Goal: Task Accomplishment & Management: Use online tool/utility

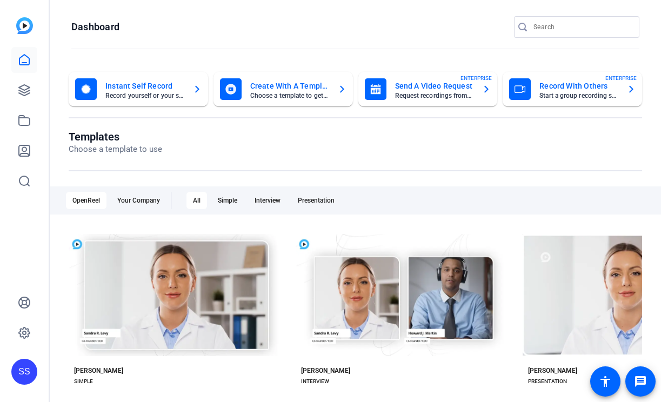
click at [16, 375] on div "SS" at bounding box center [24, 372] width 26 height 26
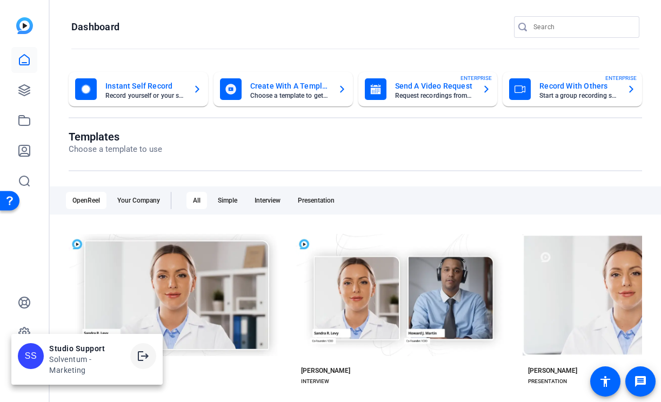
click at [143, 353] on mat-icon "logout" at bounding box center [143, 356] width 13 height 13
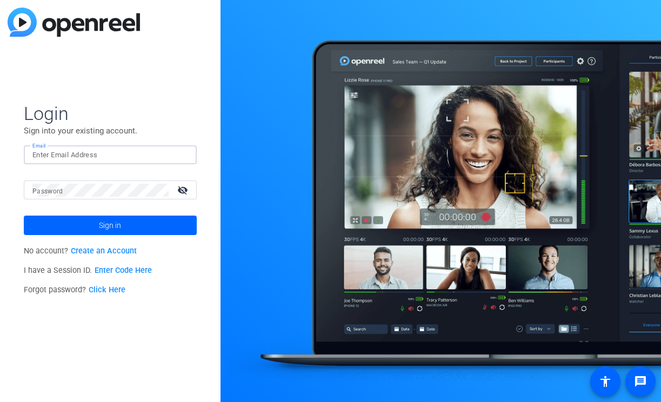
click at [172, 153] on input "Email" at bounding box center [110, 155] width 156 height 13
click at [182, 153] on img at bounding box center [179, 155] width 8 height 13
type input "[EMAIL_ADDRESS][DOMAIN_NAME]"
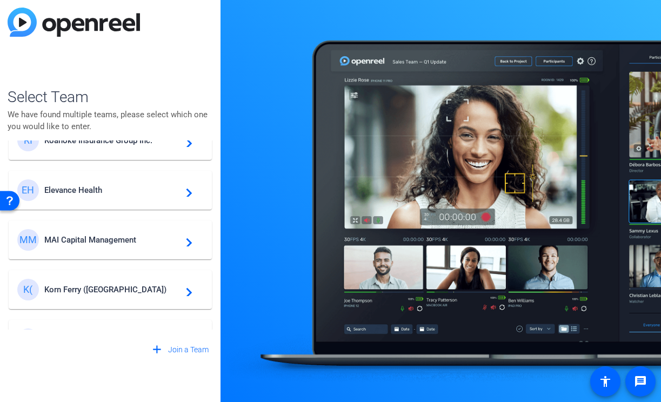
scroll to position [84, 0]
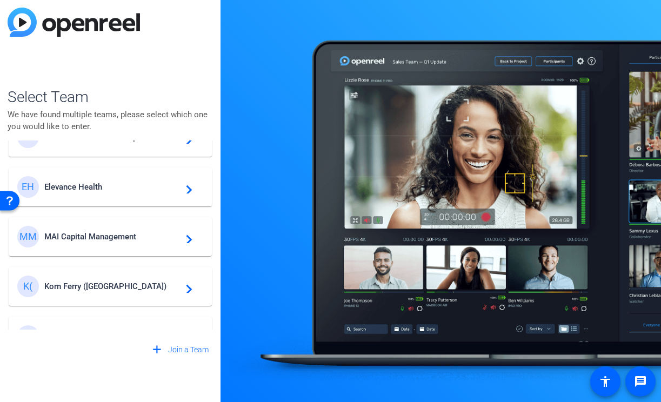
click at [141, 232] on span "MAI Capital Management" at bounding box center [111, 237] width 135 height 10
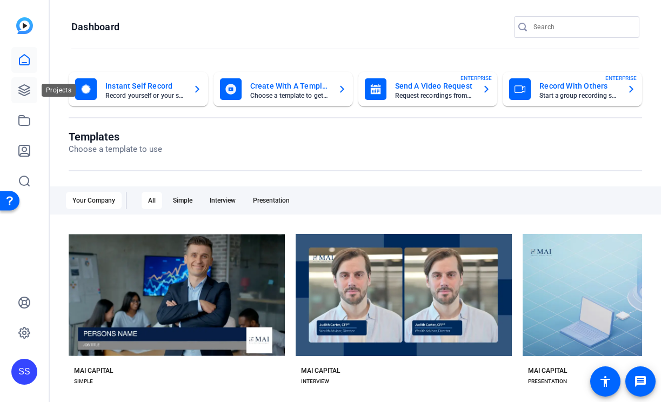
click at [23, 92] on icon at bounding box center [24, 90] width 11 height 11
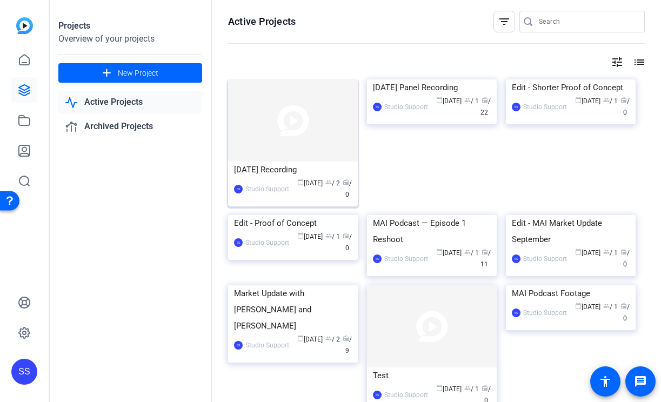
click at [269, 156] on img at bounding box center [293, 120] width 130 height 82
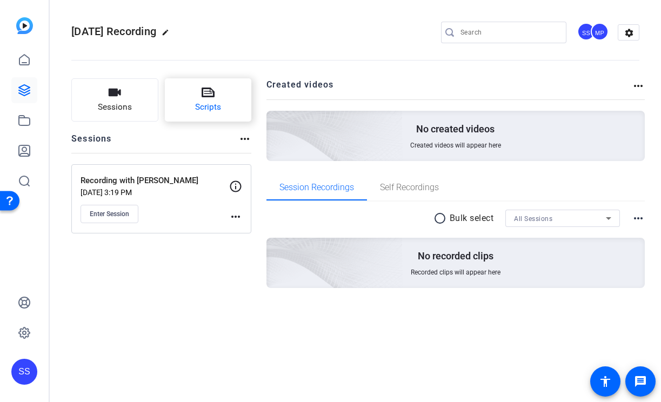
click at [237, 106] on button "Scripts" at bounding box center [208, 99] width 87 height 43
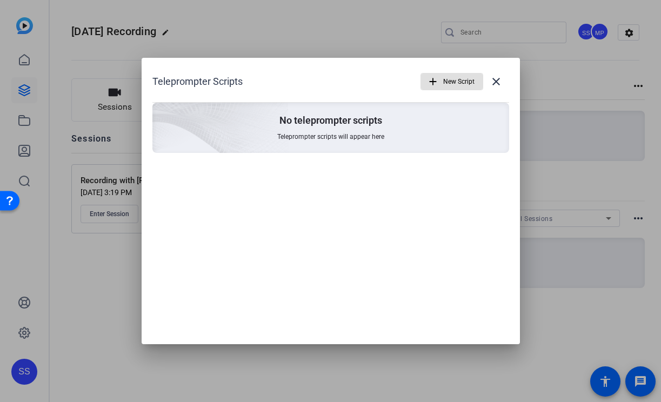
click at [441, 89] on span "button" at bounding box center [452, 82] width 62 height 26
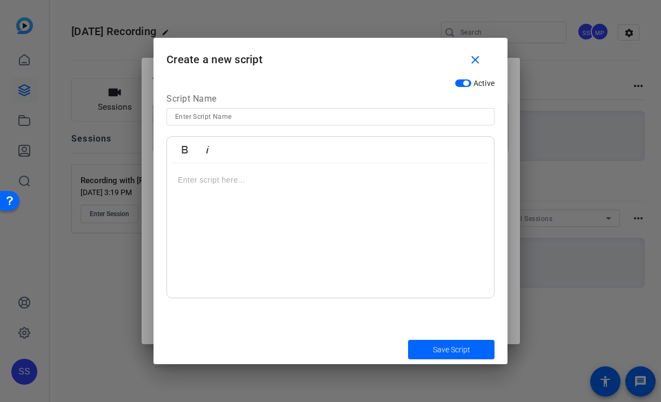
click at [288, 119] on input at bounding box center [330, 116] width 311 height 13
type input "Script"
click at [309, 182] on p at bounding box center [330, 180] width 305 height 12
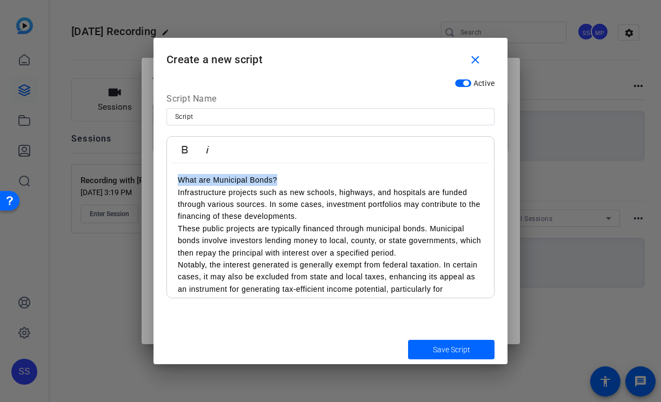
drag, startPoint x: 281, startPoint y: 180, endPoint x: 177, endPoint y: 179, distance: 104.3
click at [183, 156] on icon "button" at bounding box center [184, 149] width 13 height 13
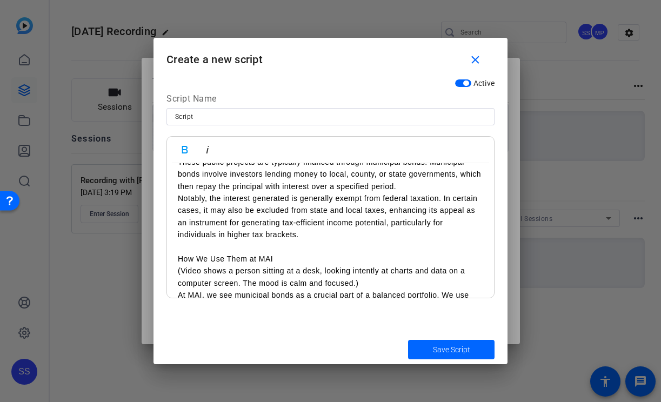
scroll to position [71, 0]
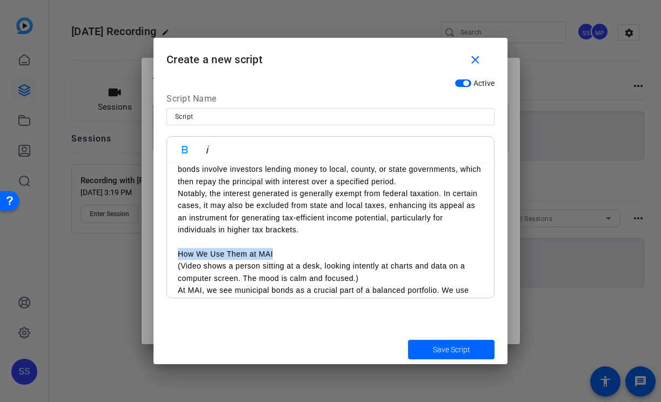
drag, startPoint x: 279, startPoint y: 255, endPoint x: 145, endPoint y: 255, distance: 133.5
click at [145, 255] on div "Teleprompter Scripts add New Script close No teleprompter scripts Teleprompter …" at bounding box center [330, 201] width 661 height 402
click at [179, 152] on icon "button" at bounding box center [184, 149] width 13 height 13
click at [187, 241] on p at bounding box center [330, 242] width 305 height 12
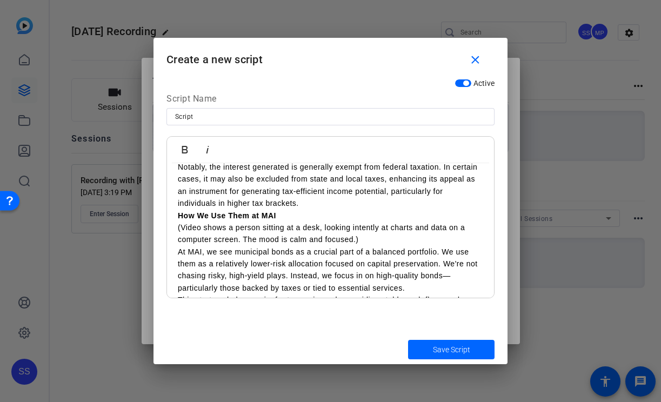
scroll to position [101, 0]
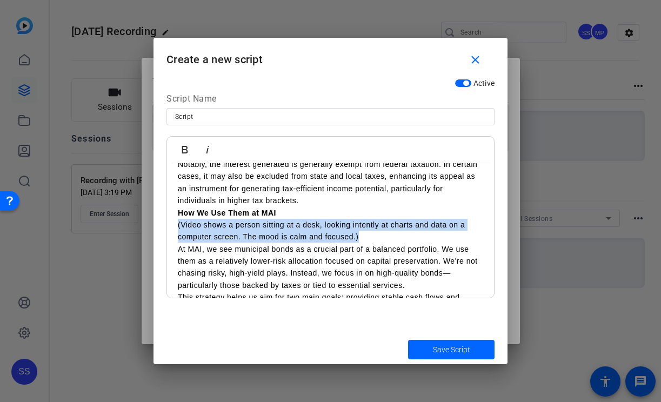
drag, startPoint x: 360, startPoint y: 237, endPoint x: 163, endPoint y: 229, distance: 198.0
click at [163, 229] on div "Active Script Name Script Bold Italic What are Municipal Bonds? Infrastructure …" at bounding box center [330, 205] width 354 height 262
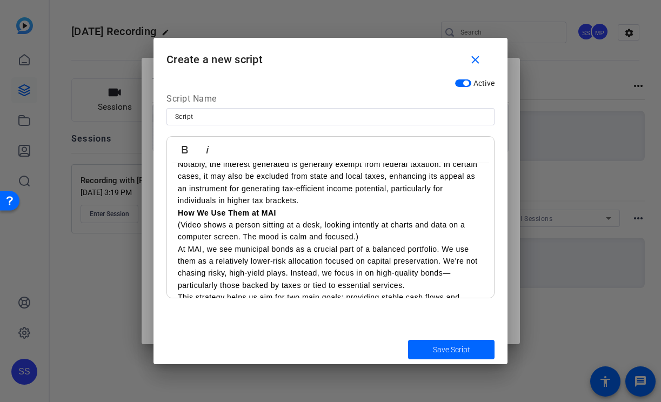
click at [245, 252] on p "At MAI, we see municipal bonds as a crucial part of a balanced portfolio. We us…" at bounding box center [330, 267] width 305 height 49
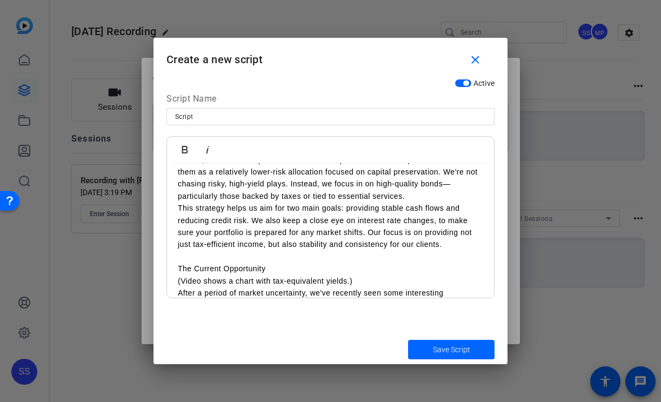
scroll to position [199, 0]
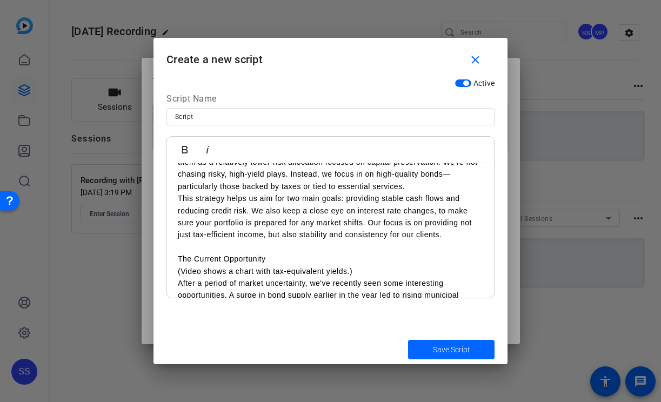
click at [245, 252] on p at bounding box center [330, 247] width 305 height 12
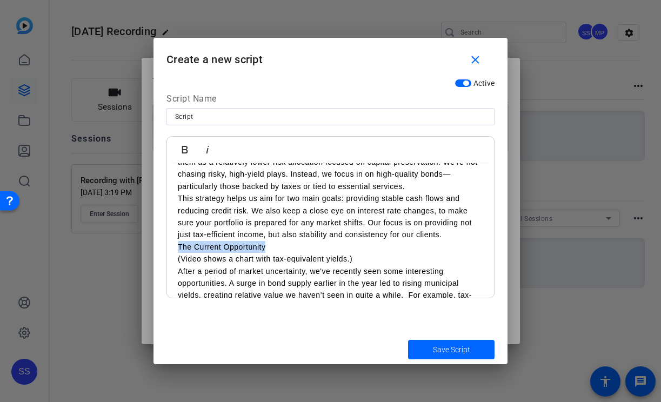
drag, startPoint x: 274, startPoint y: 249, endPoint x: 177, endPoint y: 249, distance: 97.3
click at [177, 249] on div "What are Municipal Bonds? Infrastructure projects such as new schools, highways…" at bounding box center [330, 380] width 327 height 832
click at [183, 156] on icon "button" at bounding box center [184, 149] width 13 height 13
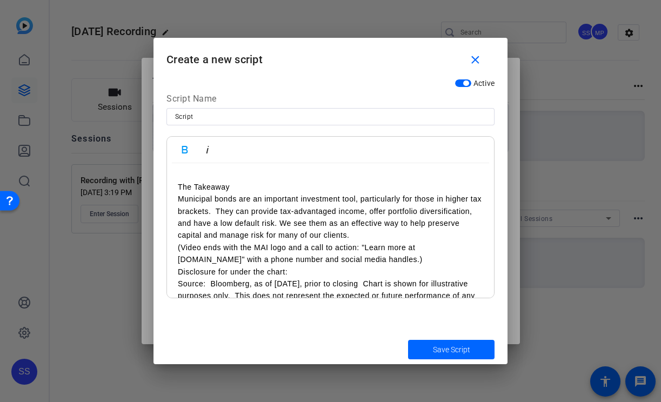
scroll to position [359, 0]
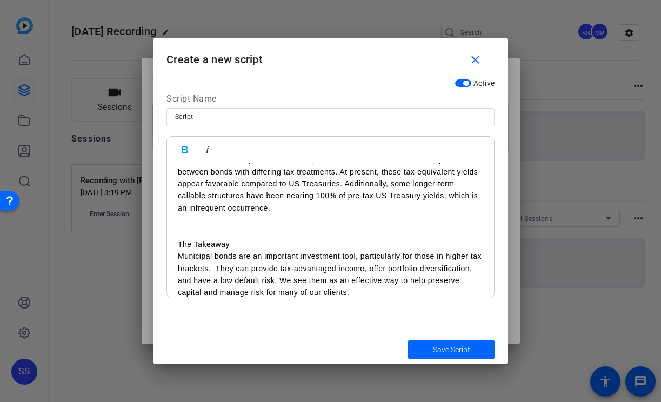
click at [206, 229] on p at bounding box center [330, 232] width 305 height 12
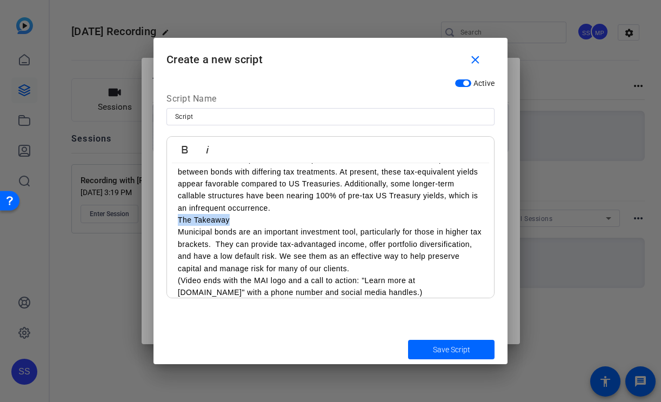
drag, startPoint x: 235, startPoint y: 219, endPoint x: 172, endPoint y: 219, distance: 62.7
click at [172, 219] on div "What are Municipal Bonds? Infrastructure projects such as new schools, highways…" at bounding box center [330, 208] width 327 height 808
click at [186, 147] on icon "button" at bounding box center [185, 150] width 6 height 8
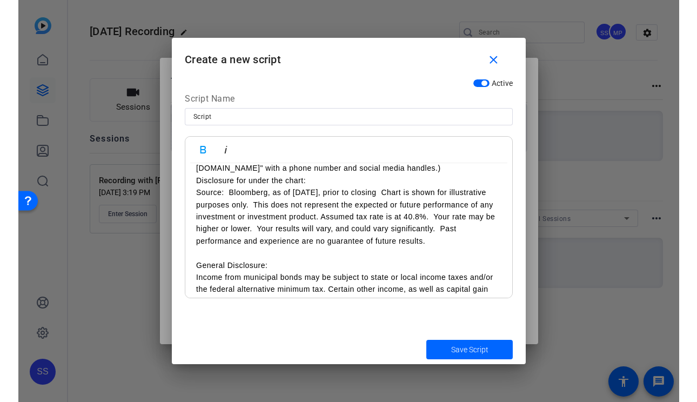
scroll to position [496, 0]
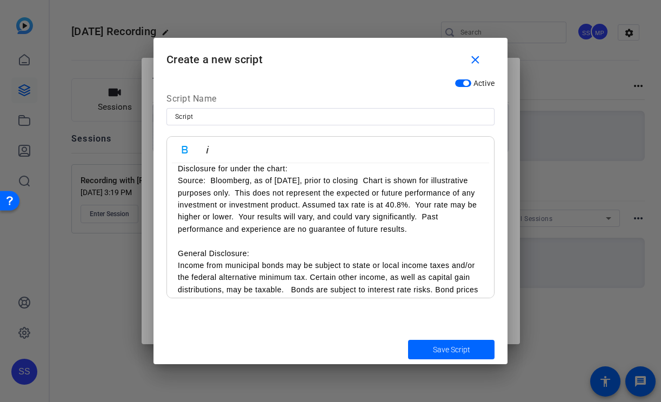
click at [246, 244] on p at bounding box center [330, 241] width 305 height 12
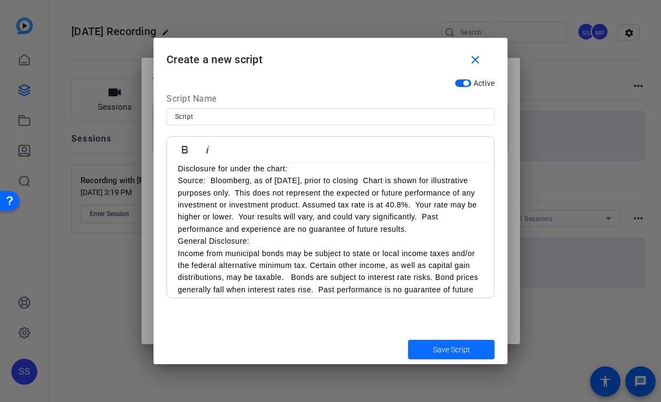
click at [440, 351] on span "Save Script" at bounding box center [451, 349] width 37 height 11
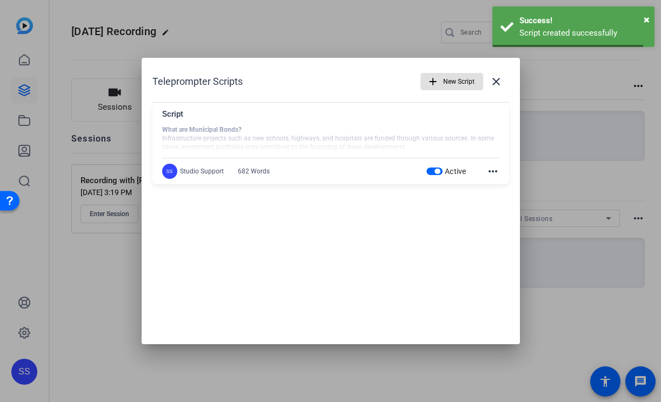
click at [440, 351] on div at bounding box center [330, 201] width 661 height 402
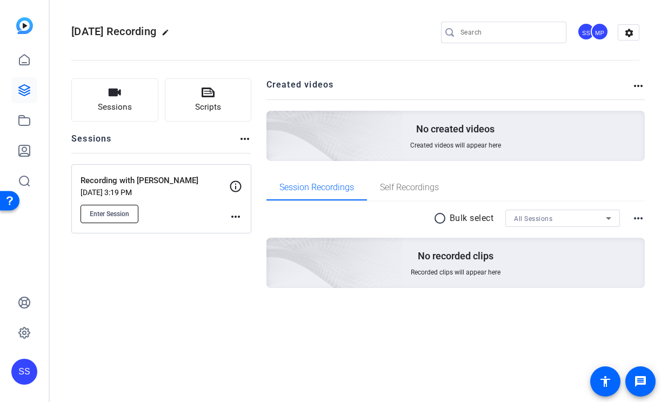
click at [117, 213] on span "Enter Session" at bounding box center [109, 214] width 39 height 9
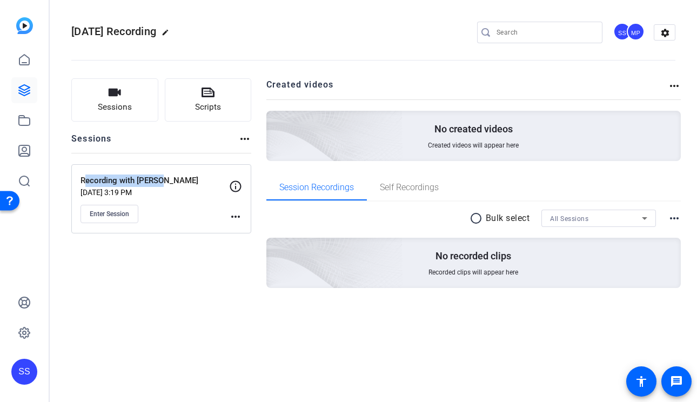
drag, startPoint x: 165, startPoint y: 180, endPoint x: 82, endPoint y: 179, distance: 83.2
click at [82, 179] on p "Recording with Lynne" at bounding box center [155, 181] width 149 height 12
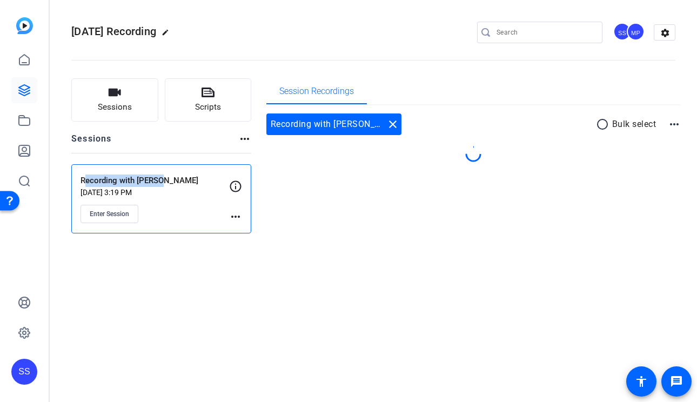
copy p "Recording with Lynne"
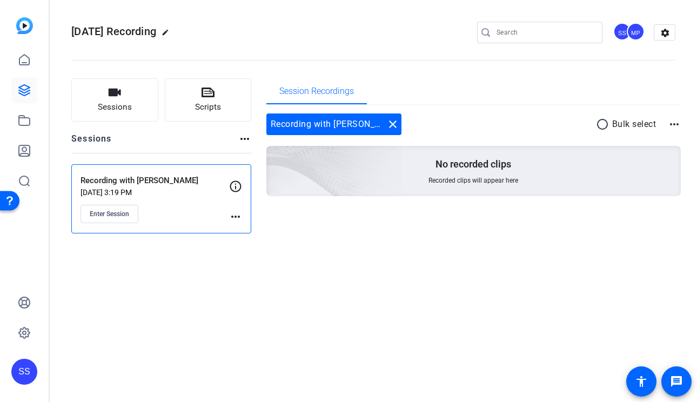
click at [494, 53] on div at bounding box center [539, 49] width 125 height 12
click at [473, 36] on div "Oct. 1st Recording edit SS MP settings" at bounding box center [373, 32] width 604 height 16
click at [386, 122] on mat-icon "close" at bounding box center [392, 124] width 13 height 13
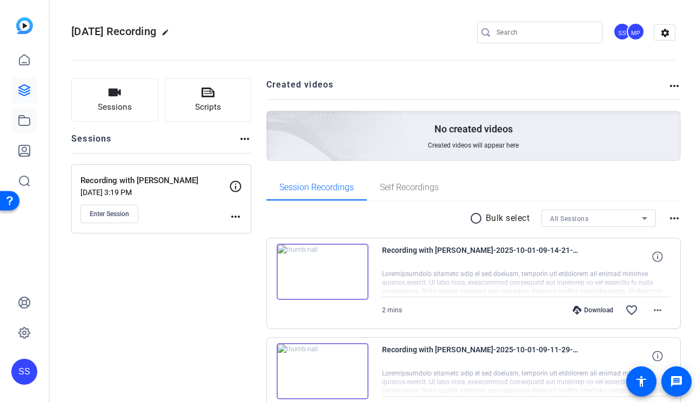
click at [26, 121] on icon at bounding box center [24, 120] width 13 height 13
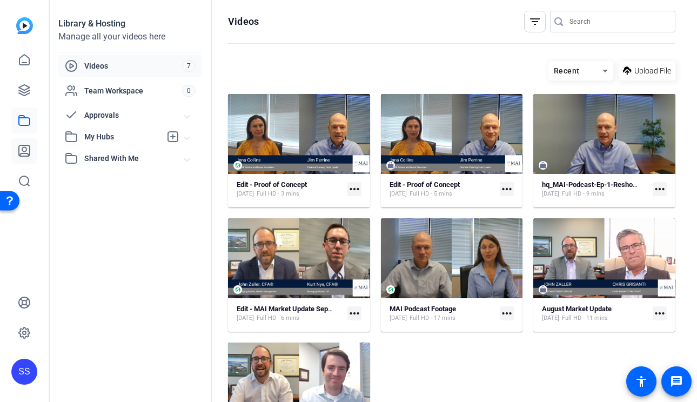
click at [28, 145] on icon at bounding box center [24, 150] width 11 height 11
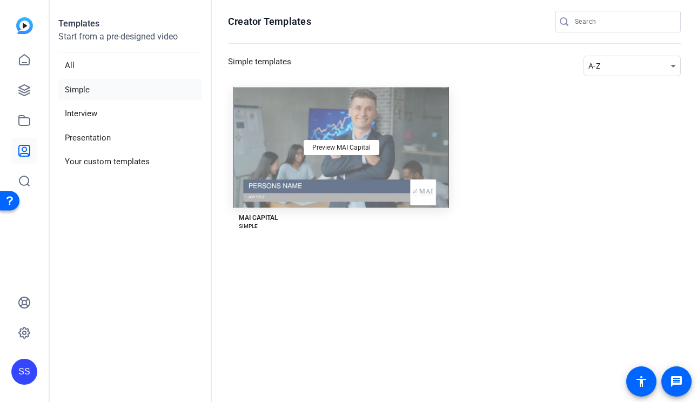
click at [290, 198] on div "Preview MAI Capital" at bounding box center [341, 147] width 216 height 121
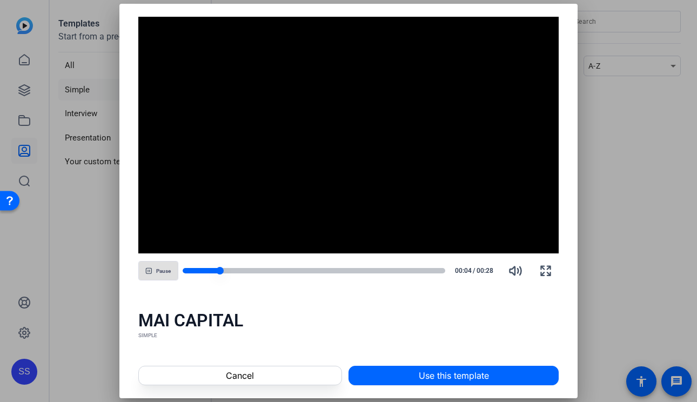
click at [432, 269] on div at bounding box center [314, 270] width 263 height 5
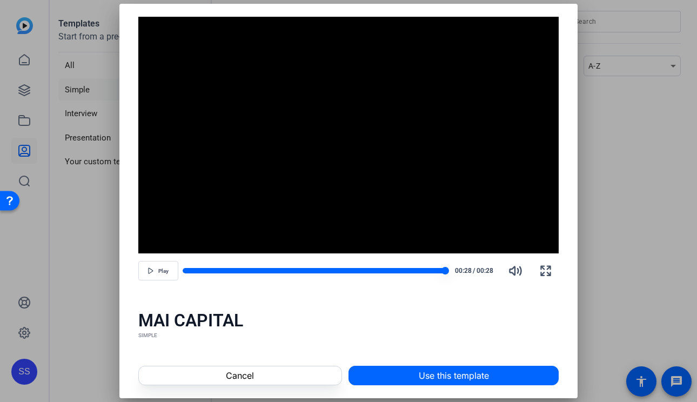
click at [437, 270] on div at bounding box center [314, 270] width 263 height 5
click at [426, 269] on div at bounding box center [310, 270] width 254 height 5
click at [420, 269] on div at bounding box center [304, 270] width 243 height 5
click at [411, 269] on div at bounding box center [302, 270] width 238 height 5
click at [398, 269] on div at bounding box center [297, 270] width 228 height 5
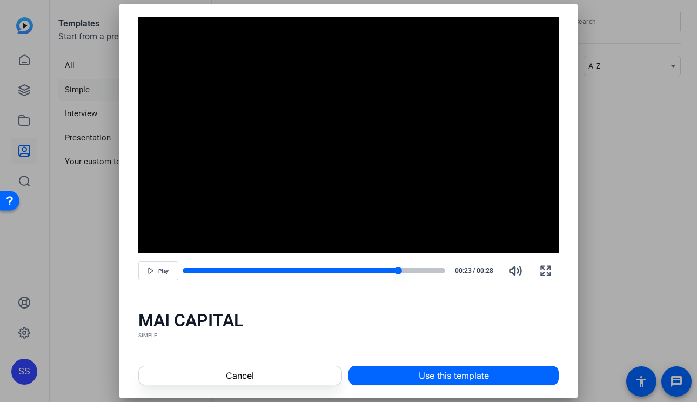
click at [381, 269] on div at bounding box center [291, 270] width 216 height 5
click at [358, 269] on div at bounding box center [282, 270] width 198 height 5
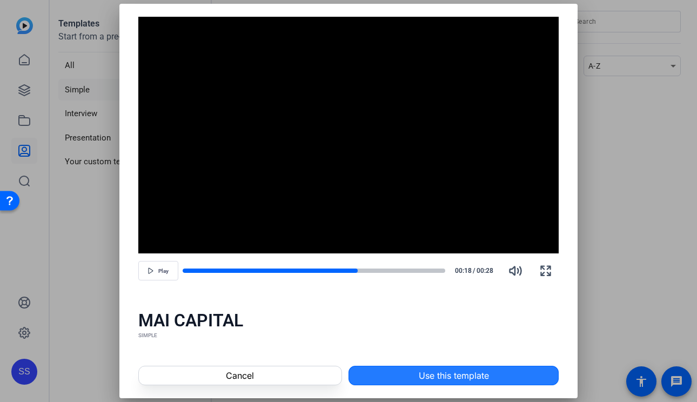
click at [441, 380] on span "Use this template" at bounding box center [454, 375] width 70 height 13
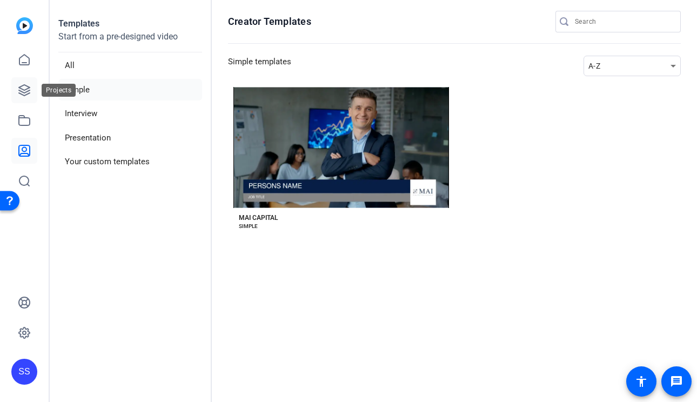
click at [20, 90] on icon at bounding box center [24, 90] width 13 height 13
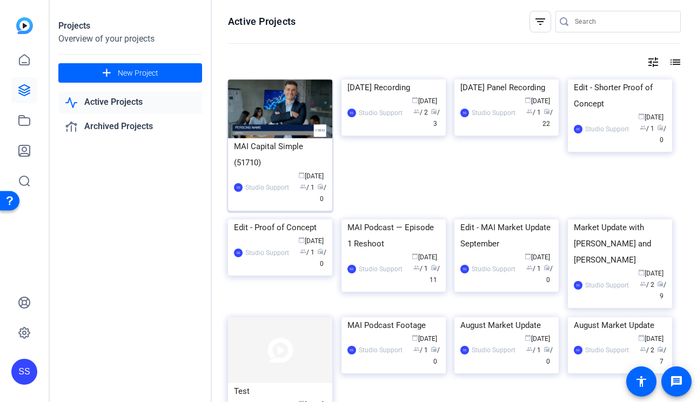
click at [288, 152] on div "MAI Capital Simple (51710)" at bounding box center [280, 154] width 92 height 32
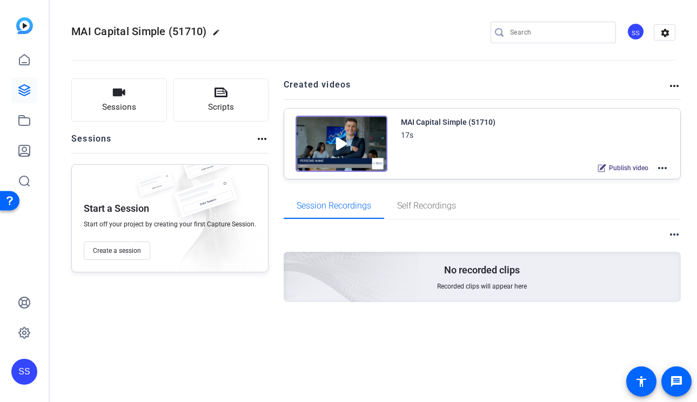
click at [215, 32] on mat-icon "edit" at bounding box center [218, 35] width 13 height 13
click at [119, 34] on input "MAI Capital Simple (51710)" at bounding box center [115, 32] width 71 height 13
type input "dekete"
click at [165, 31] on span "check_circle" at bounding box center [168, 32] width 13 height 13
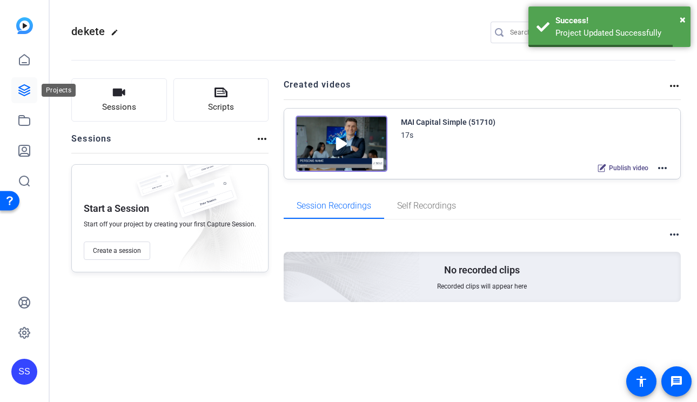
click at [18, 93] on icon at bounding box center [24, 90] width 13 height 13
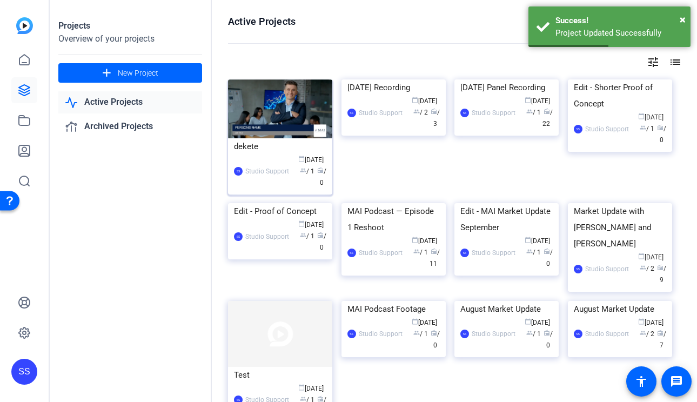
click at [240, 156] on div "SS Studio Support calendar_today Oct 01 group / 1 radio / 0" at bounding box center [280, 172] width 92 height 34
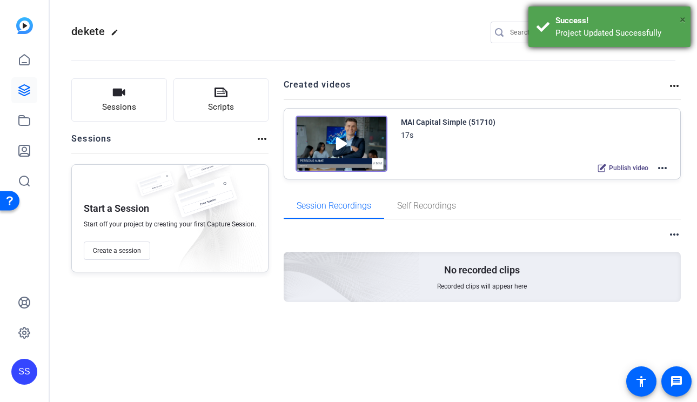
click at [660, 15] on span "×" at bounding box center [683, 19] width 6 height 13
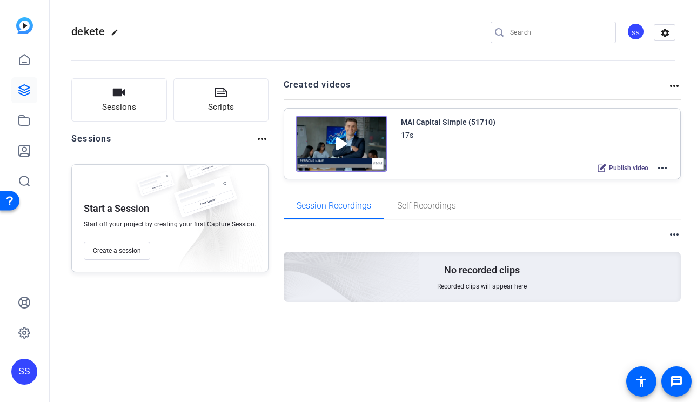
click at [660, 22] on div "SS settings" at bounding box center [583, 33] width 185 height 22
click at [660, 26] on mat-icon "settings" at bounding box center [666, 33] width 22 height 16
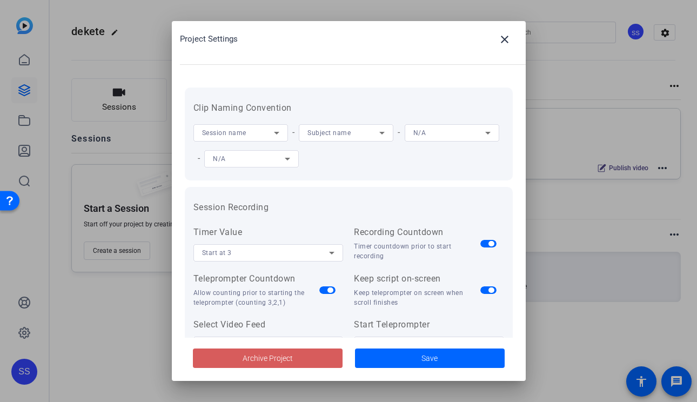
click at [270, 360] on span "Archive Project" at bounding box center [268, 358] width 50 height 11
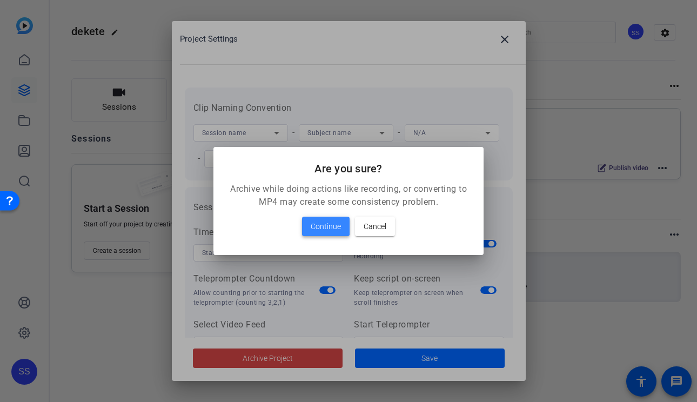
click at [312, 224] on span "Continue" at bounding box center [326, 226] width 30 height 13
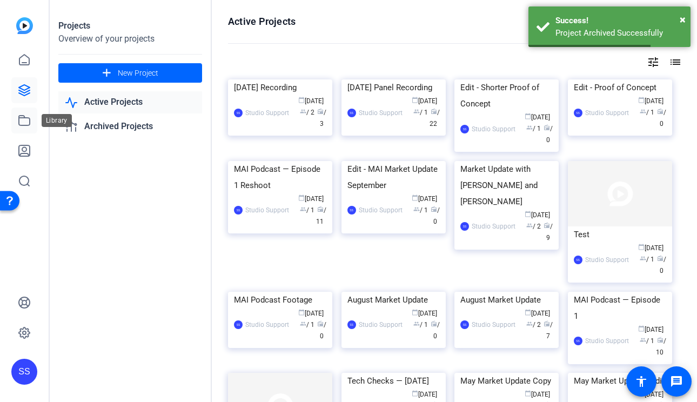
click at [22, 120] on icon at bounding box center [24, 120] width 13 height 13
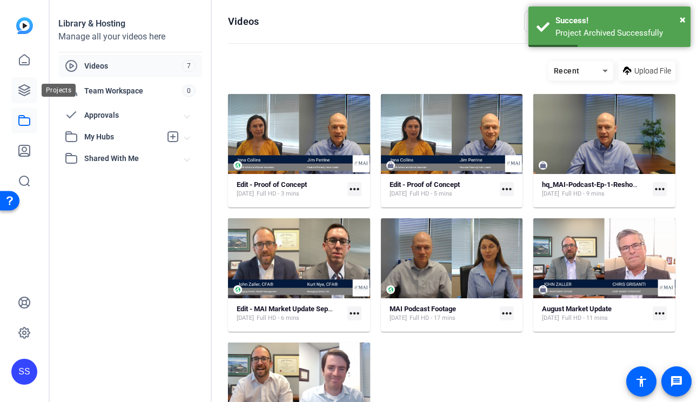
click at [24, 92] on icon at bounding box center [24, 90] width 11 height 11
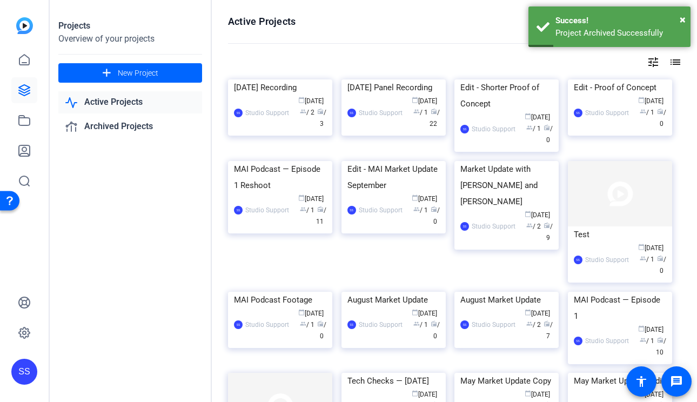
click at [128, 102] on link "Active Projects" at bounding box center [130, 102] width 144 height 22
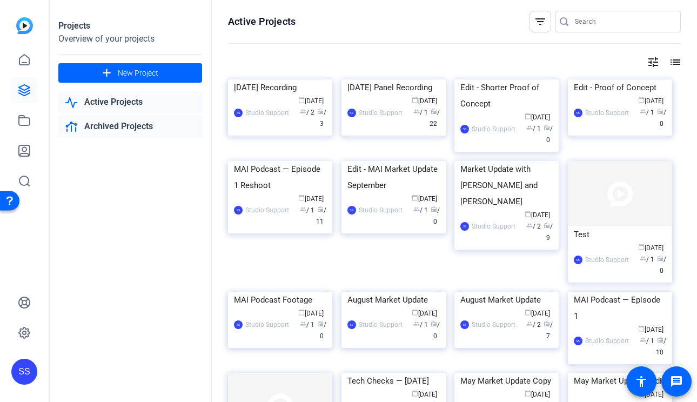
click at [127, 125] on link "Archived Projects" at bounding box center [130, 127] width 144 height 22
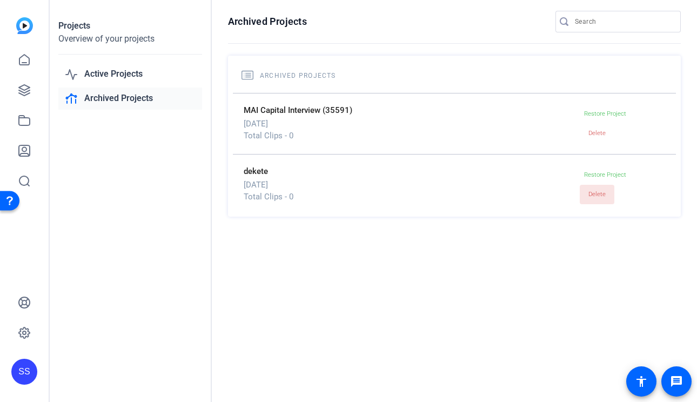
click at [606, 191] on span "Delete" at bounding box center [597, 194] width 17 height 7
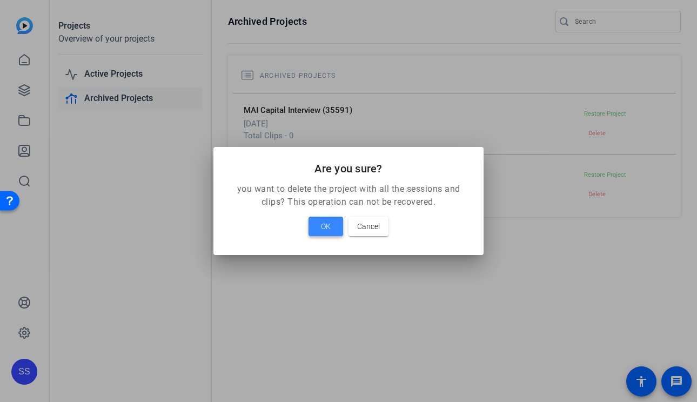
click at [322, 230] on span "OK" at bounding box center [326, 226] width 10 height 13
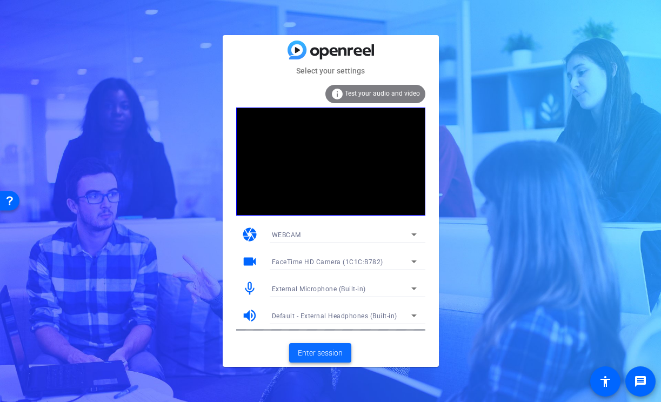
click at [335, 355] on span "Enter session" at bounding box center [320, 353] width 45 height 11
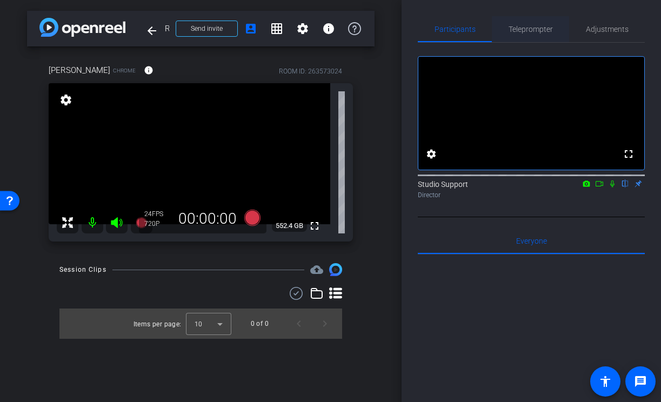
click at [520, 25] on span "Teleprompter" at bounding box center [531, 29] width 44 height 8
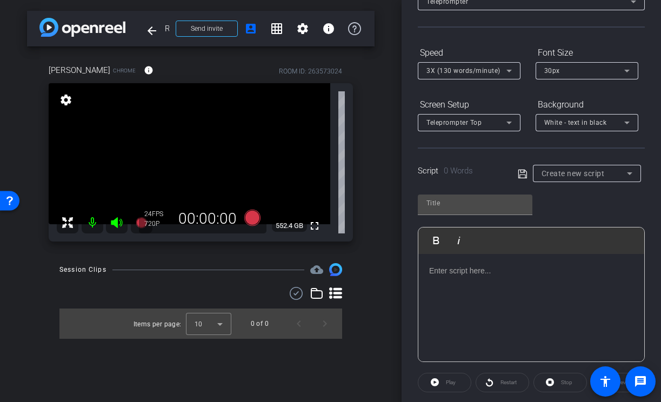
scroll to position [106, 0]
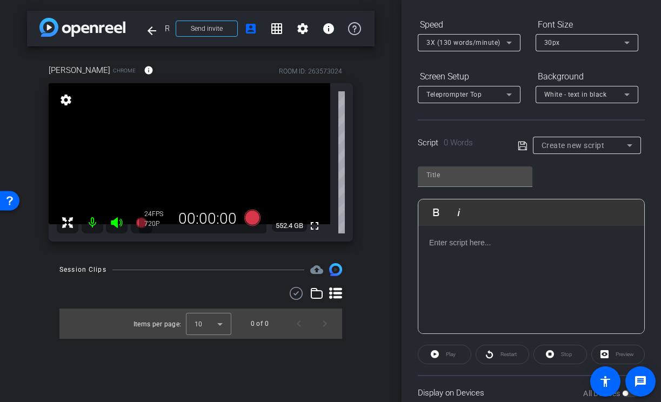
click at [590, 145] on span "Create new script" at bounding box center [573, 145] width 63 height 9
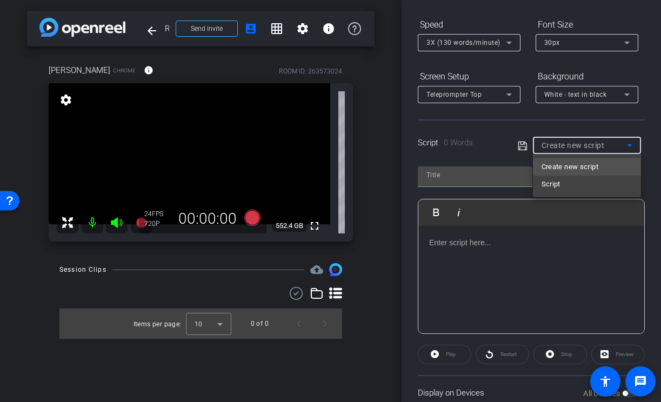
click at [525, 33] on div at bounding box center [330, 201] width 661 height 402
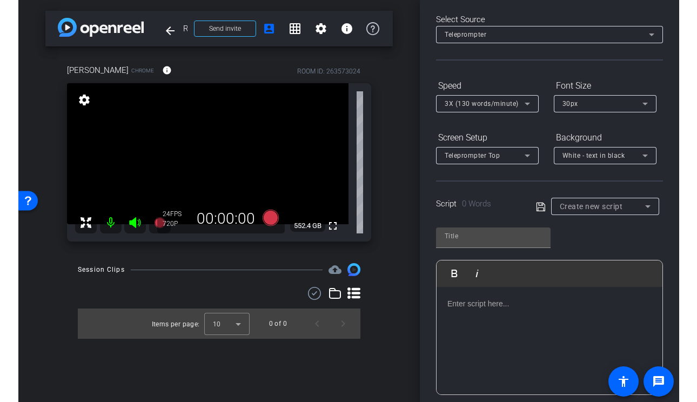
scroll to position [0, 0]
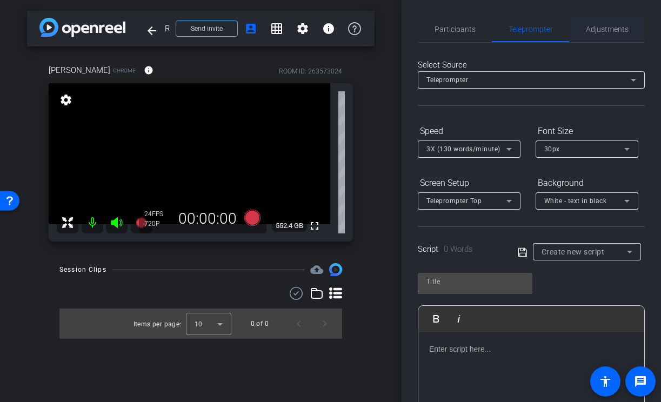
click at [603, 26] on span "Adjustments" at bounding box center [607, 29] width 43 height 8
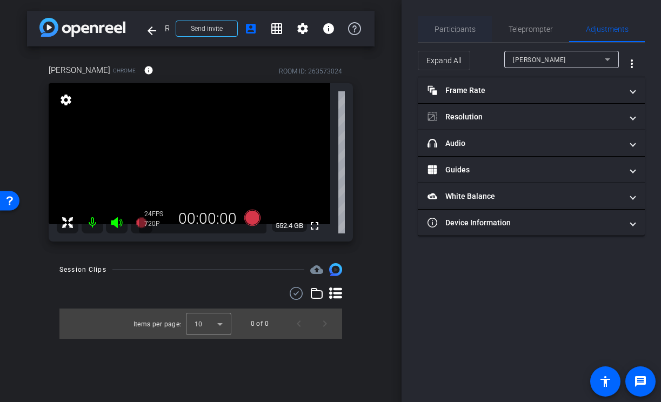
click at [454, 25] on span "Participants" at bounding box center [455, 29] width 41 height 8
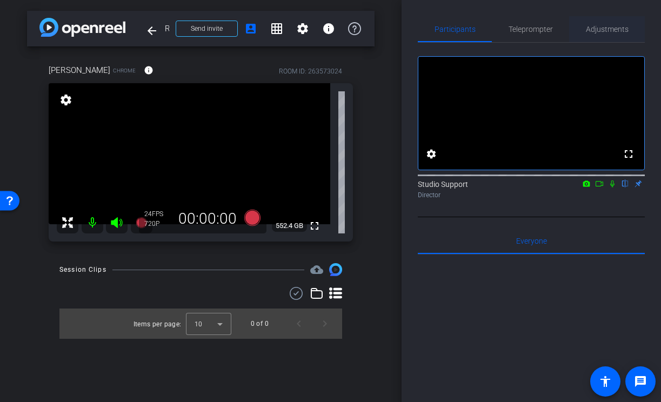
click at [604, 28] on span "Adjustments" at bounding box center [607, 29] width 43 height 8
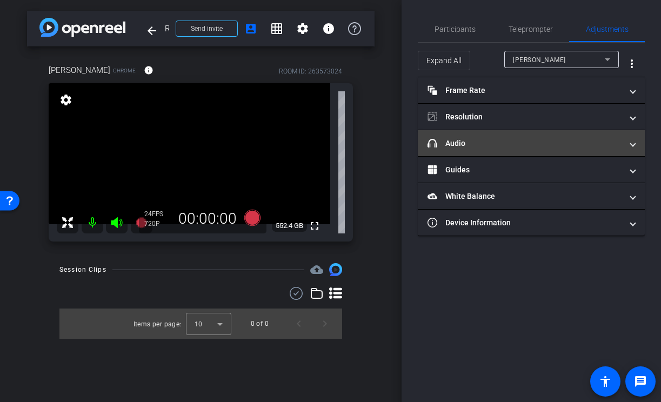
click at [530, 136] on mat-expansion-panel-header "headphone icon Audio" at bounding box center [531, 143] width 227 height 26
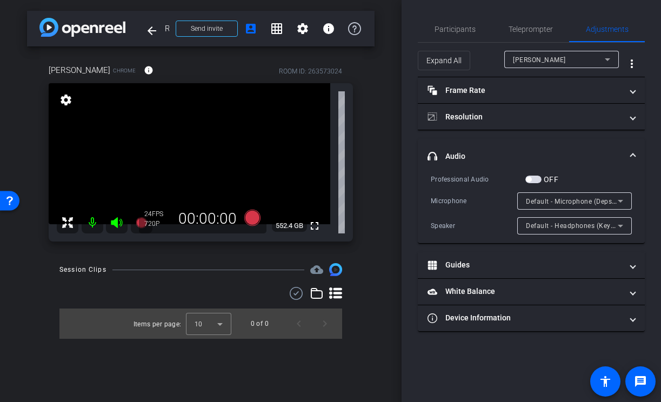
click at [538, 204] on span "Default - Microphone (Depstech webcam MIC)" at bounding box center [598, 201] width 144 height 9
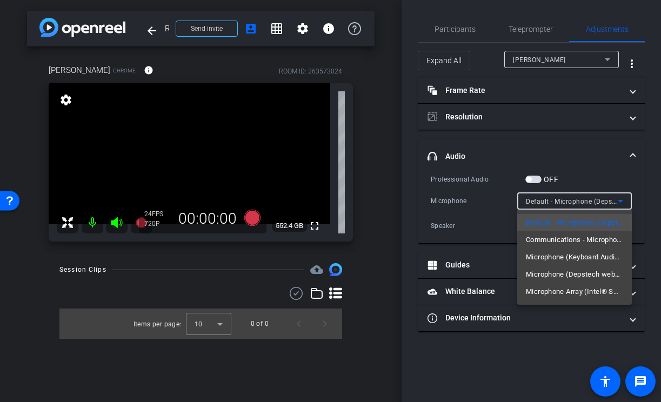
click at [540, 144] on div at bounding box center [330, 201] width 661 height 402
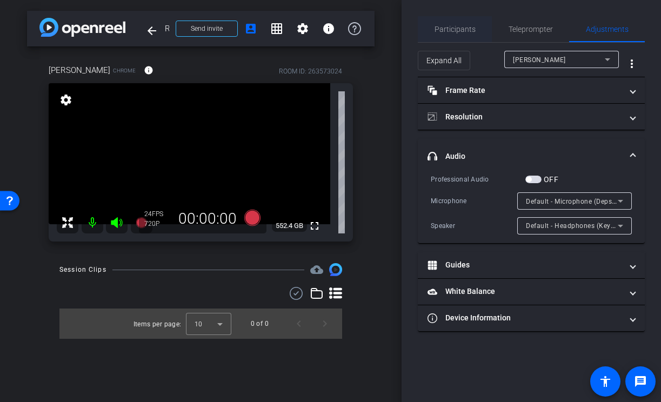
click at [464, 35] on span "Participants" at bounding box center [455, 29] width 41 height 26
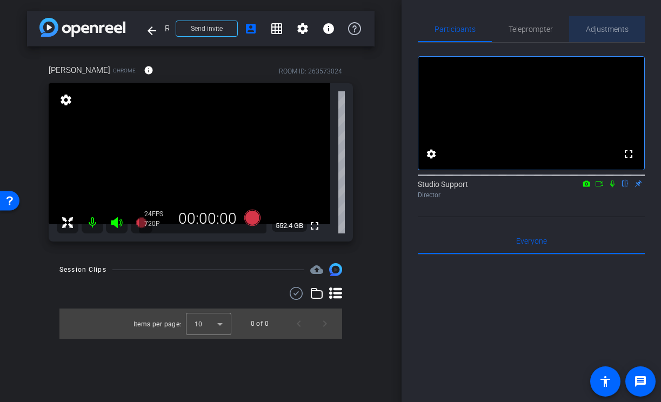
click at [596, 34] on span "Adjustments" at bounding box center [607, 29] width 43 height 26
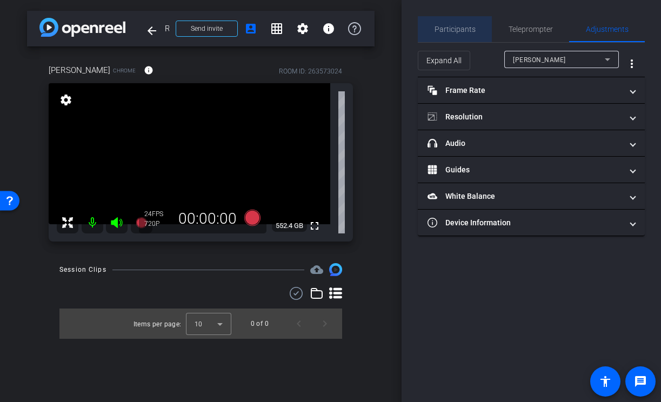
click at [472, 34] on span "Participants" at bounding box center [455, 29] width 41 height 26
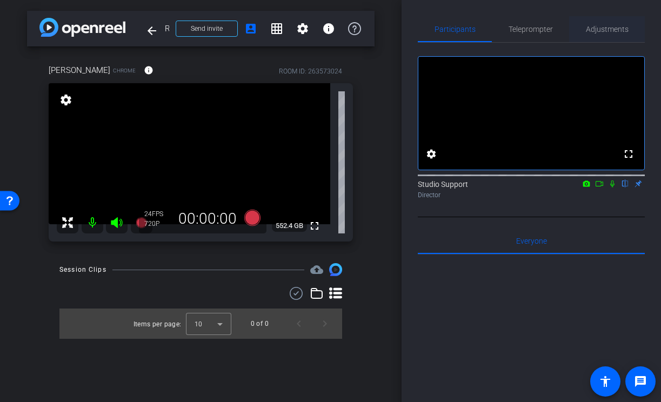
click at [613, 33] on span "Adjustments" at bounding box center [607, 29] width 43 height 8
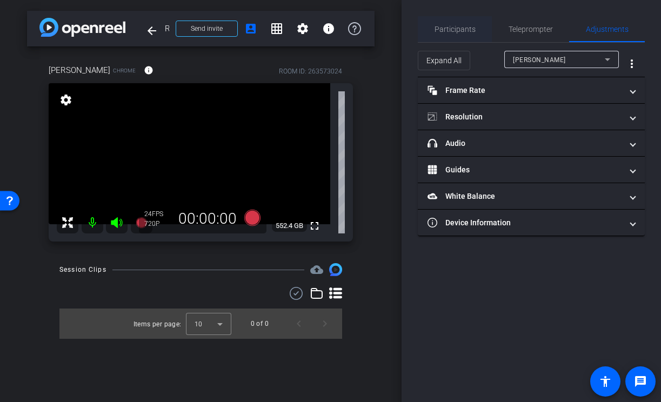
click at [465, 34] on span "Participants" at bounding box center [455, 29] width 41 height 26
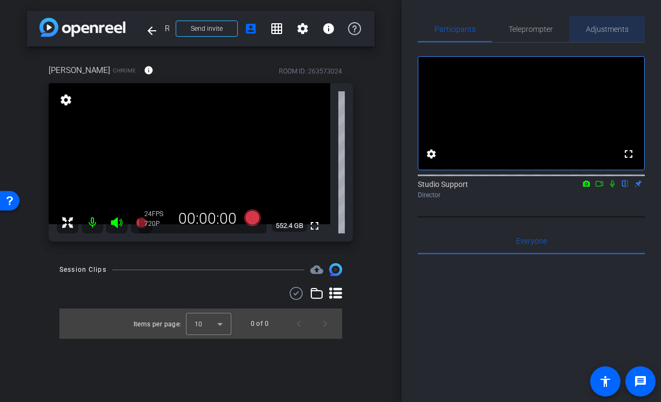
click at [597, 26] on span "Adjustments" at bounding box center [607, 29] width 43 height 8
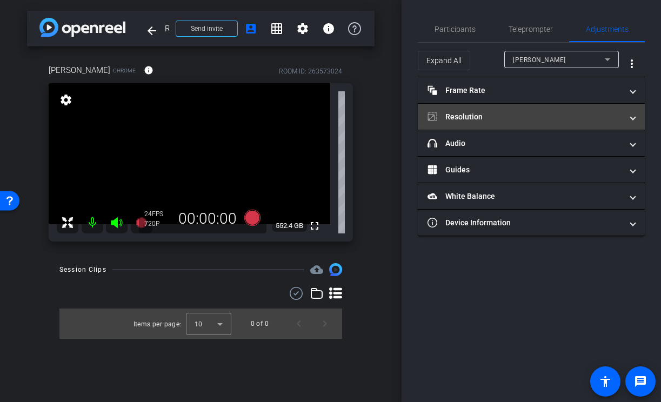
click at [528, 108] on mat-expansion-panel-header "Resolution" at bounding box center [531, 117] width 227 height 26
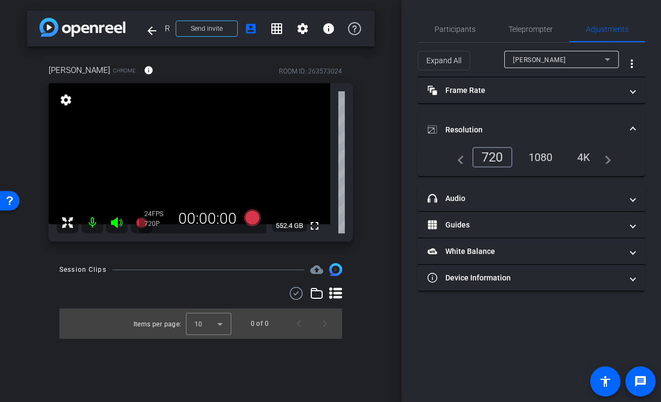
click at [533, 153] on div "1080" at bounding box center [540, 157] width 41 height 18
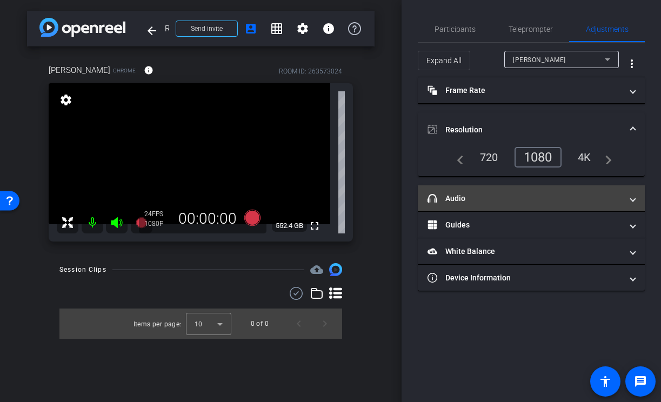
click at [495, 193] on mat-panel-title "headphone icon Audio" at bounding box center [525, 198] width 195 height 11
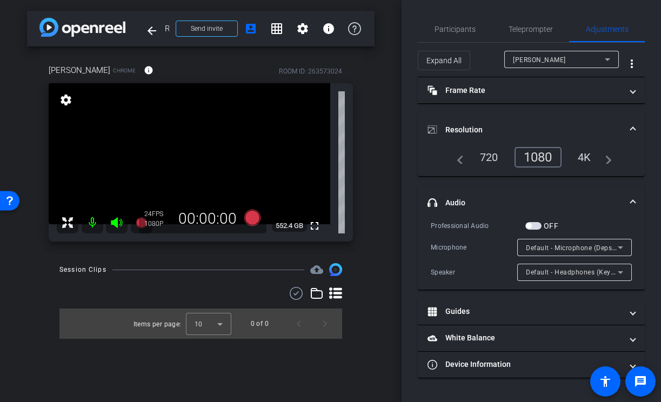
click at [604, 251] on span "Default - Microphone (Depstech webcam MIC)" at bounding box center [598, 247] width 144 height 9
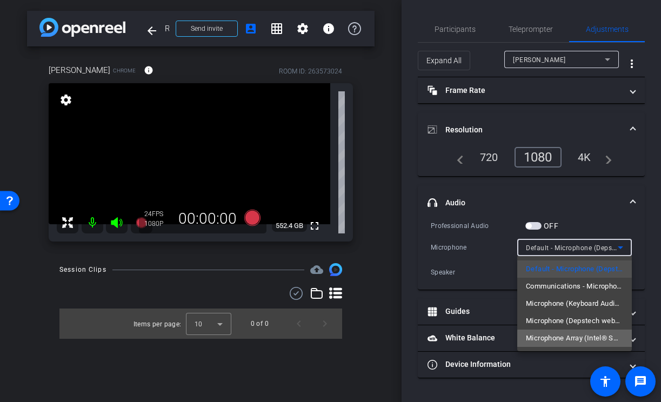
click at [590, 340] on span "Microphone Array (Intel® Smart Sound Technology for Digital Microphones)" at bounding box center [574, 338] width 97 height 13
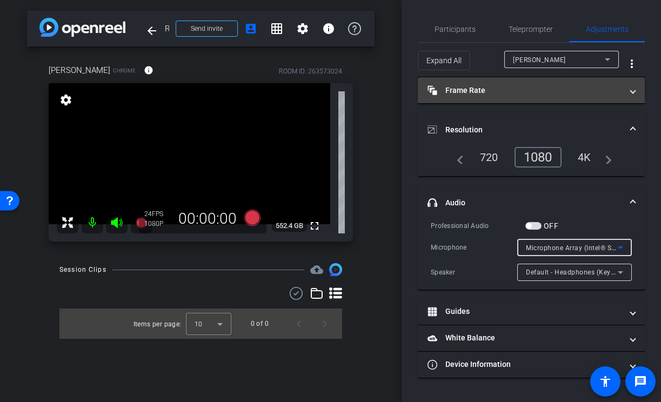
click at [517, 95] on mat-panel-title "Frame Rate Frame Rate" at bounding box center [525, 90] width 195 height 11
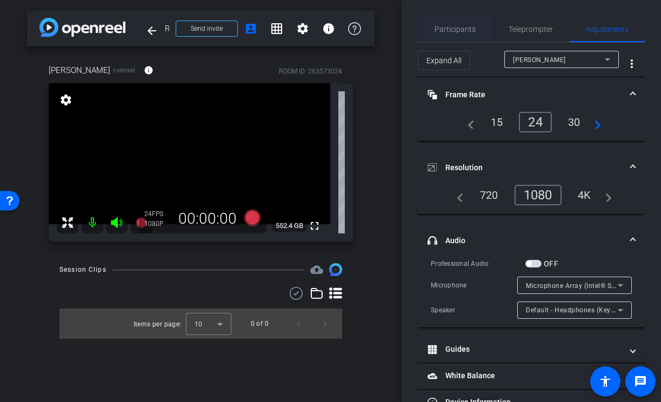
click at [468, 36] on span "Participants" at bounding box center [455, 29] width 41 height 26
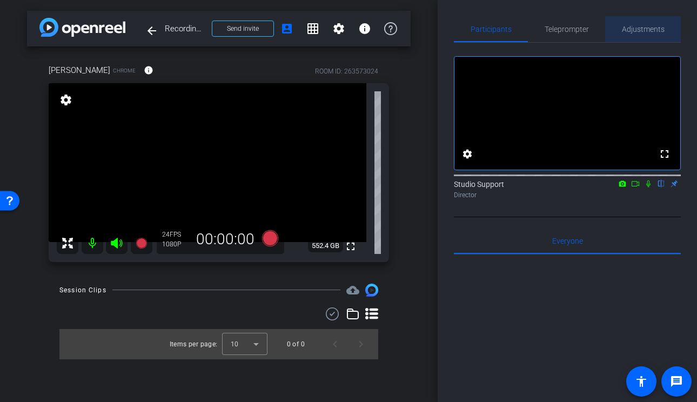
click at [659, 28] on span "Adjustments" at bounding box center [643, 29] width 43 height 8
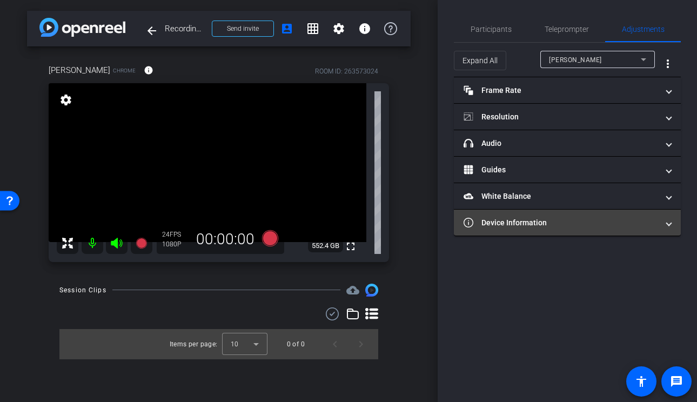
click at [588, 213] on mat-expansion-panel-header "Device Information" at bounding box center [567, 223] width 227 height 26
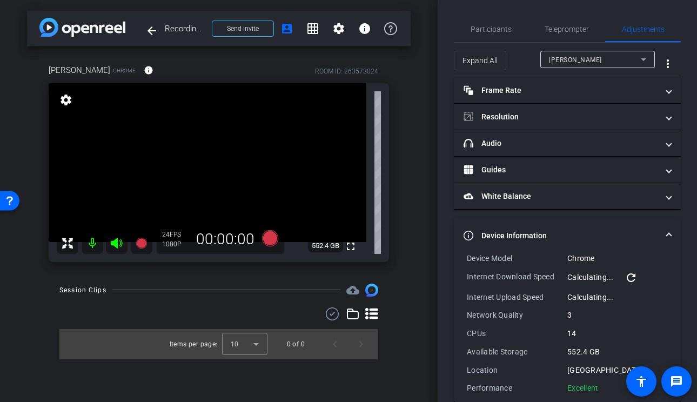
scroll to position [17, 0]
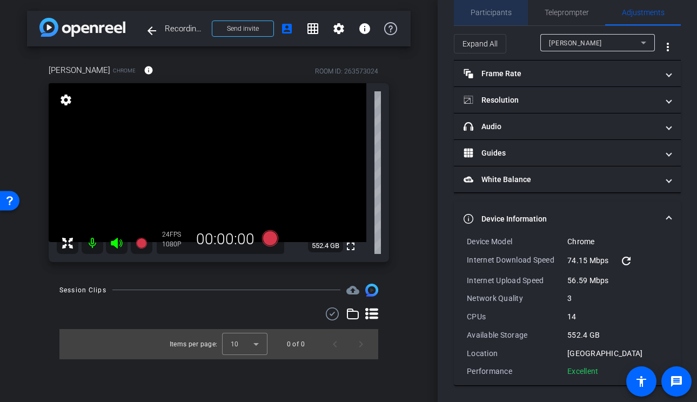
click at [491, 12] on span "Participants" at bounding box center [491, 13] width 41 height 8
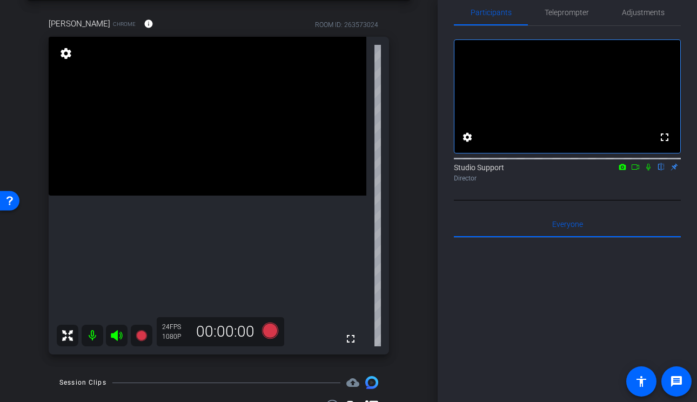
scroll to position [56, 0]
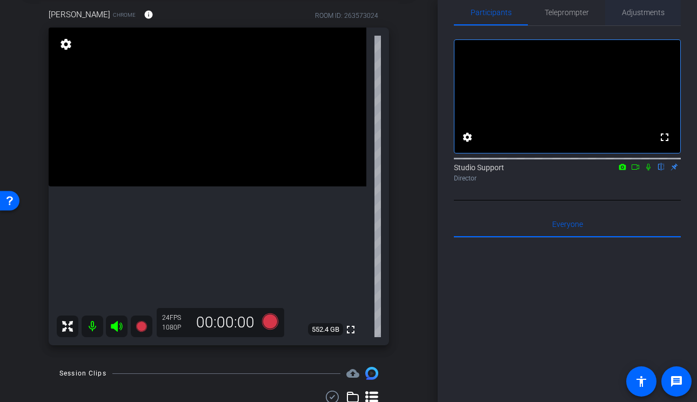
click at [641, 9] on span "Adjustments" at bounding box center [643, 13] width 43 height 8
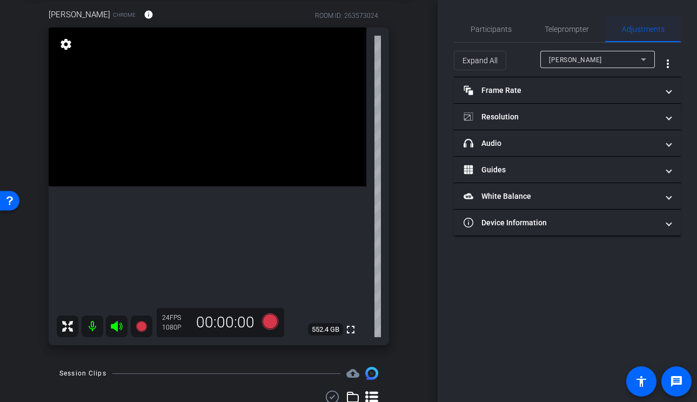
scroll to position [0, 0]
click at [498, 29] on span "Participants" at bounding box center [491, 29] width 41 height 8
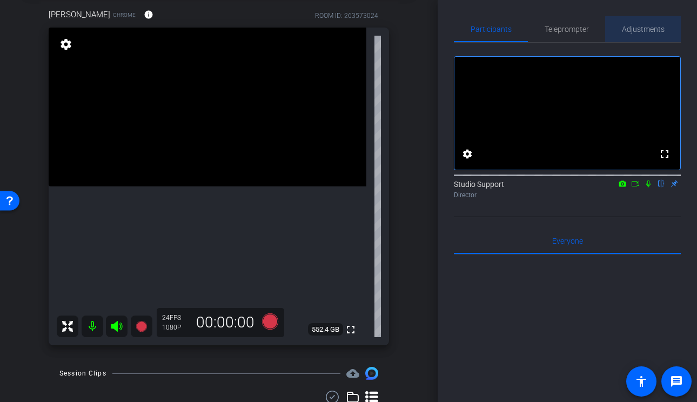
click at [648, 31] on span "Adjustments" at bounding box center [643, 29] width 43 height 8
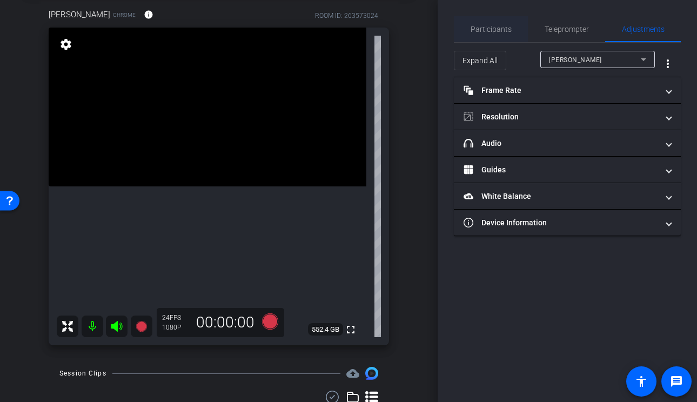
click at [507, 22] on span "Participants" at bounding box center [491, 29] width 41 height 26
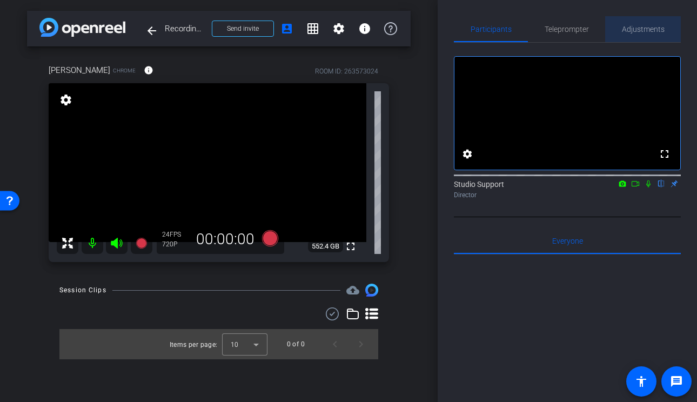
click at [637, 33] on span "Adjustments" at bounding box center [643, 29] width 43 height 8
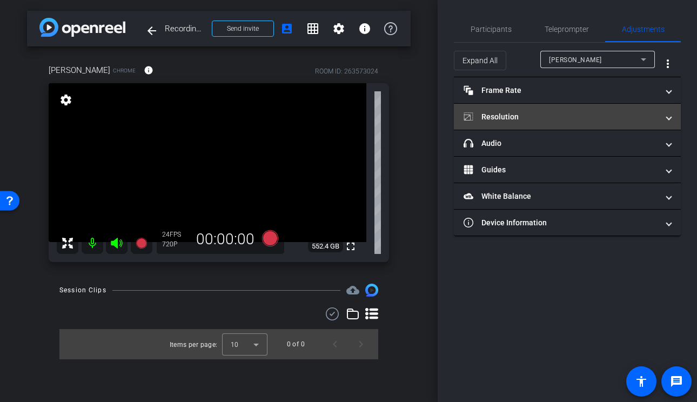
click at [536, 115] on mat-panel-title "Resolution" at bounding box center [561, 116] width 195 height 11
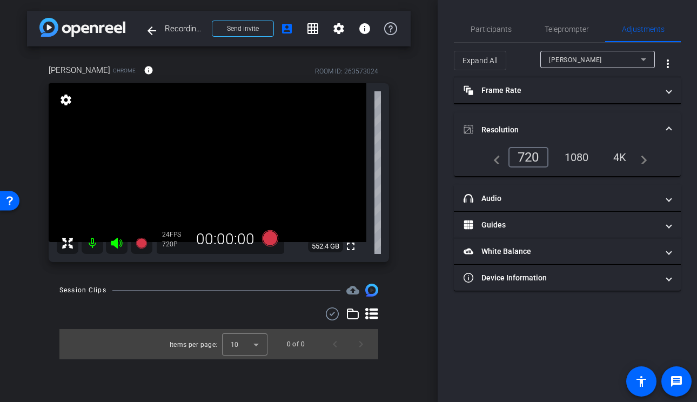
type input "11000"
click at [577, 162] on div "1080" at bounding box center [577, 157] width 41 height 18
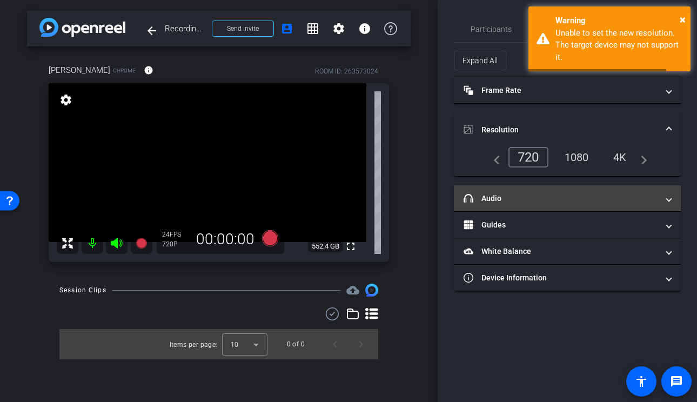
click at [543, 196] on mat-panel-title "headphone icon Audio" at bounding box center [561, 198] width 195 height 11
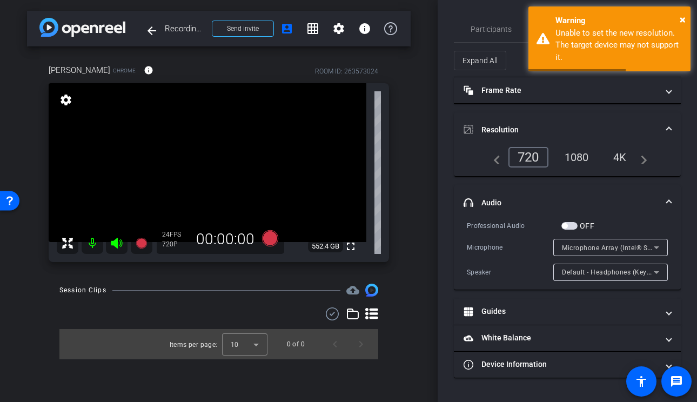
click at [600, 241] on div "Microphone Array (Intel® Smart Sound Technology for Digital Microphones)" at bounding box center [608, 248] width 92 height 14
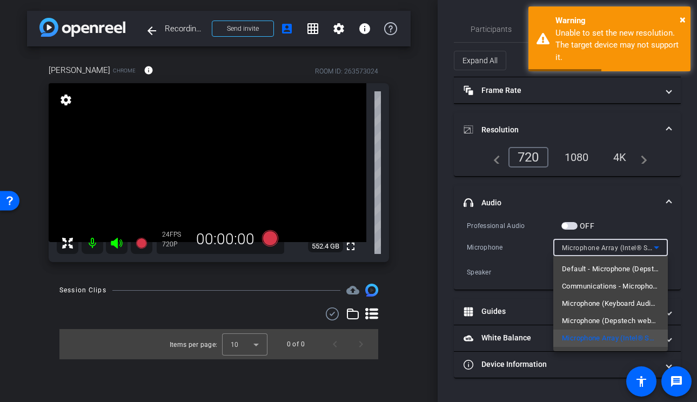
click at [620, 198] on div at bounding box center [348, 201] width 697 height 402
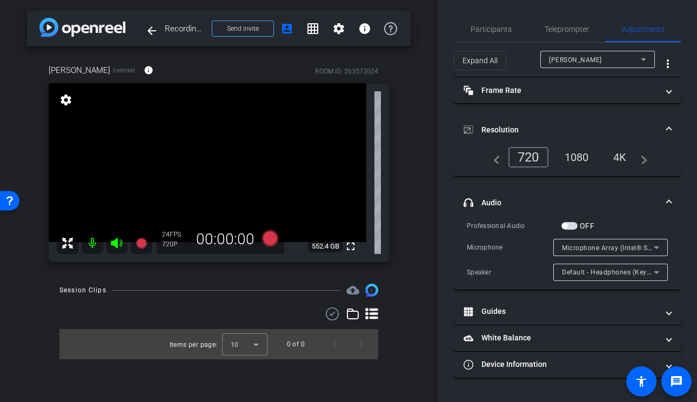
click at [579, 152] on div "1080" at bounding box center [577, 157] width 41 height 18
click at [480, 19] on span "Participants" at bounding box center [491, 29] width 41 height 26
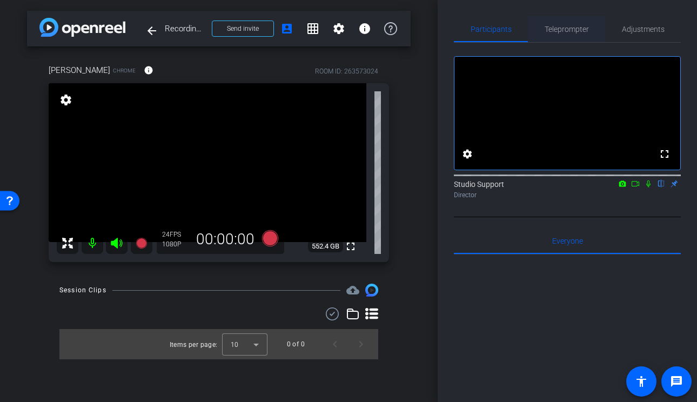
click at [569, 29] on span "Teleprompter" at bounding box center [567, 29] width 44 height 8
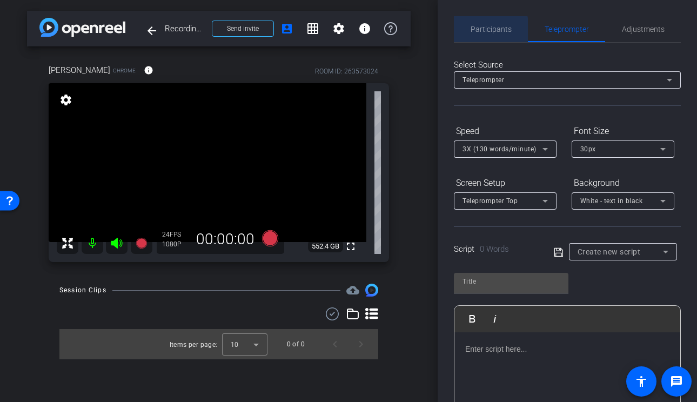
click at [472, 31] on span "Participants" at bounding box center [491, 29] width 41 height 8
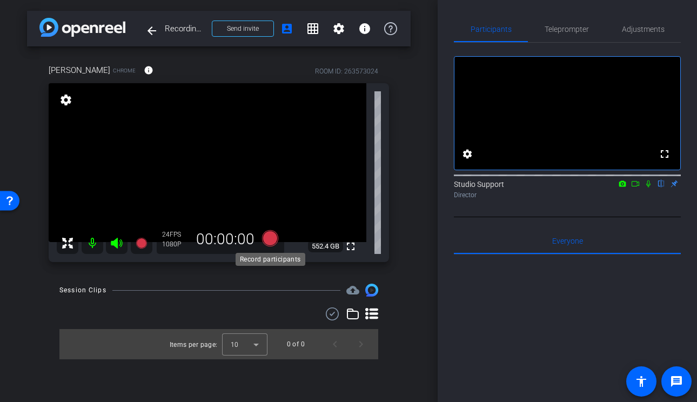
click at [273, 238] on icon at bounding box center [270, 238] width 16 height 16
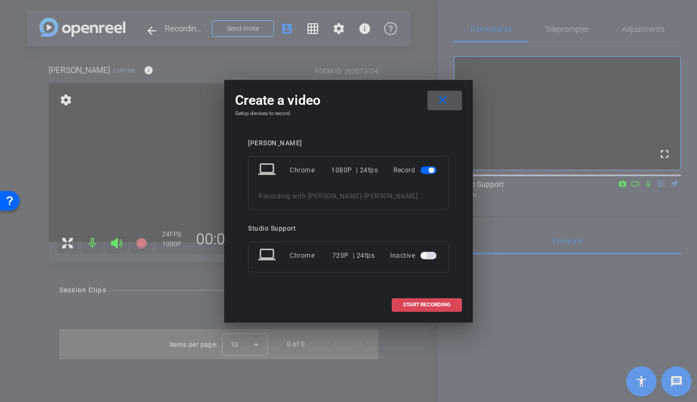
click at [433, 304] on span "START RECORDING" at bounding box center [427, 304] width 48 height 5
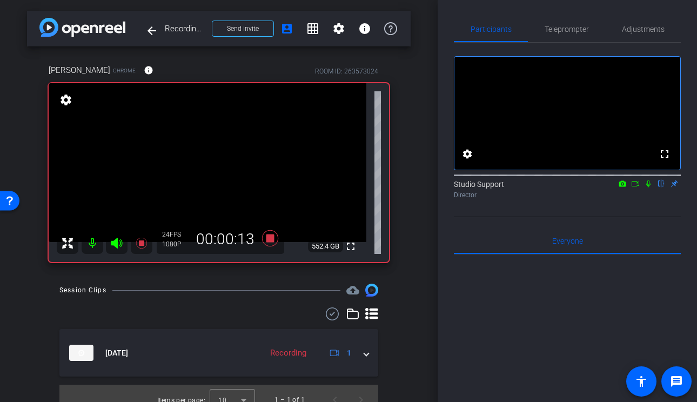
click at [648, 188] on icon at bounding box center [648, 184] width 9 height 8
click at [270, 237] on icon at bounding box center [270, 238] width 16 height 16
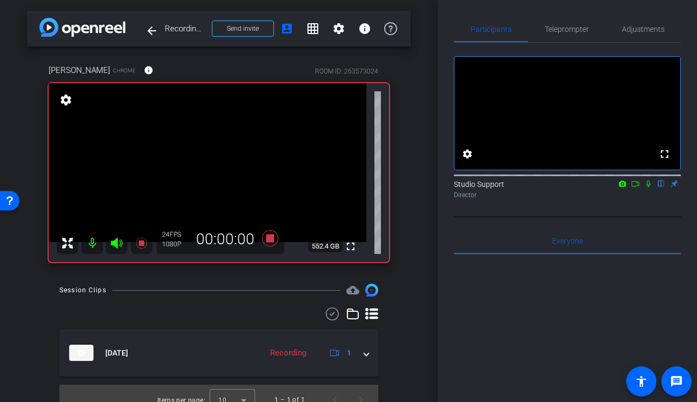
scroll to position [13, 0]
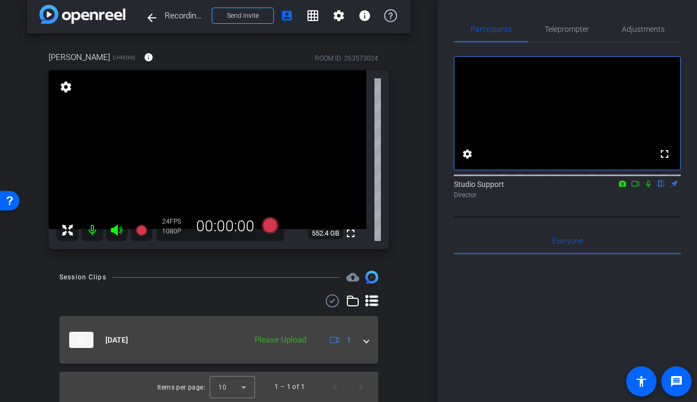
click at [370, 336] on mat-expansion-panel-header "Oct 1, 2025 Please Upload 1" at bounding box center [218, 340] width 319 height 48
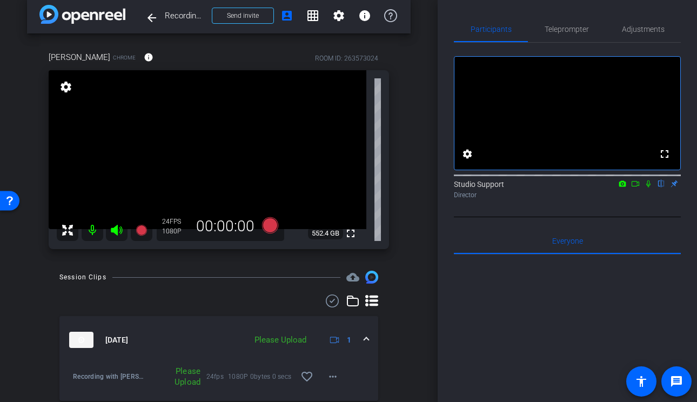
scroll to position [50, 0]
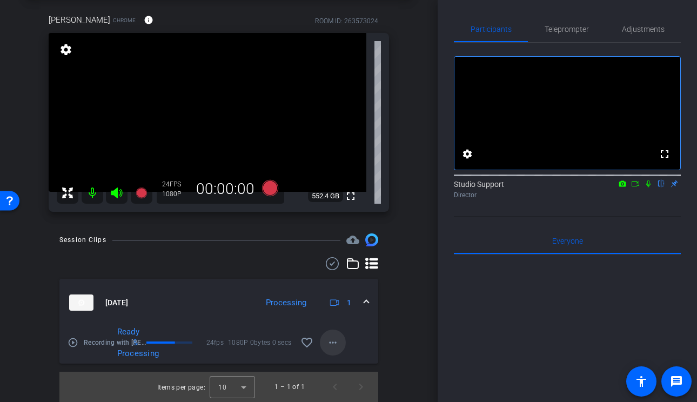
click at [339, 345] on mat-icon "more_horiz" at bounding box center [332, 342] width 13 height 13
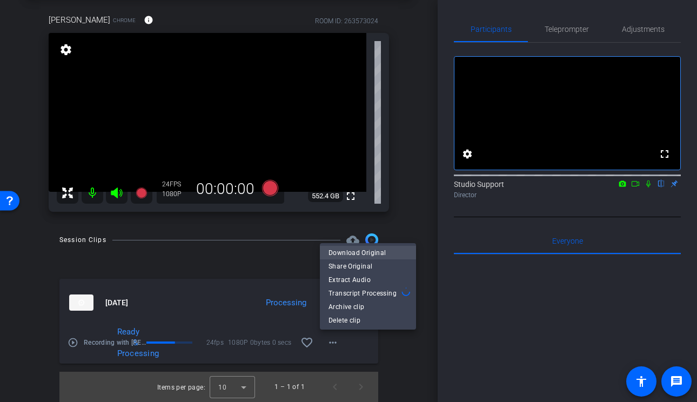
click at [400, 250] on span "Download Original" at bounding box center [368, 252] width 79 height 13
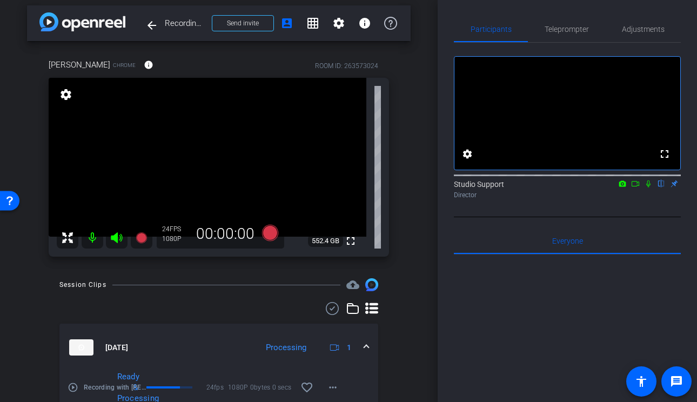
scroll to position [0, 0]
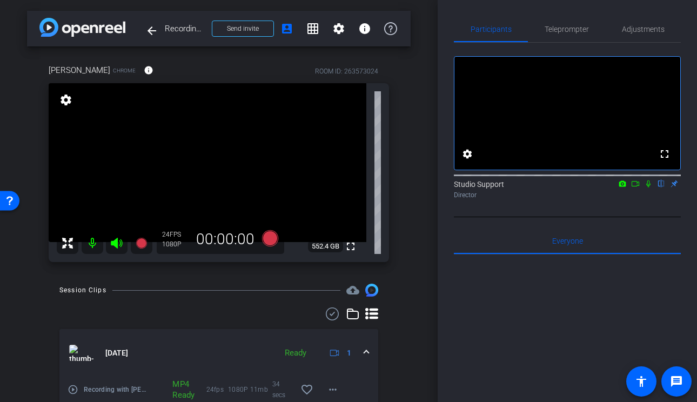
click at [650, 188] on icon at bounding box center [648, 184] width 9 height 8
click at [647, 188] on icon at bounding box center [649, 184] width 6 height 7
click at [573, 25] on span "Teleprompter" at bounding box center [567, 29] width 44 height 8
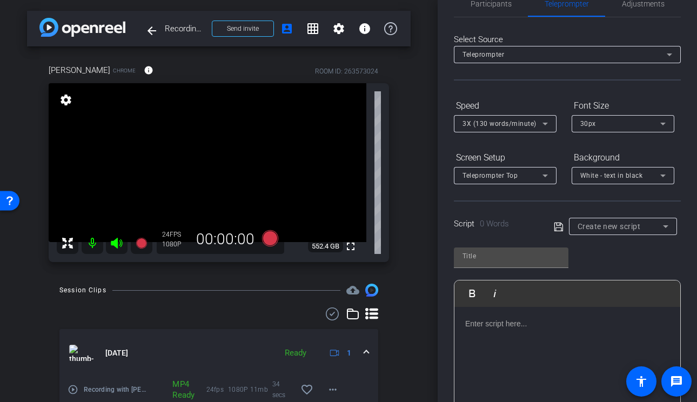
scroll to position [26, 0]
click at [606, 223] on span "Create new script" at bounding box center [609, 225] width 63 height 9
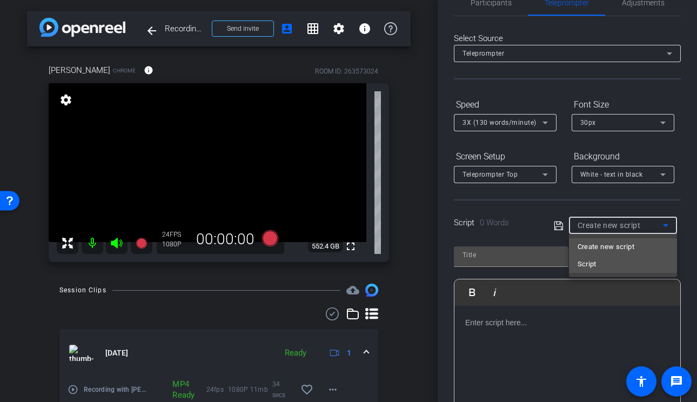
click at [606, 261] on mat-option "Script" at bounding box center [623, 264] width 108 height 17
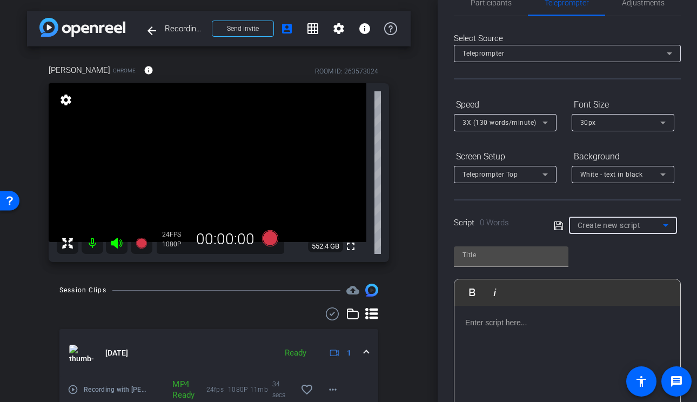
type input "Script"
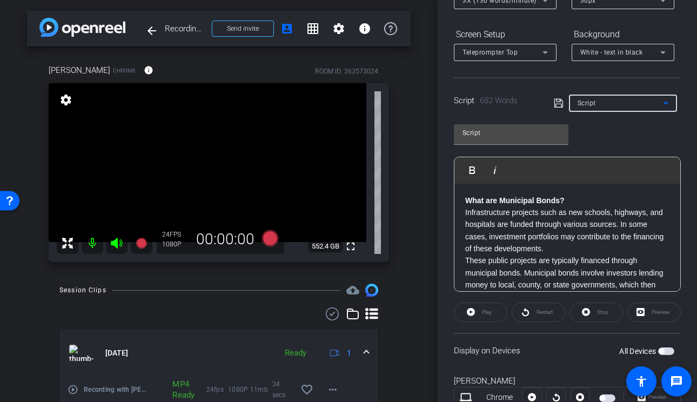
scroll to position [189, 0]
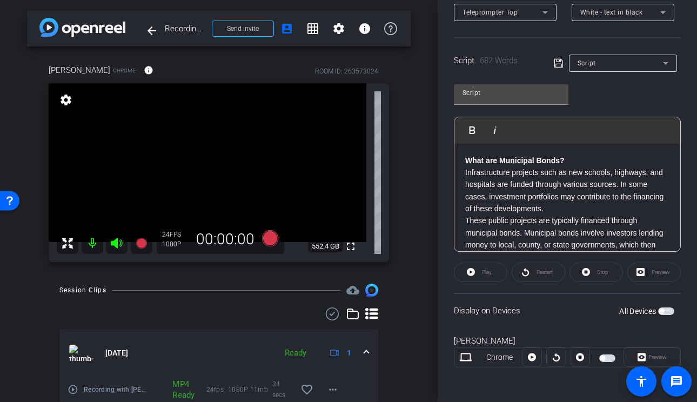
click at [660, 308] on span "button" at bounding box center [666, 312] width 16 height 8
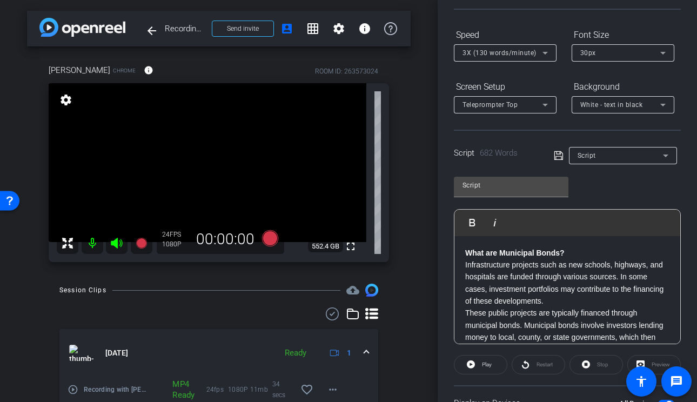
scroll to position [0, 0]
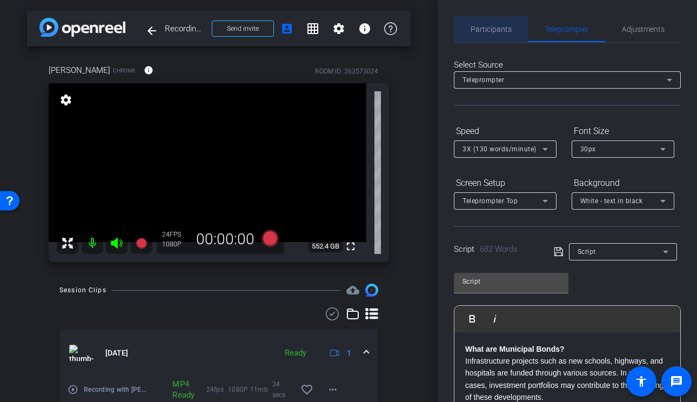
click at [477, 31] on span "Participants" at bounding box center [491, 29] width 41 height 8
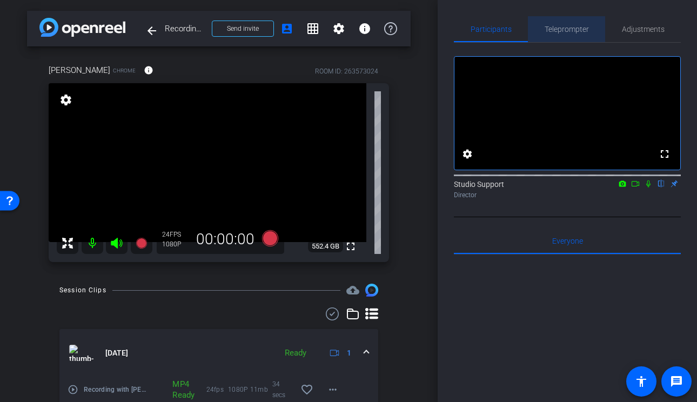
click at [582, 31] on span "Teleprompter" at bounding box center [567, 29] width 44 height 8
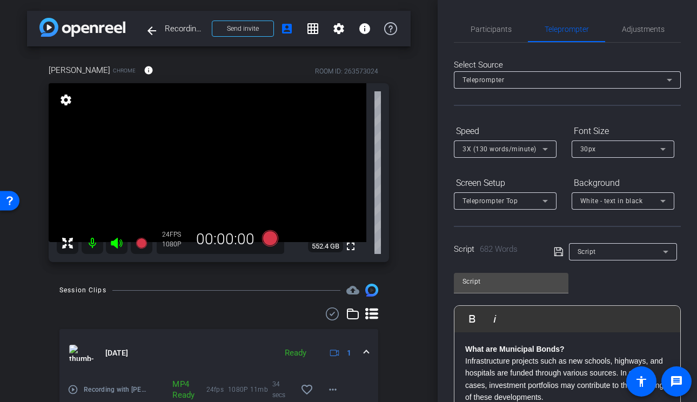
click at [532, 150] on span "3X (130 words/minute)" at bounding box center [500, 149] width 74 height 8
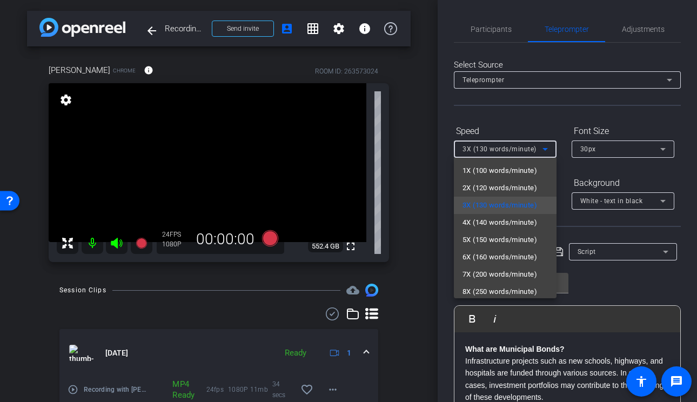
click at [542, 119] on div at bounding box center [348, 201] width 697 height 402
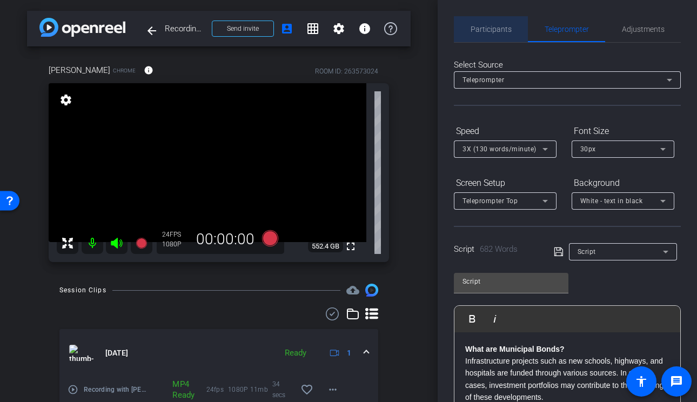
click at [503, 28] on span "Participants" at bounding box center [491, 29] width 41 height 8
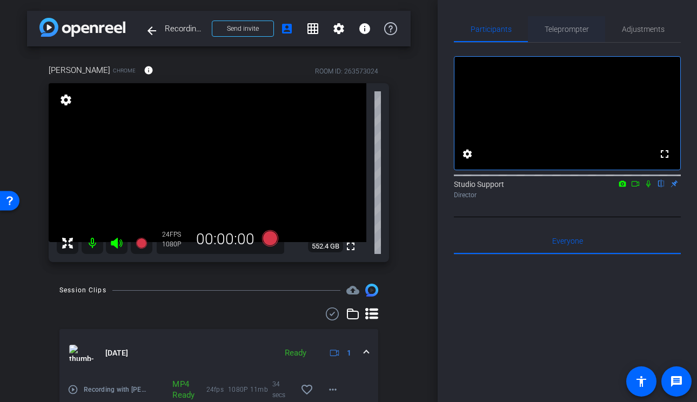
click at [567, 30] on span "Teleprompter" at bounding box center [567, 29] width 44 height 8
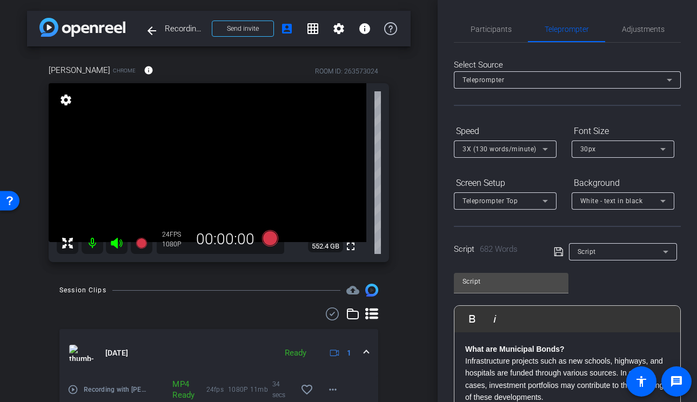
click at [535, 143] on div "3X (130 words/minute)" at bounding box center [503, 149] width 80 height 14
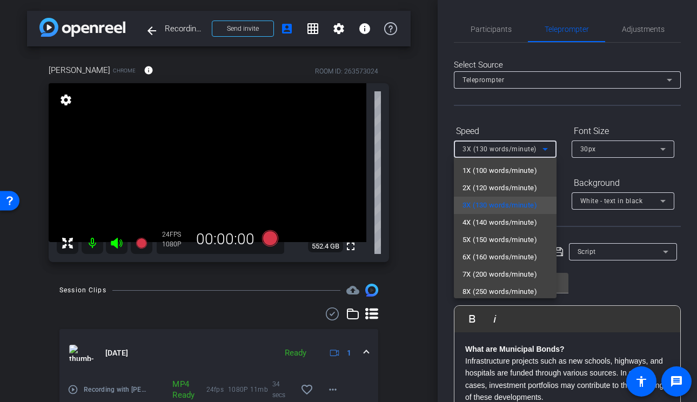
click at [563, 118] on div at bounding box center [348, 201] width 697 height 402
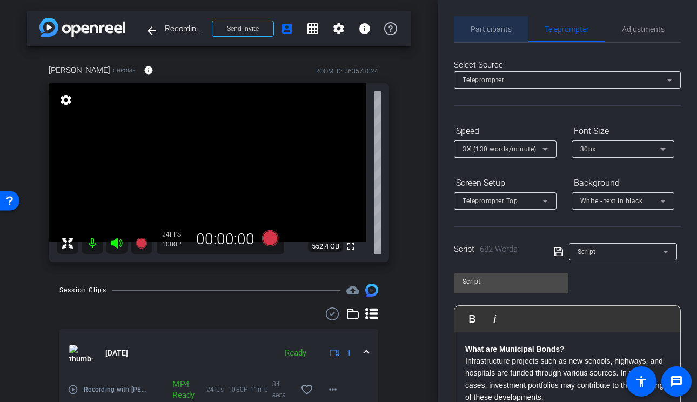
click at [493, 34] on span "Participants" at bounding box center [491, 29] width 41 height 26
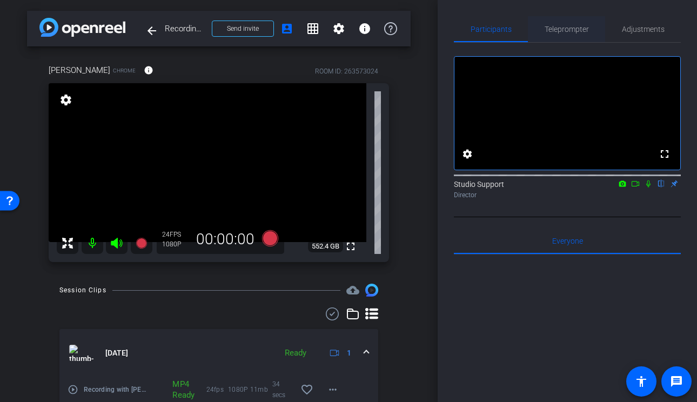
click at [583, 29] on span "Teleprompter" at bounding box center [567, 29] width 44 height 8
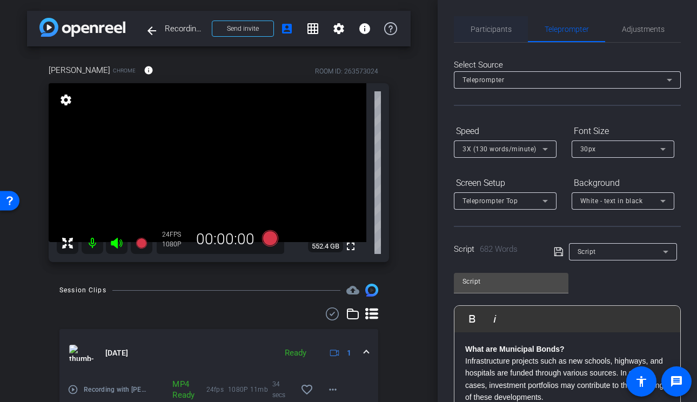
click at [484, 25] on span "Participants" at bounding box center [491, 29] width 41 height 8
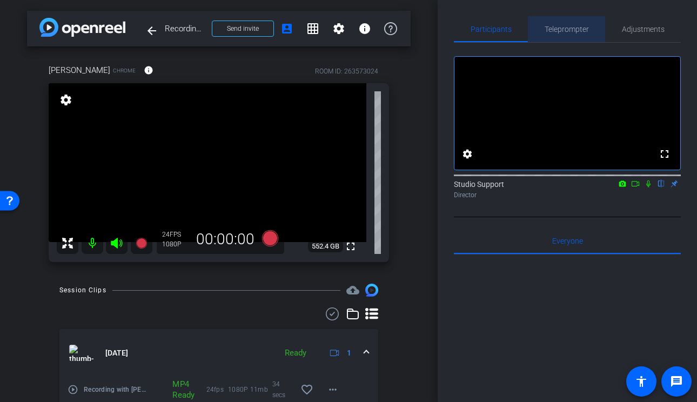
click at [575, 28] on span "Teleprompter" at bounding box center [567, 29] width 44 height 8
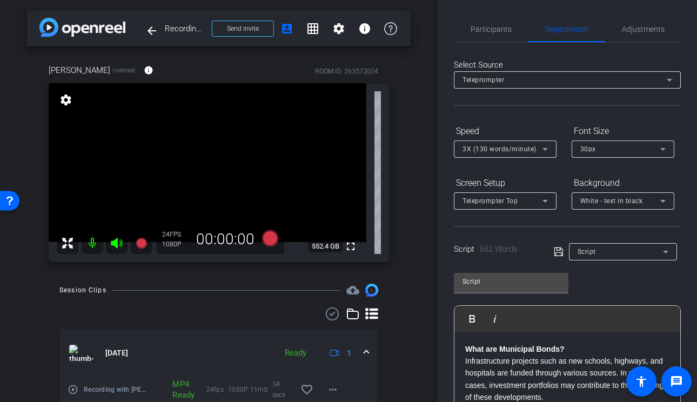
click at [615, 146] on div "30px" at bounding box center [620, 149] width 80 height 14
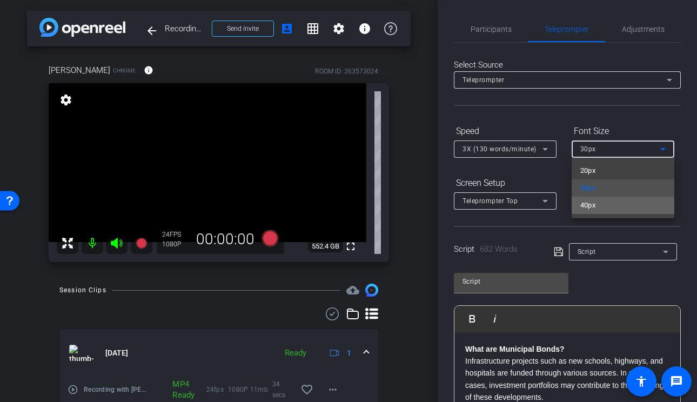
click at [599, 209] on mat-option "40px" at bounding box center [623, 205] width 103 height 17
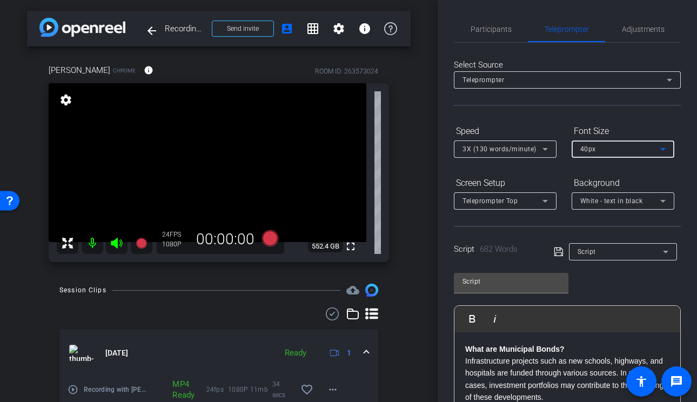
click at [599, 151] on div "40px" at bounding box center [620, 149] width 80 height 14
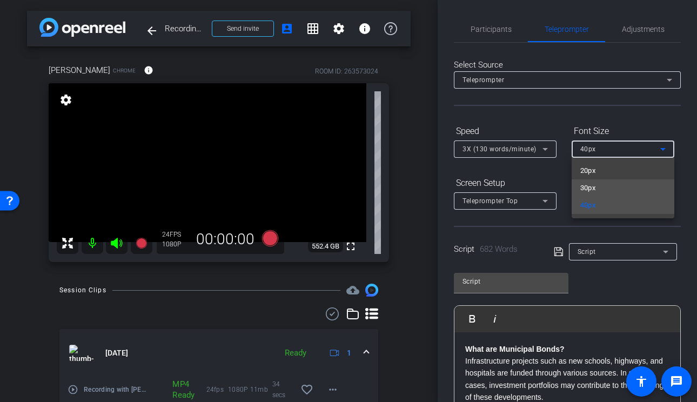
click at [592, 190] on span "30px" at bounding box center [588, 188] width 16 height 13
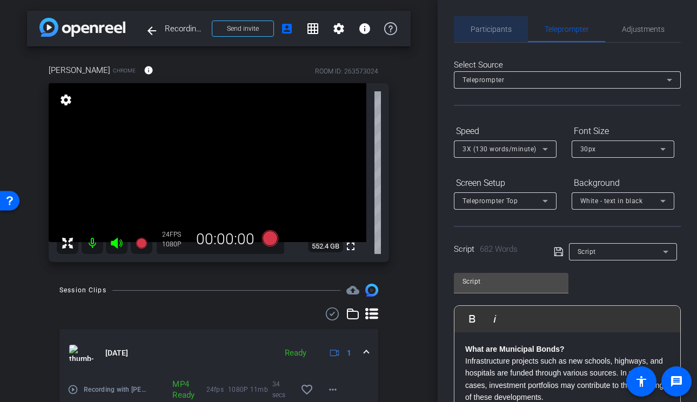
click at [492, 25] on span "Participants" at bounding box center [491, 29] width 41 height 8
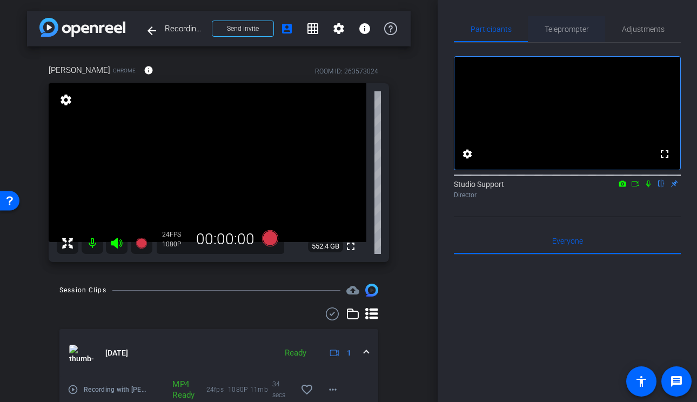
click at [571, 37] on span "Teleprompter" at bounding box center [567, 29] width 44 height 26
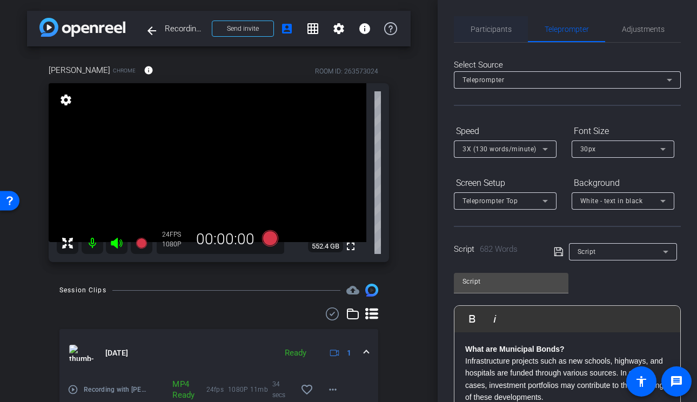
click at [489, 28] on span "Participants" at bounding box center [491, 29] width 41 height 8
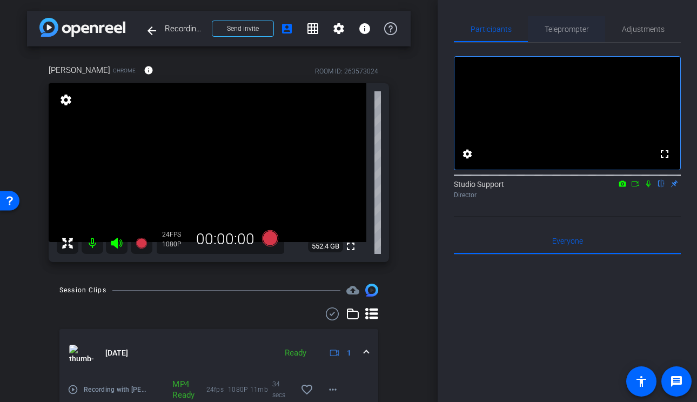
click at [551, 22] on span "Teleprompter" at bounding box center [567, 29] width 44 height 26
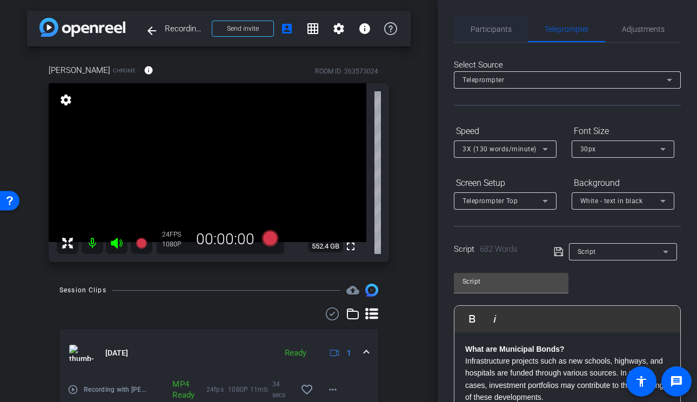
click at [500, 32] on span "Participants" at bounding box center [491, 29] width 41 height 8
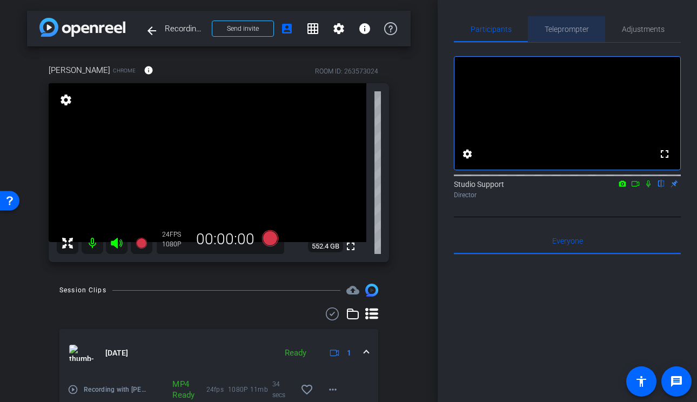
click at [573, 29] on span "Teleprompter" at bounding box center [567, 29] width 44 height 8
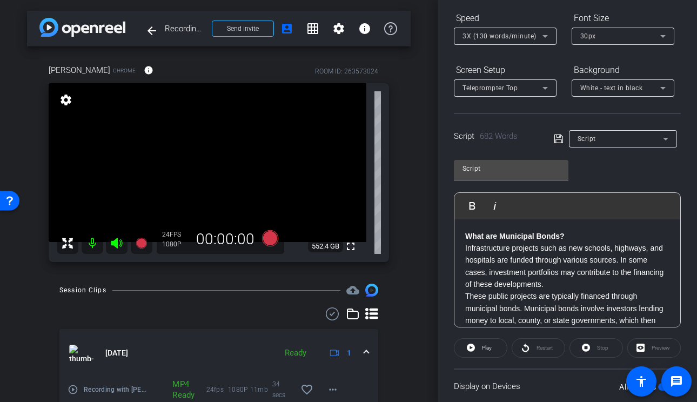
scroll to position [189, 0]
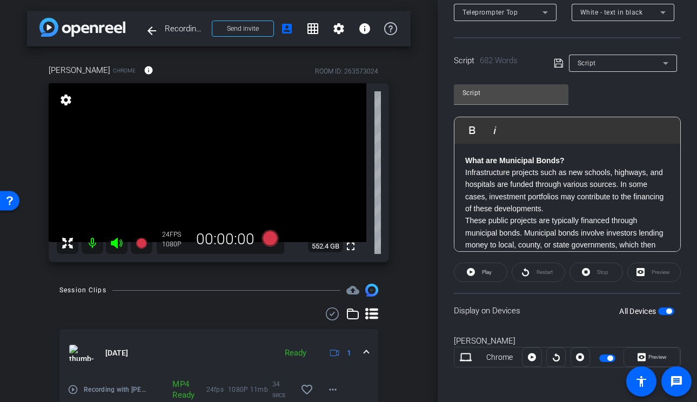
drag, startPoint x: 493, startPoint y: 278, endPoint x: 511, endPoint y: 339, distance: 63.6
click at [511, 339] on openreel-capture-teleprompter "Speed 3X (130 words/minute) Font Size 30px Screen Setup Teleprompter Top Backgr…" at bounding box center [567, 160] width 227 height 453
click at [477, 272] on span at bounding box center [481, 272] width 52 height 26
click at [650, 358] on span "Preview" at bounding box center [658, 357] width 18 height 6
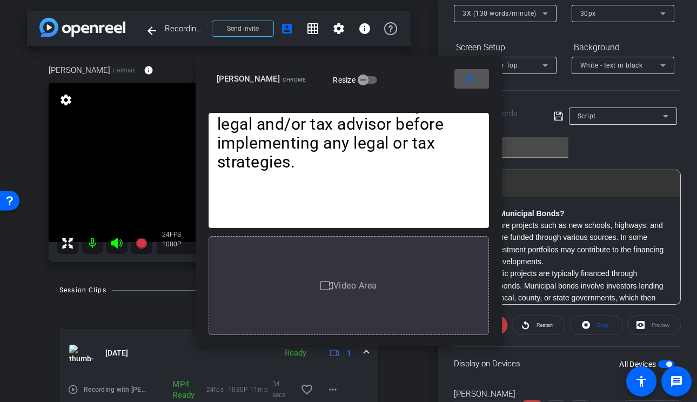
scroll to position [118, 0]
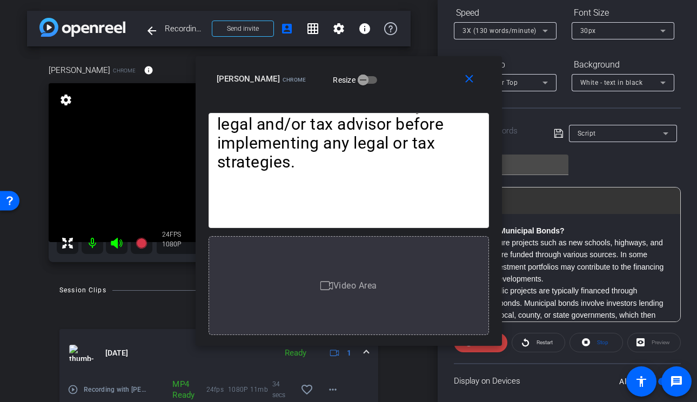
drag, startPoint x: 418, startPoint y: 80, endPoint x: 321, endPoint y: 80, distance: 97.8
click at [321, 80] on div "lynne Chrome Resize" at bounding box center [353, 78] width 272 height 19
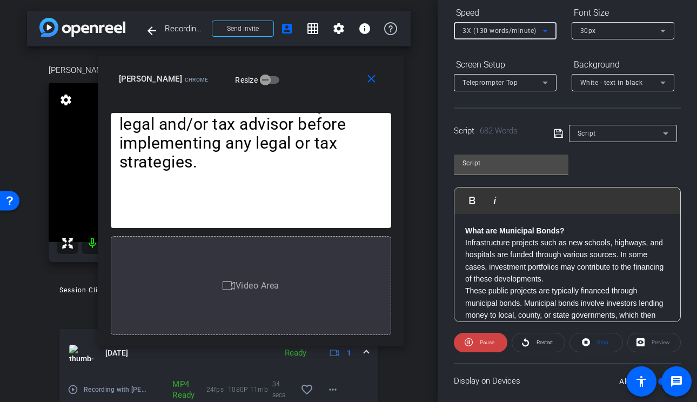
click at [498, 35] on div "3X (130 words/minute)" at bounding box center [503, 31] width 80 height 14
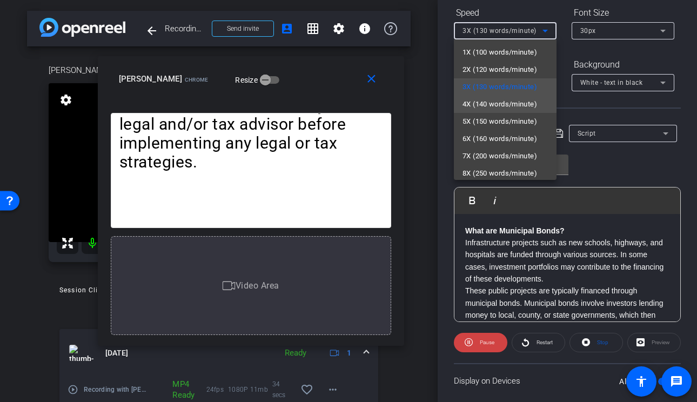
click at [497, 100] on span "4X (140 words/minute)" at bounding box center [500, 104] width 75 height 13
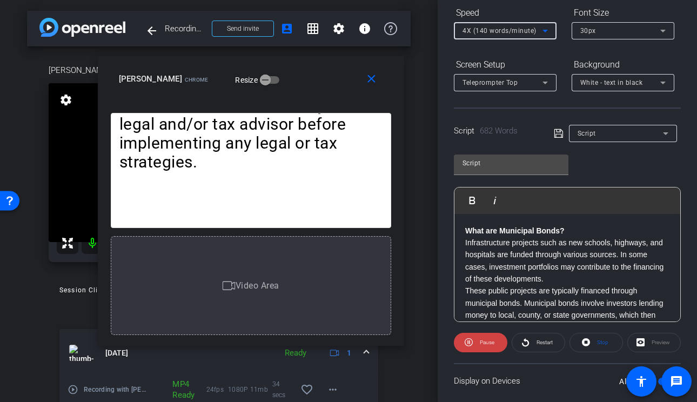
click at [534, 31] on span "4X (140 words/minute)" at bounding box center [500, 31] width 74 height 8
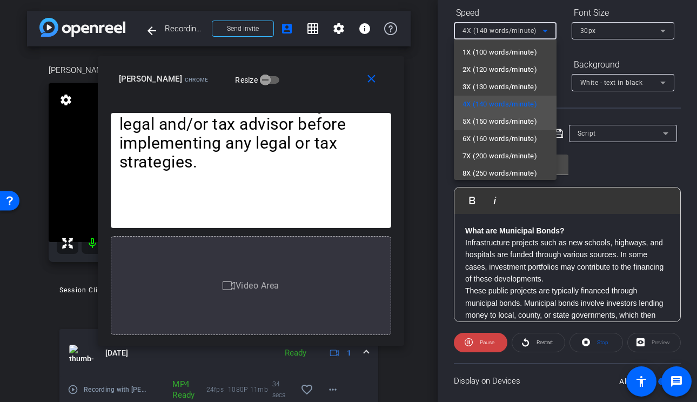
click at [513, 123] on span "5X (150 words/minute)" at bounding box center [500, 121] width 75 height 13
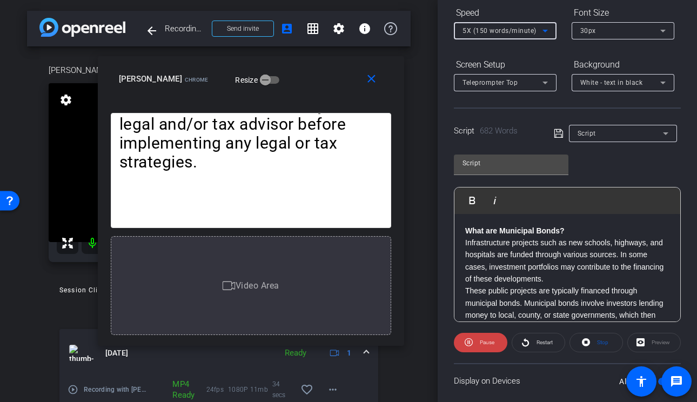
click at [532, 33] on span "5X (150 words/minute)" at bounding box center [500, 31] width 74 height 8
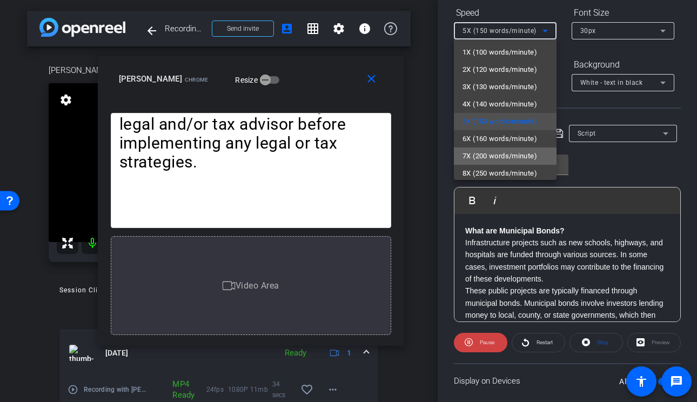
click at [512, 148] on mat-option "7X (200 words/minute)" at bounding box center [505, 156] width 103 height 17
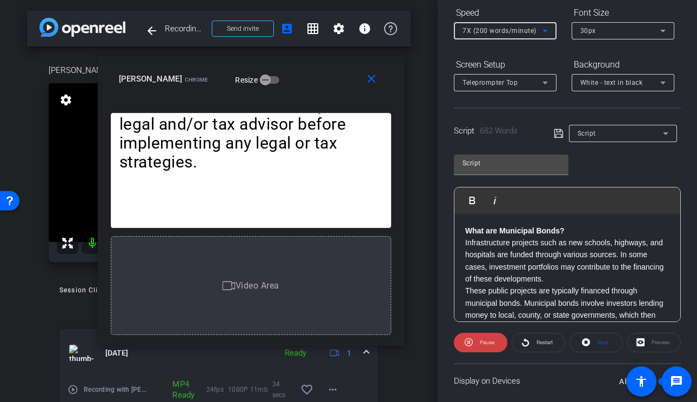
click at [515, 41] on div at bounding box center [505, 45] width 103 height 12
click at [513, 37] on div "7X (200 words/minute)" at bounding box center [503, 31] width 80 height 14
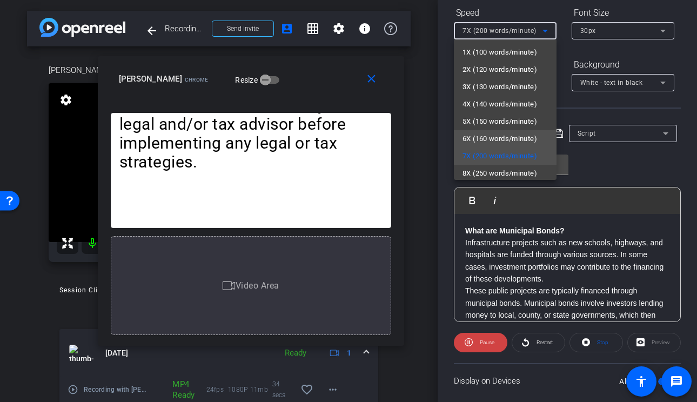
click at [508, 138] on span "6X (160 words/minute)" at bounding box center [500, 138] width 75 height 13
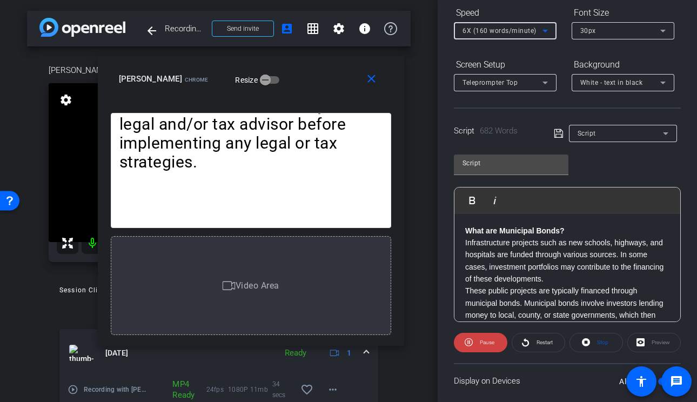
click at [513, 33] on span "6X (160 words/minute)" at bounding box center [500, 31] width 74 height 8
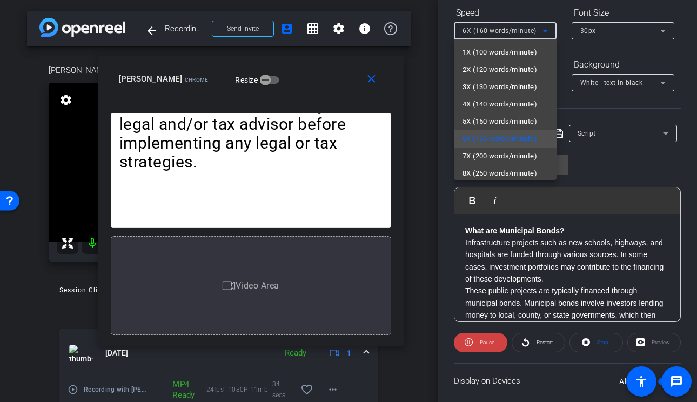
click at [368, 76] on div at bounding box center [348, 201] width 697 height 402
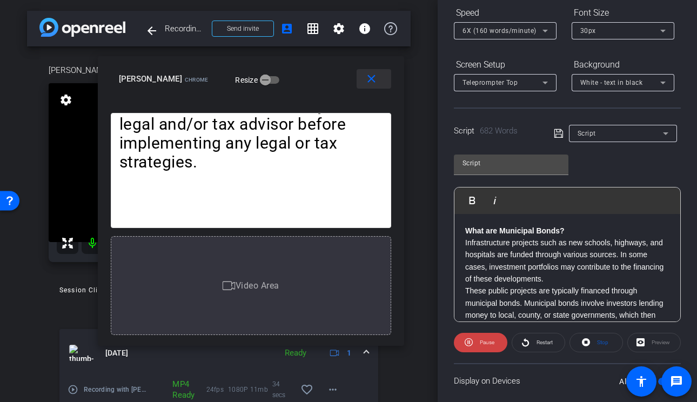
click at [373, 77] on mat-icon "close" at bounding box center [372, 79] width 14 height 14
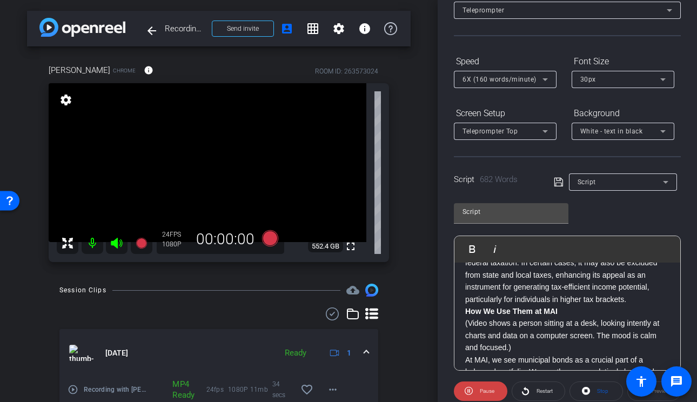
scroll to position [148, 0]
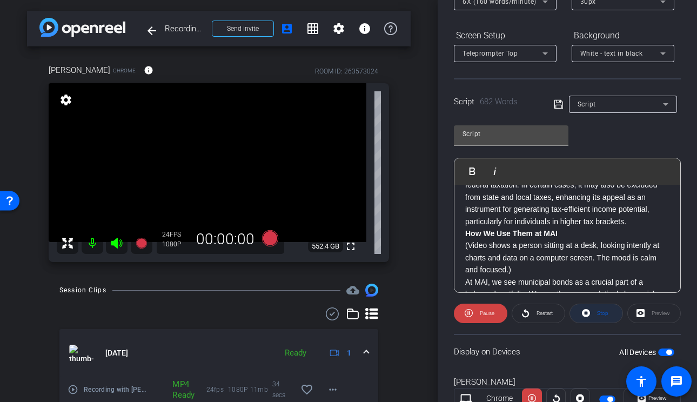
click at [602, 309] on span "Stop" at bounding box center [602, 313] width 14 height 15
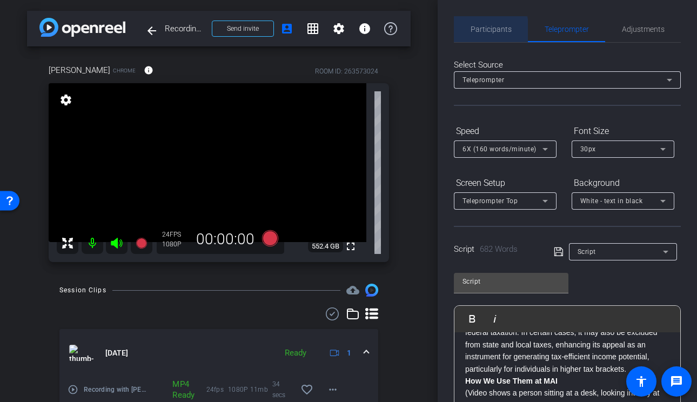
click at [482, 31] on span "Participants" at bounding box center [491, 29] width 41 height 8
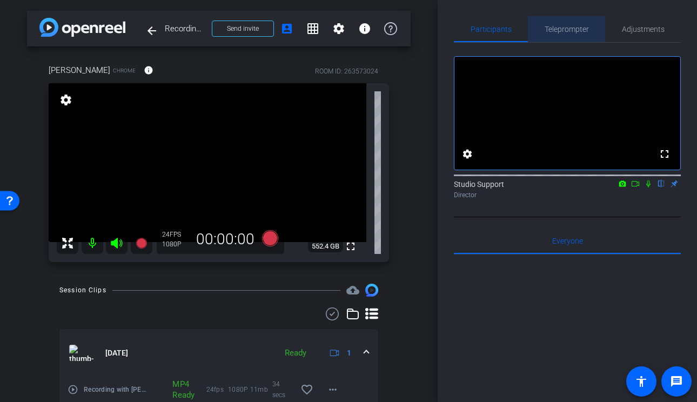
click at [577, 26] on span "Teleprompter" at bounding box center [567, 29] width 44 height 8
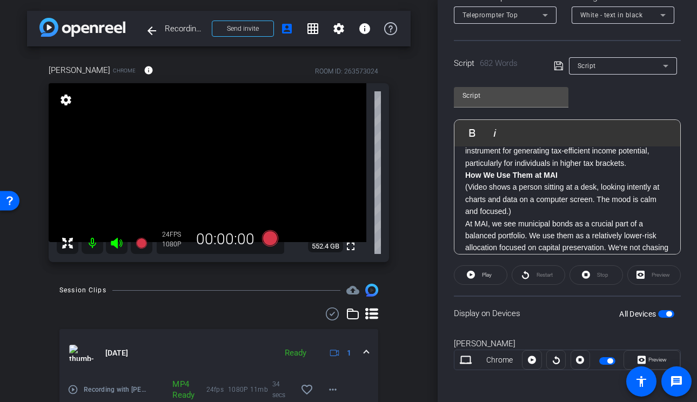
scroll to position [158, 0]
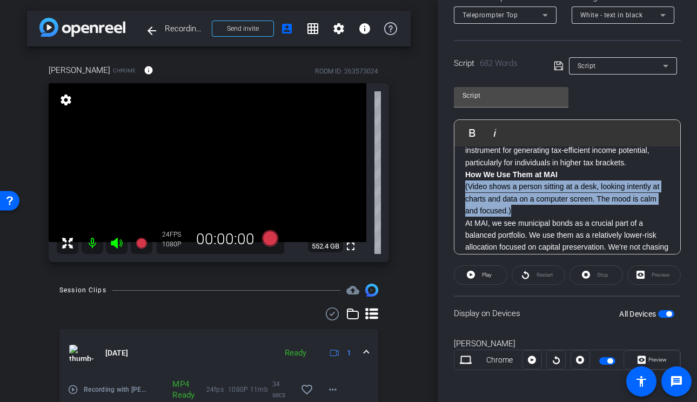
drag, startPoint x: 523, startPoint y: 213, endPoint x: 452, endPoint y: 189, distance: 75.4
click at [452, 189] on div "Participants Teleprompter Adjustments settings Studio Support flip Director Eve…" at bounding box center [567, 201] width 259 height 402
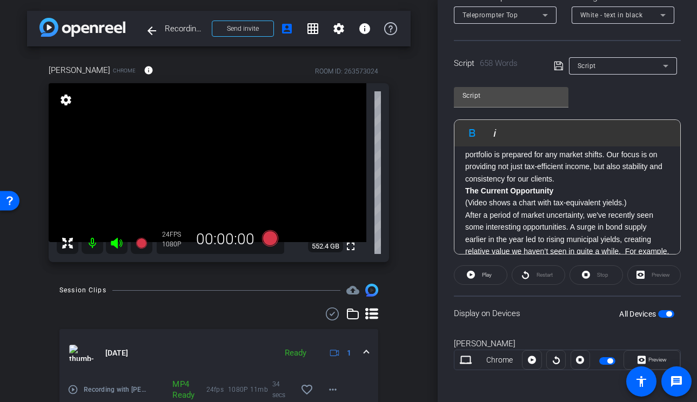
scroll to position [305, 0]
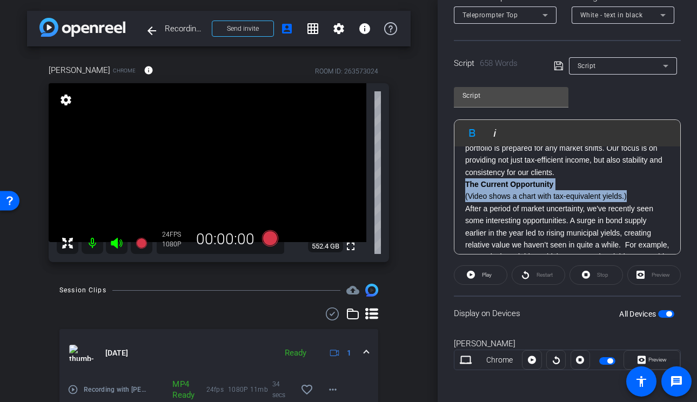
drag, startPoint x: 643, startPoint y: 193, endPoint x: 426, endPoint y: 189, distance: 216.2
click at [426, 189] on div "arrow_back Recording with Lynne Back to project Send invite account_box grid_on…" at bounding box center [348, 201] width 697 height 402
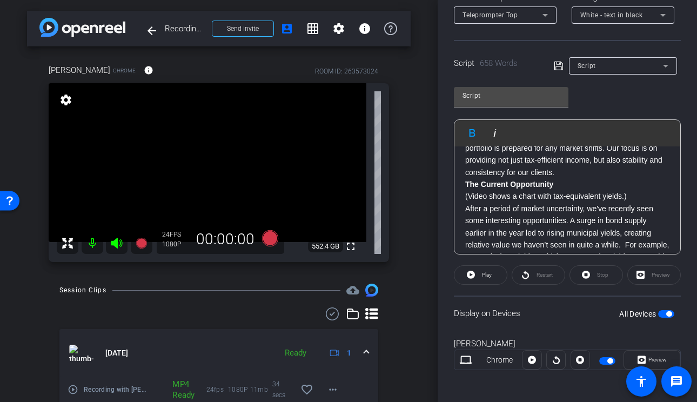
click at [591, 191] on p "(Video shows a chart with tax-equivalent yields.)" at bounding box center [567, 196] width 204 height 12
drag, startPoint x: 644, startPoint y: 198, endPoint x: 453, endPoint y: 192, distance: 191.4
click at [453, 192] on div "Participants Teleprompter Adjustments settings Studio Support flip Director Eve…" at bounding box center [567, 201] width 259 height 402
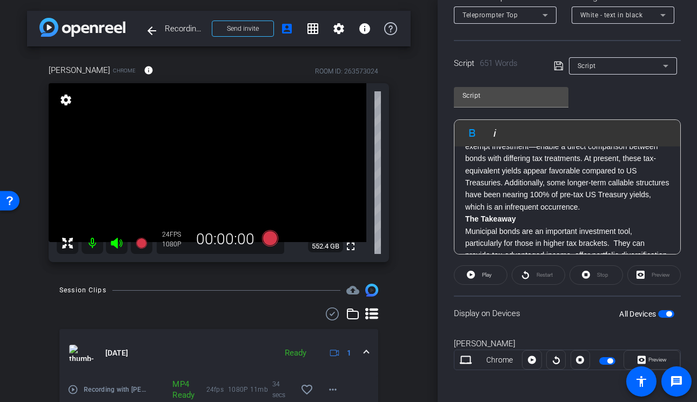
scroll to position [451, 0]
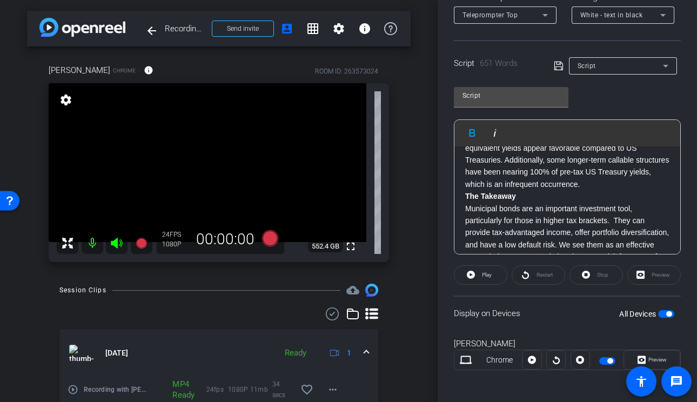
click at [459, 211] on div "What are Municipal Bonds? Infrastructure projects such as new schools, highways…" at bounding box center [568, 203] width 226 height 1014
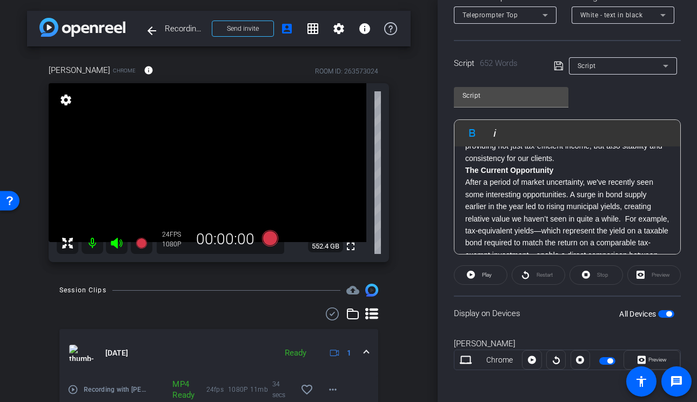
scroll to position [317, 0]
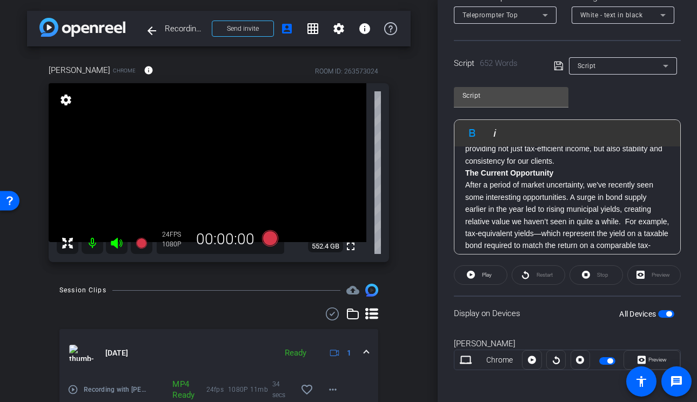
click at [462, 188] on div "What are Municipal Bonds? Infrastructure projects such as new schools, highways…" at bounding box center [568, 331] width 226 height 1002
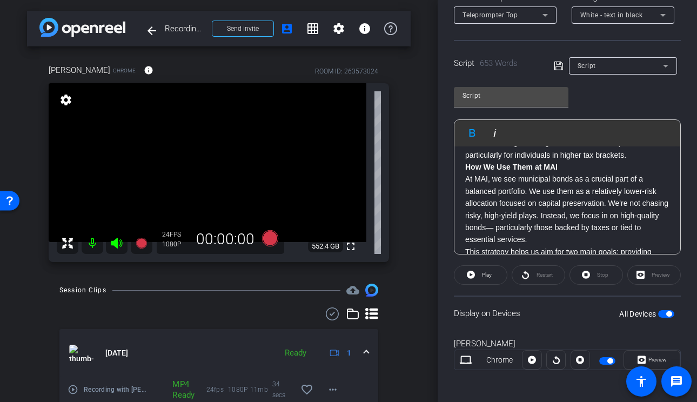
scroll to position [165, 0]
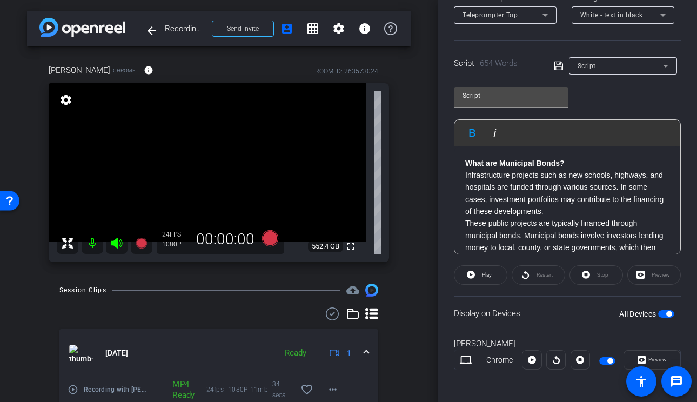
scroll to position [9, 0]
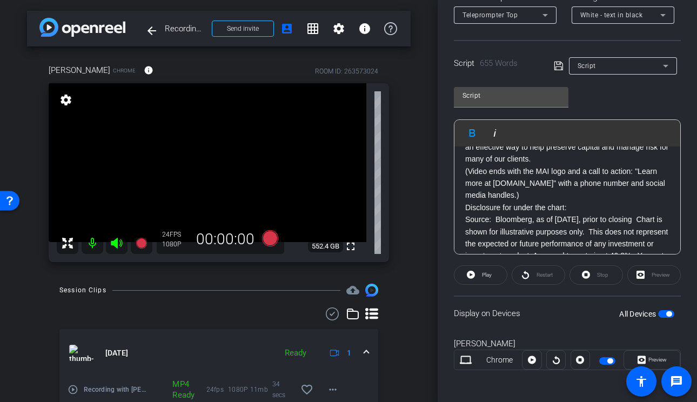
scroll to position [535, 0]
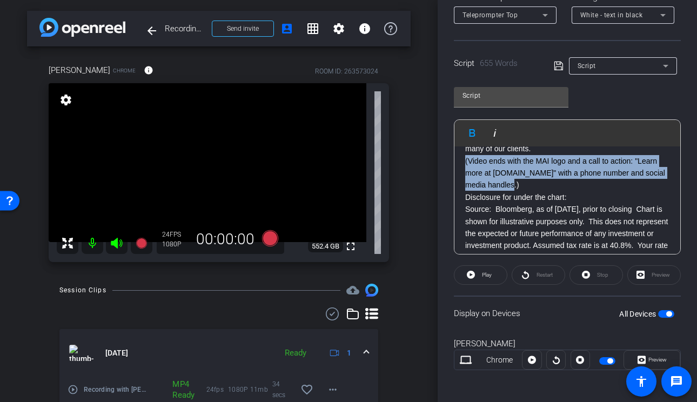
drag, startPoint x: 505, startPoint y: 197, endPoint x: 460, endPoint y: 177, distance: 49.1
click at [460, 177] on div "What are Municipal Bonds? - Infrastructure projects such as new schools, highwa…" at bounding box center [568, 101] width 226 height 978
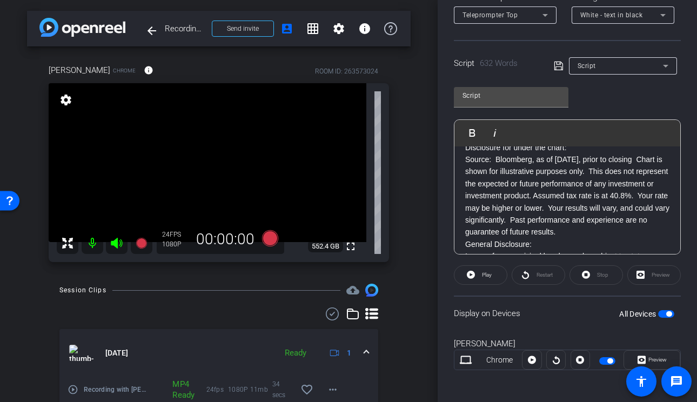
scroll to position [551, 0]
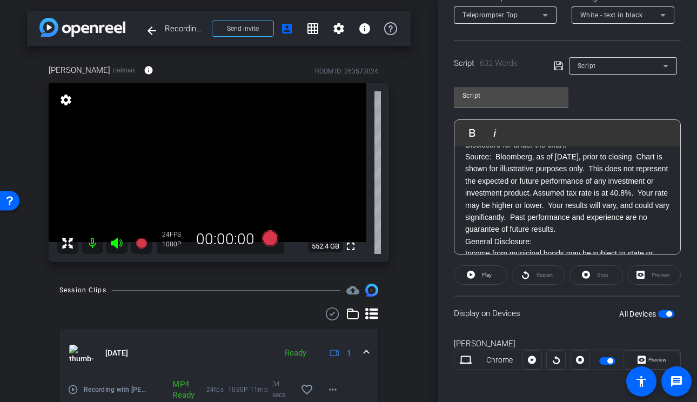
drag, startPoint x: 596, startPoint y: 240, endPoint x: 451, endPoint y: 156, distance: 167.6
click at [451, 156] on div "Participants Teleprompter Adjustments settings Studio Support flip Director Eve…" at bounding box center [567, 201] width 259 height 402
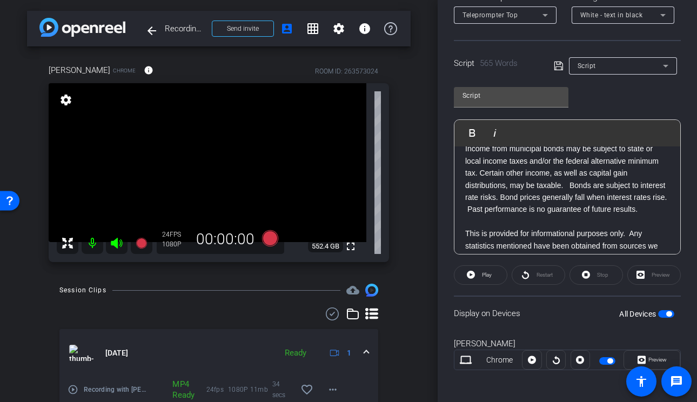
scroll to position [567, 0]
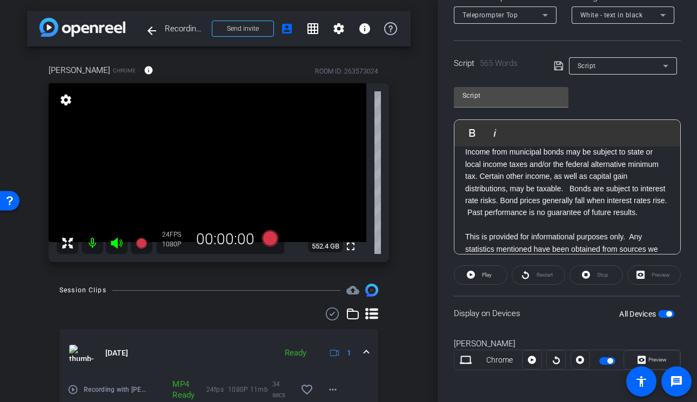
drag, startPoint x: 646, startPoint y: 227, endPoint x: 442, endPoint y: 158, distance: 216.2
click at [442, 158] on div "Participants Teleprompter Adjustments settings Studio Support flip Director Eve…" at bounding box center [567, 201] width 259 height 402
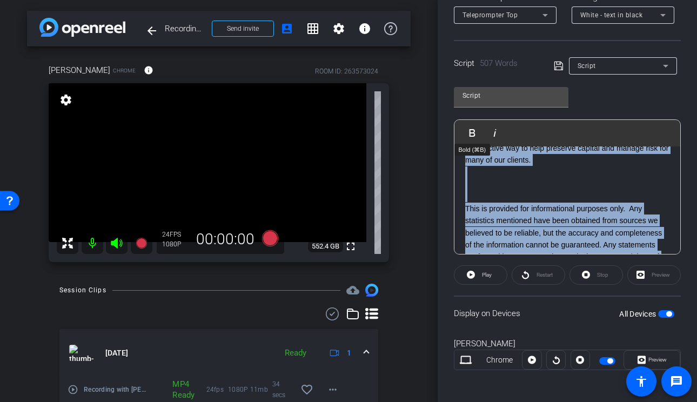
scroll to position [522, 0]
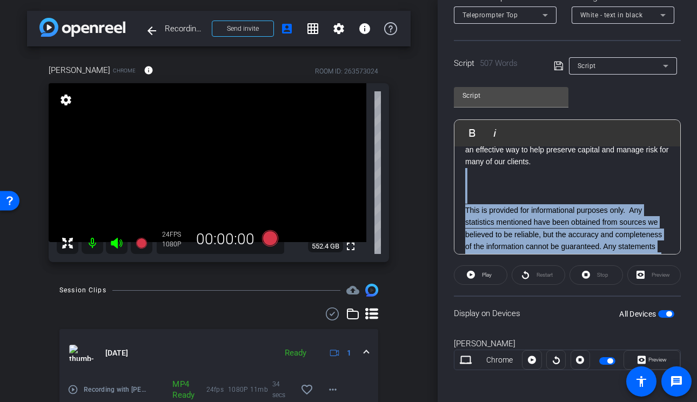
drag, startPoint x: 564, startPoint y: 241, endPoint x: 464, endPoint y: 190, distance: 112.4
click at [464, 190] on div "What are Municipal Bonds? - Infrastructure projects such as new schools, highwa…" at bounding box center [568, 17] width 226 height 784
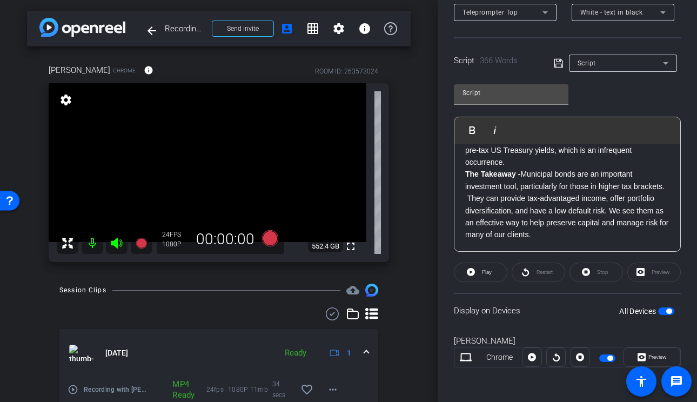
scroll to position [458, 0]
click at [559, 63] on icon at bounding box center [559, 63] width 10 height 13
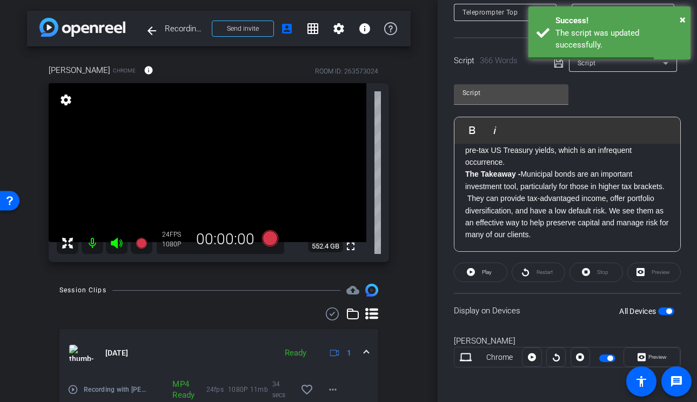
click at [600, 92] on div "Script Play Play from this location Play Selected Play and display the selected…" at bounding box center [567, 164] width 227 height 176
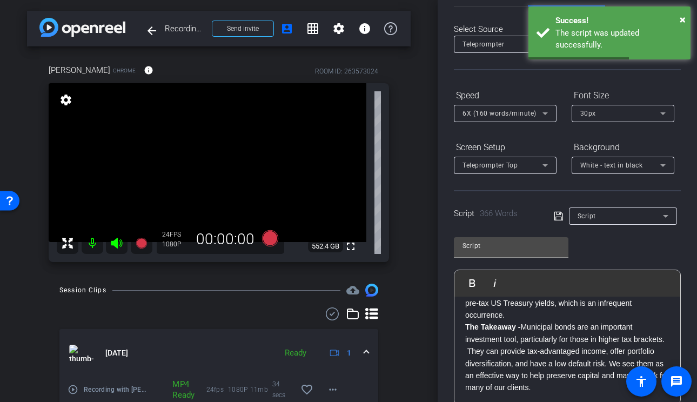
scroll to position [0, 0]
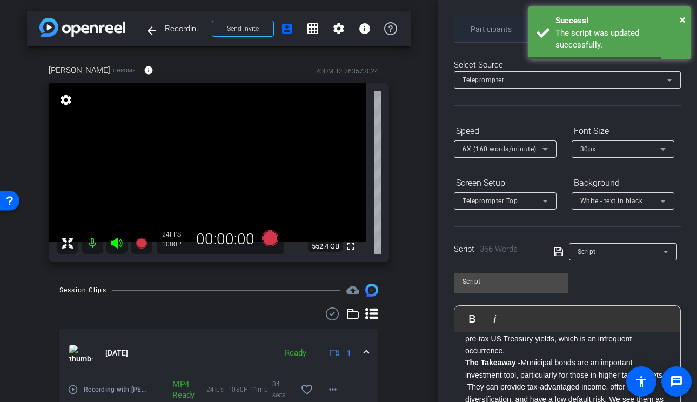
click at [492, 28] on span "Participants" at bounding box center [491, 29] width 41 height 8
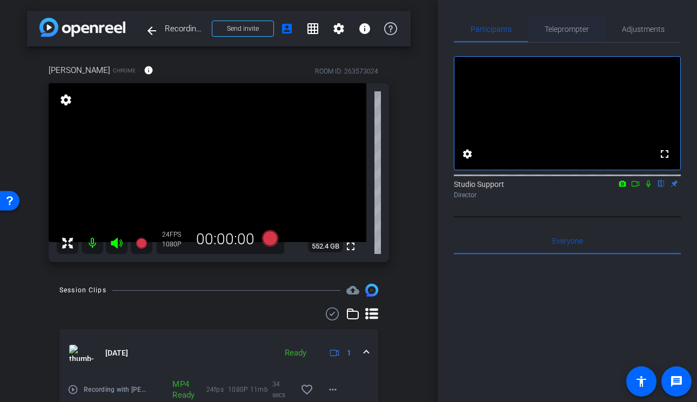
click at [567, 21] on span "Teleprompter" at bounding box center [567, 29] width 44 height 26
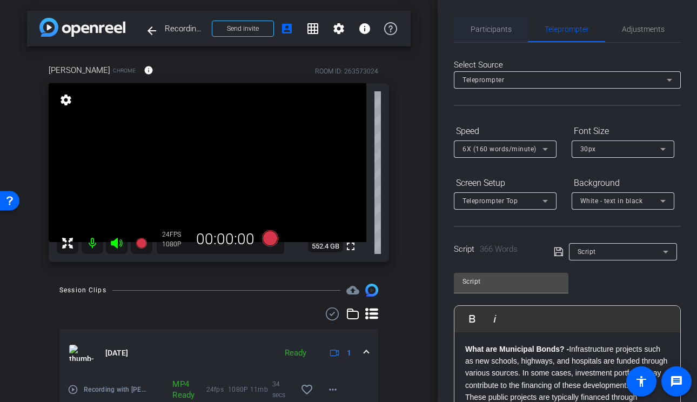
click at [488, 31] on span "Participants" at bounding box center [491, 29] width 41 height 8
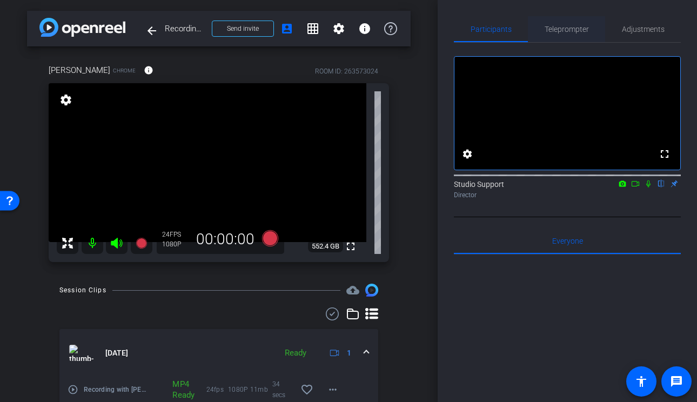
click at [565, 33] on span "Teleprompter" at bounding box center [567, 29] width 44 height 8
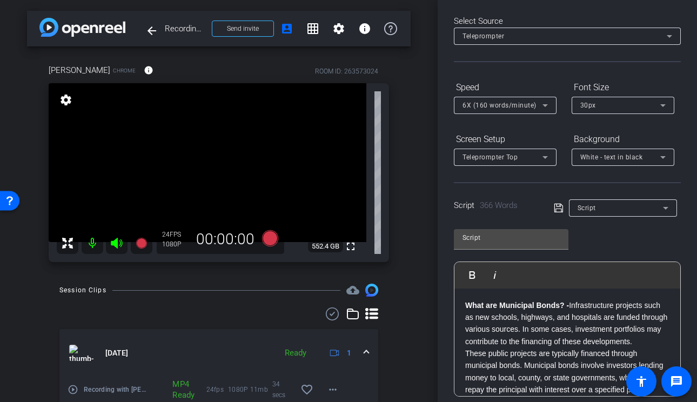
scroll to position [54, 0]
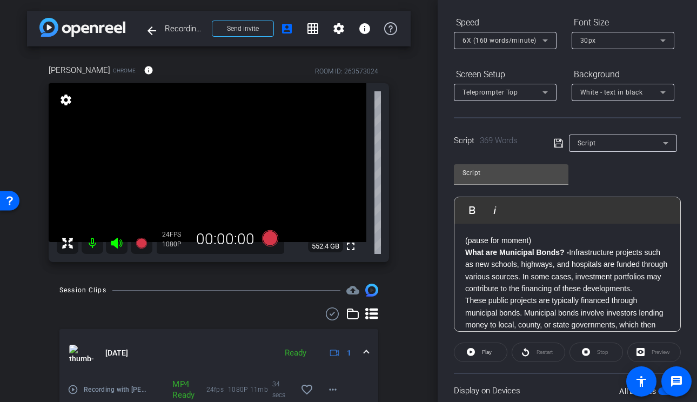
scroll to position [108, 0]
click at [557, 144] on icon at bounding box center [558, 144] width 9 height 9
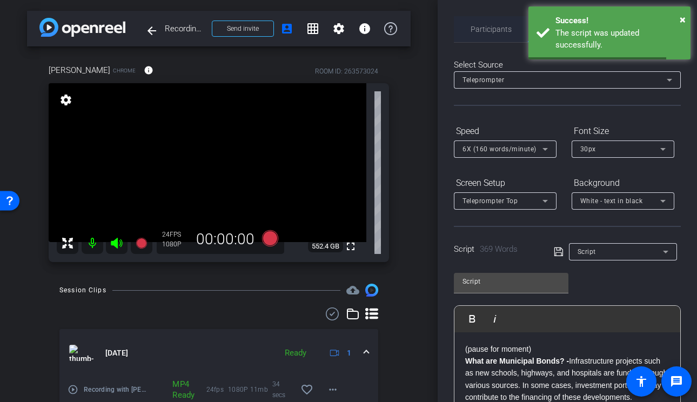
click at [470, 37] on div "Participants" at bounding box center [491, 29] width 74 height 26
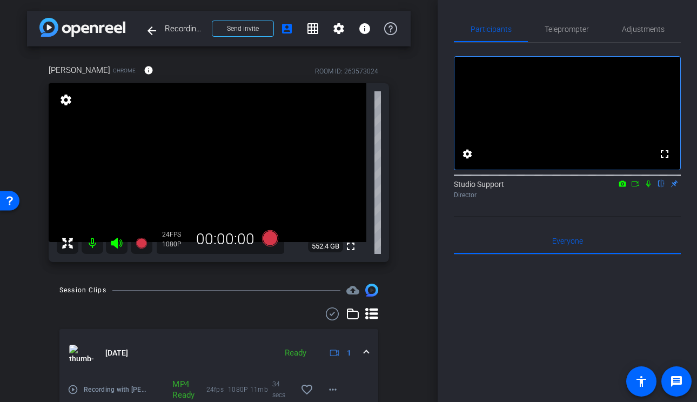
click at [558, 200] on div "Director" at bounding box center [567, 195] width 227 height 10
click at [269, 236] on icon at bounding box center [270, 238] width 16 height 16
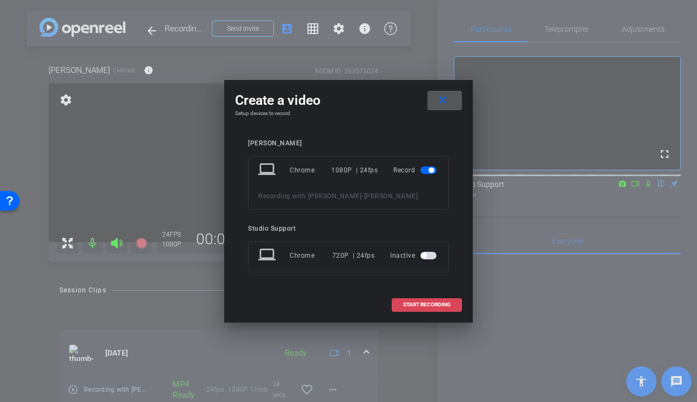
click at [422, 308] on span "START RECORDING" at bounding box center [427, 304] width 48 height 5
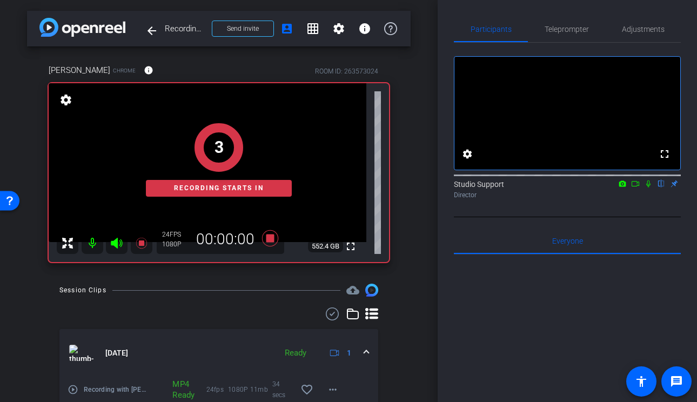
click at [650, 188] on icon at bounding box center [648, 184] width 9 height 8
click at [576, 34] on span "Teleprompter" at bounding box center [567, 29] width 44 height 26
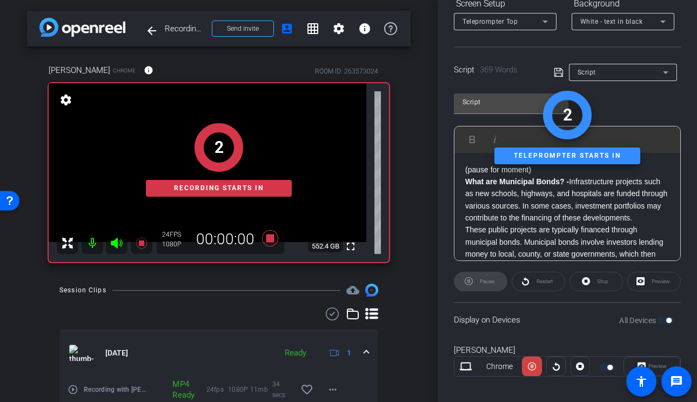
scroll to position [189, 0]
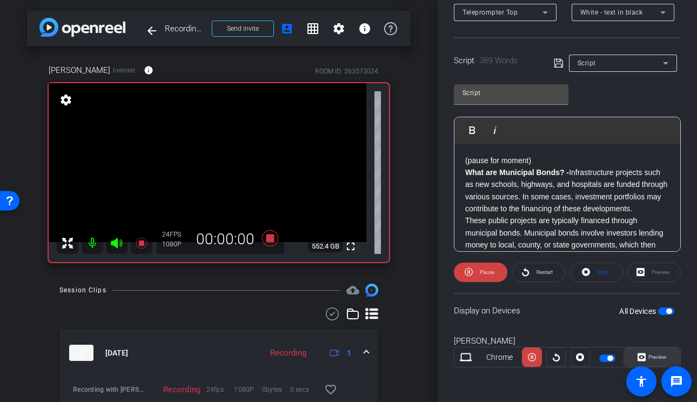
click at [653, 355] on span "Preview" at bounding box center [658, 357] width 18 height 6
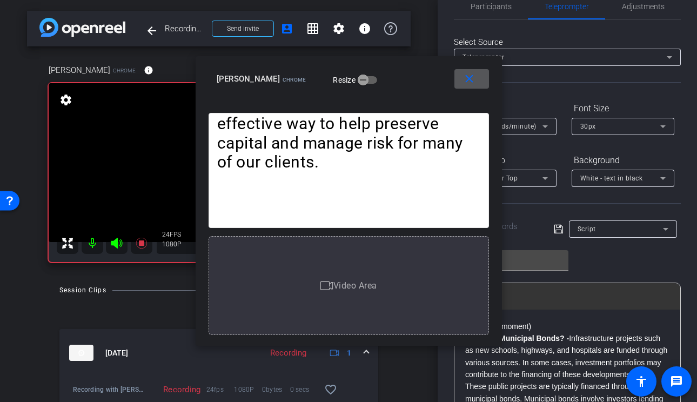
scroll to position [0, 0]
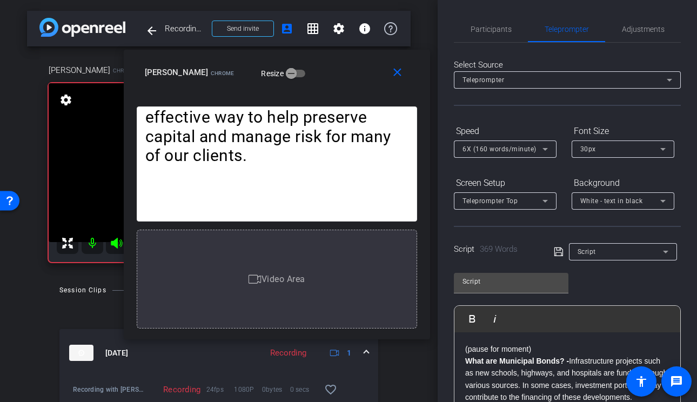
drag, startPoint x: 371, startPoint y: 79, endPoint x: 298, endPoint y: 72, distance: 73.8
click at [298, 72] on div "lynne Chrome Resize" at bounding box center [281, 72] width 272 height 19
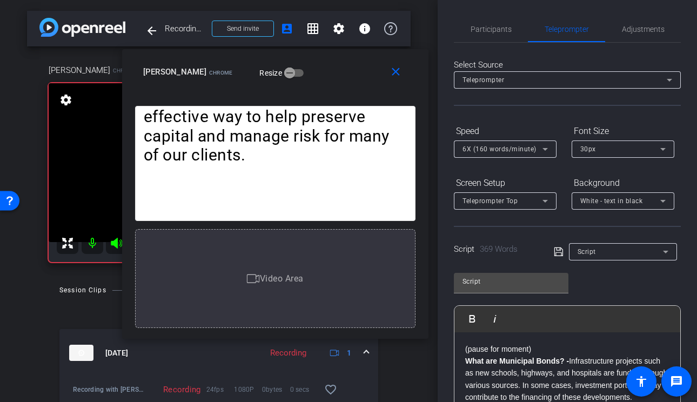
click at [508, 151] on span "6X (160 words/minute)" at bounding box center [500, 149] width 74 height 8
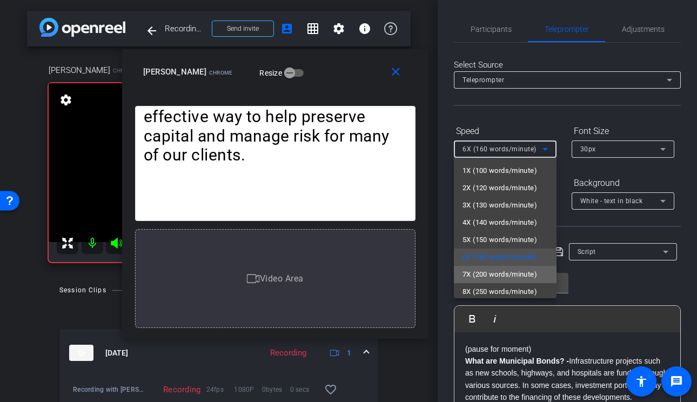
click at [488, 271] on span "7X (200 words/minute)" at bounding box center [500, 274] width 75 height 13
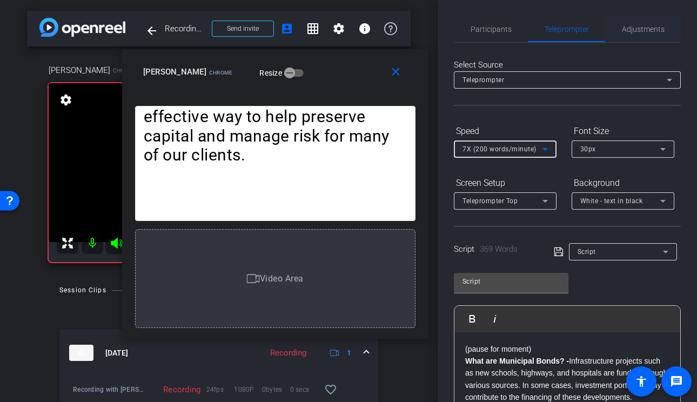
click at [643, 30] on span "Adjustments" at bounding box center [643, 29] width 43 height 8
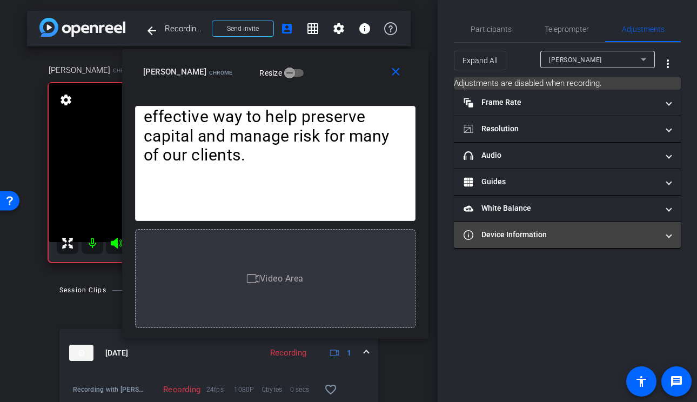
click at [630, 236] on mat-panel-title "Device Information" at bounding box center [561, 234] width 195 height 11
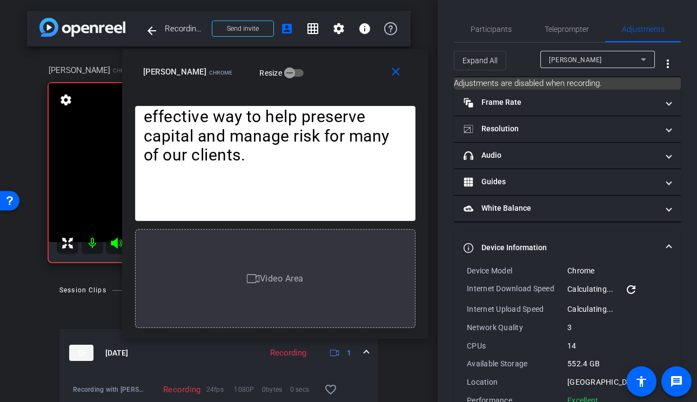
scroll to position [29, 0]
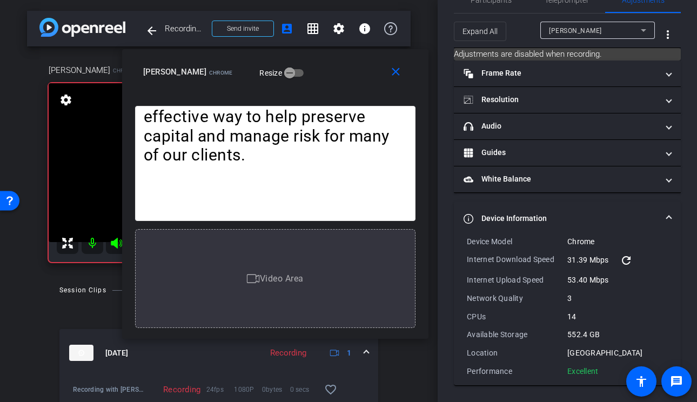
drag, startPoint x: 606, startPoint y: 370, endPoint x: 467, endPoint y: 243, distance: 188.3
click at [467, 243] on div "Device Model Chrome Internet Download Speed 31.39 Mbps refresh Internet Upload …" at bounding box center [567, 306] width 201 height 141
copy div "Device Model Chrome Internet Download Speed 31.39 Mbps refresh Internet Upload …"
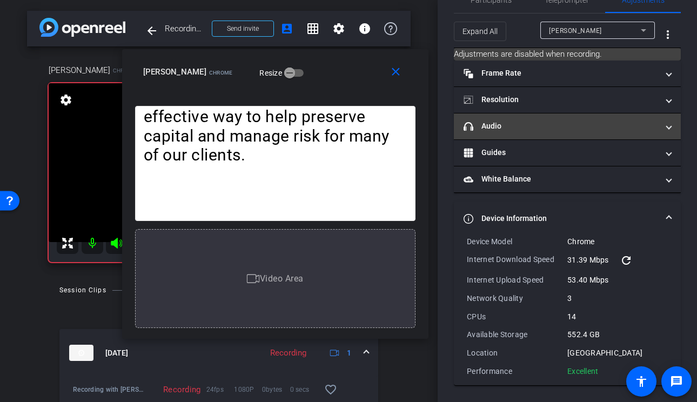
scroll to position [0, 0]
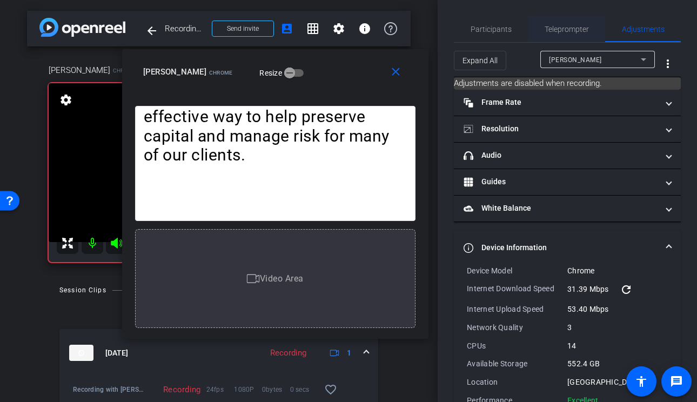
click at [577, 26] on span "Teleprompter" at bounding box center [567, 29] width 44 height 8
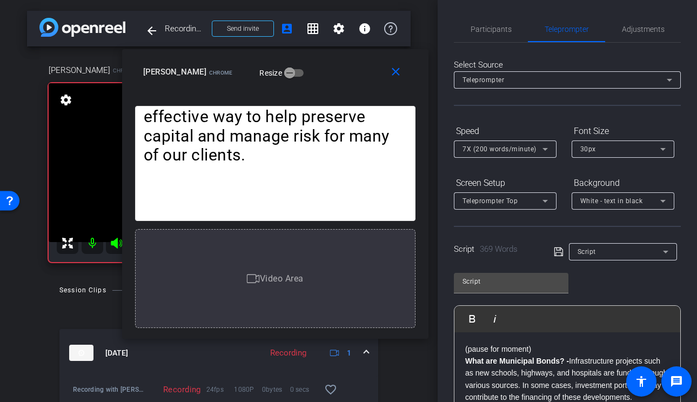
click at [488, 153] on div "7X (200 words/minute)" at bounding box center [503, 149] width 80 height 14
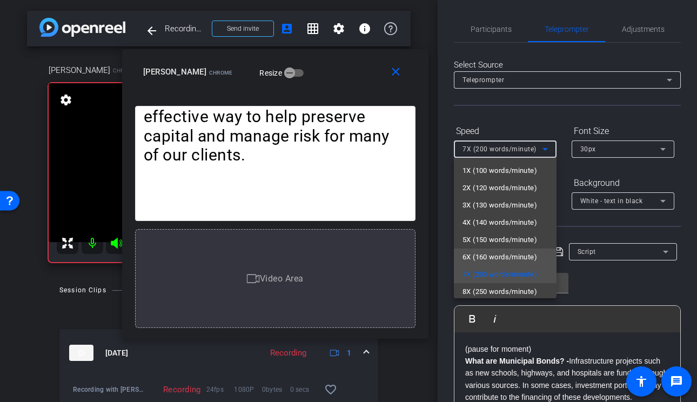
click at [495, 254] on span "6X (160 words/minute)" at bounding box center [500, 257] width 75 height 13
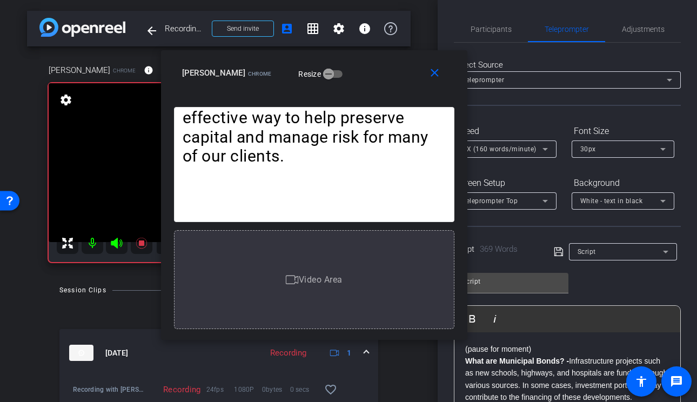
click at [312, 83] on div "close lynne Chrome Resize" at bounding box center [314, 74] width 306 height 49
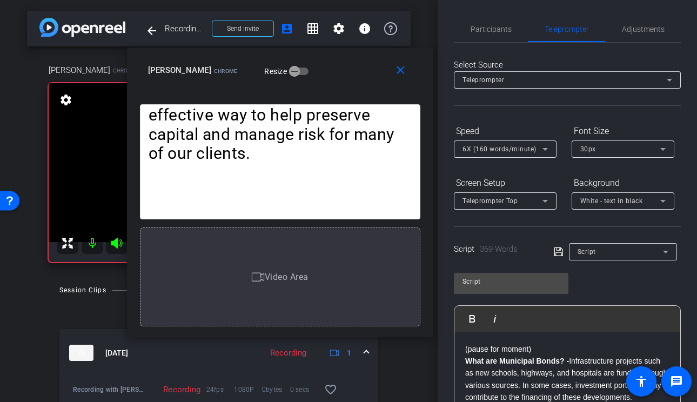
click at [475, 148] on span "6X (160 words/minute)" at bounding box center [500, 149] width 74 height 8
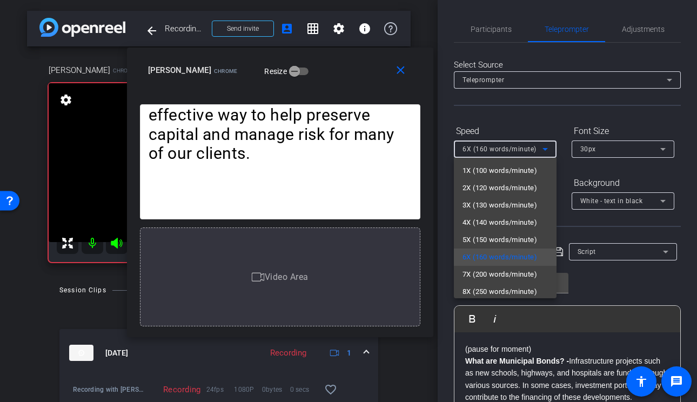
click at [529, 117] on div at bounding box center [348, 201] width 697 height 402
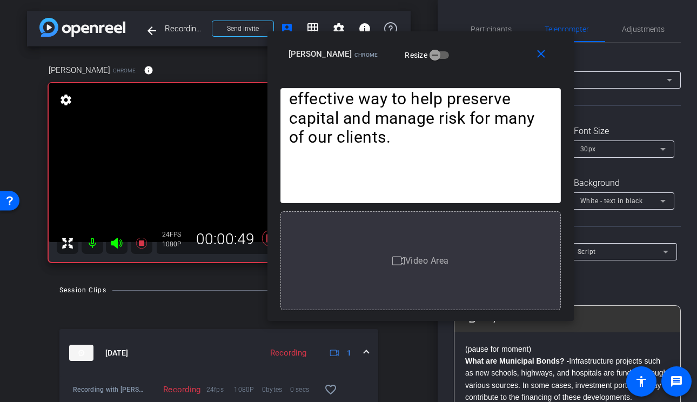
drag, startPoint x: 330, startPoint y: 86, endPoint x: 471, endPoint y: 70, distance: 141.5
click at [471, 70] on div "close lynne Chrome Resize" at bounding box center [421, 55] width 306 height 49
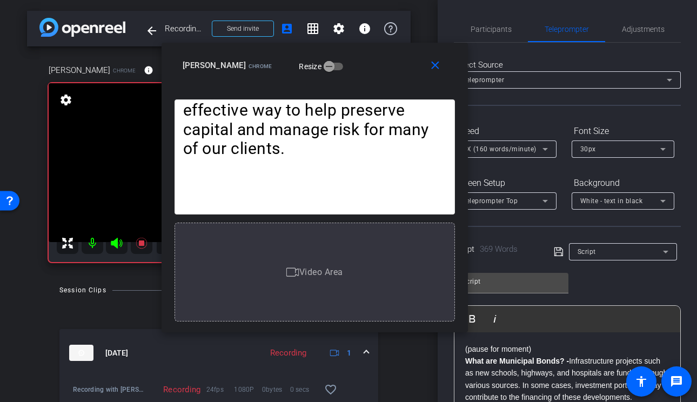
drag, startPoint x: 446, startPoint y: 65, endPoint x: 333, endPoint y: 77, distance: 114.1
click at [333, 77] on div "close lynne Chrome Resize" at bounding box center [315, 67] width 306 height 49
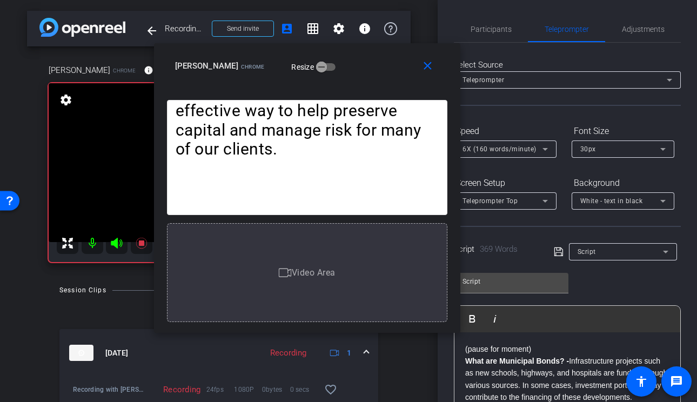
click at [525, 145] on span "6X (160 words/minute)" at bounding box center [500, 149] width 74 height 8
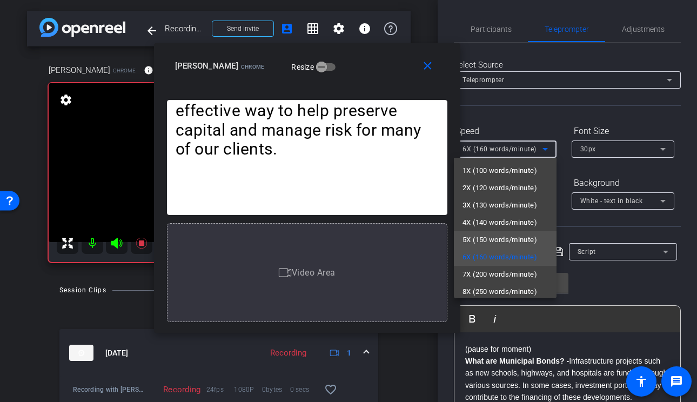
click at [500, 238] on span "5X (150 words/minute)" at bounding box center [500, 239] width 75 height 13
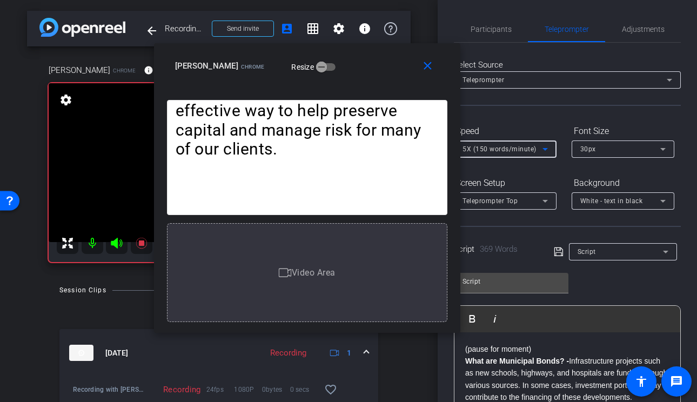
click at [511, 152] on span "5X (150 words/minute)" at bounding box center [500, 149] width 74 height 8
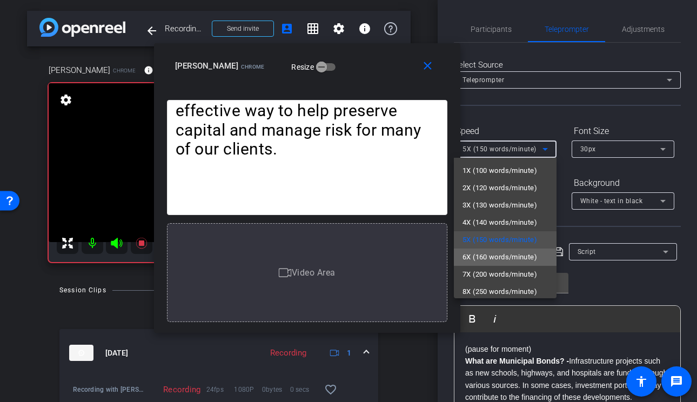
click at [502, 258] on span "6X (160 words/minute)" at bounding box center [500, 257] width 75 height 13
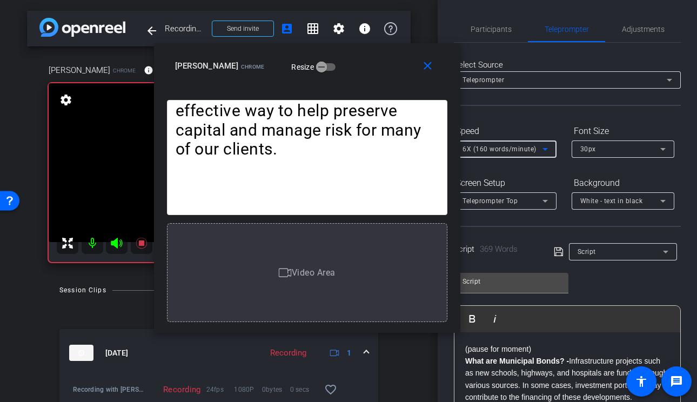
click at [520, 151] on span "6X (160 words/minute)" at bounding box center [500, 149] width 74 height 8
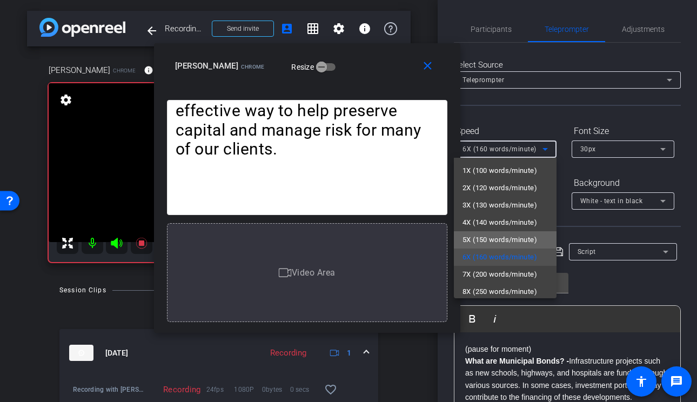
click at [500, 239] on span "5X (150 words/minute)" at bounding box center [500, 239] width 75 height 13
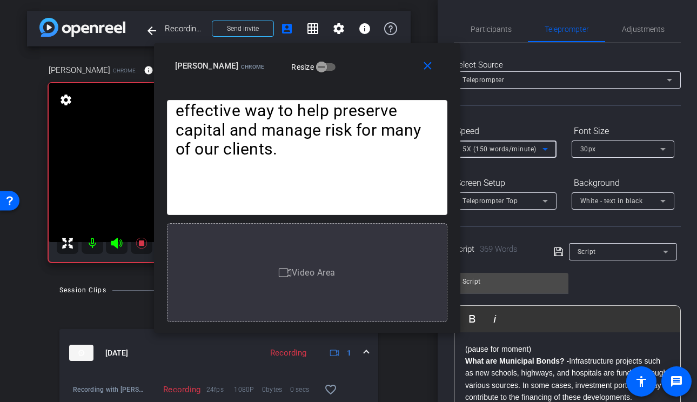
click at [497, 149] on span "5X (150 words/minute)" at bounding box center [500, 149] width 74 height 8
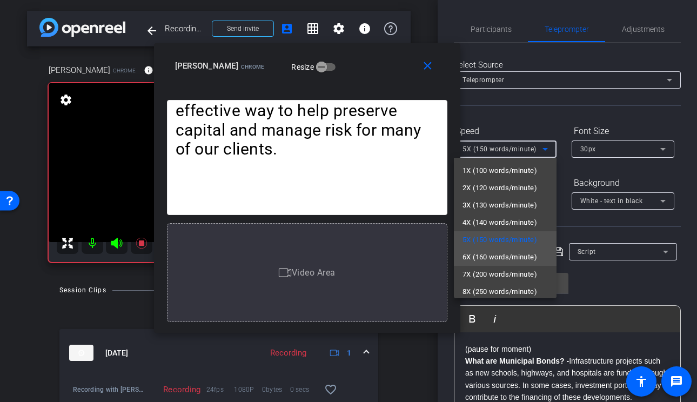
click at [484, 255] on span "6X (160 words/minute)" at bounding box center [500, 257] width 75 height 13
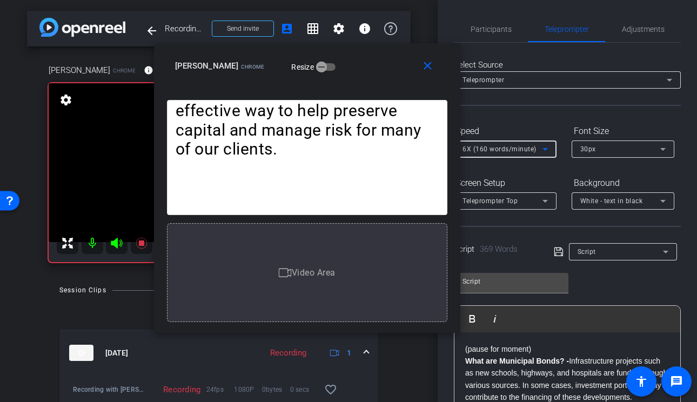
click at [515, 150] on span "6X (160 words/minute)" at bounding box center [500, 149] width 74 height 8
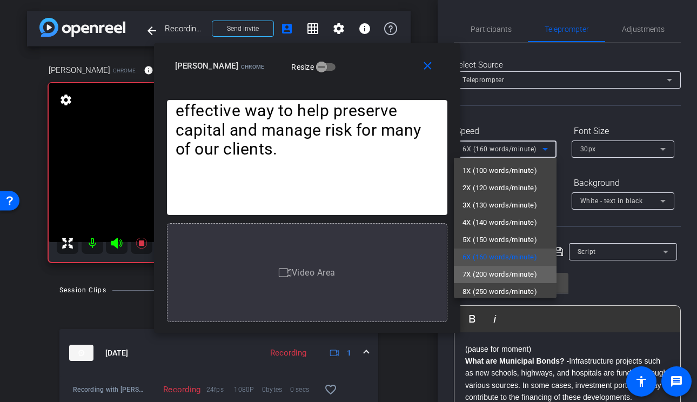
click at [492, 269] on span "7X (200 words/minute)" at bounding box center [500, 274] width 75 height 13
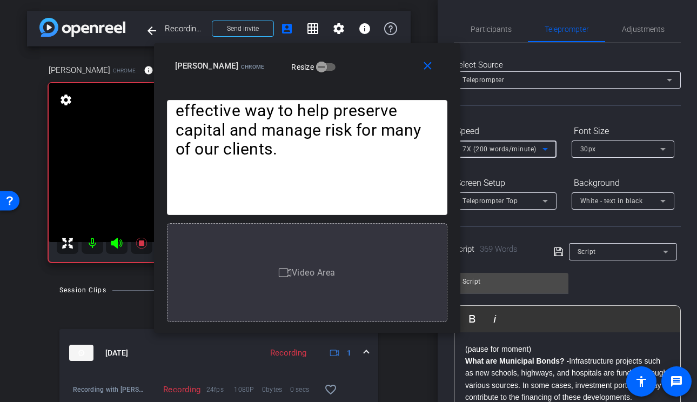
click at [522, 150] on span "7X (200 words/minute)" at bounding box center [500, 149] width 74 height 8
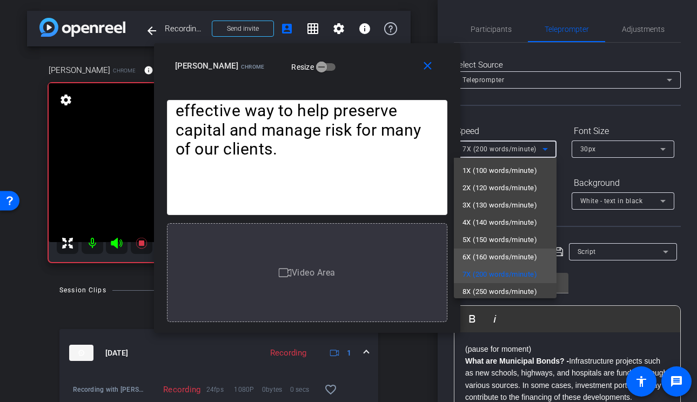
click at [492, 257] on span "6X (160 words/minute)" at bounding box center [500, 257] width 75 height 13
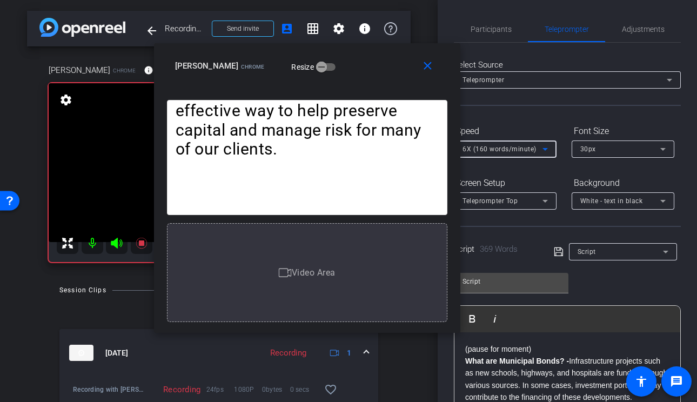
click at [523, 148] on span "6X (160 words/minute)" at bounding box center [500, 149] width 74 height 8
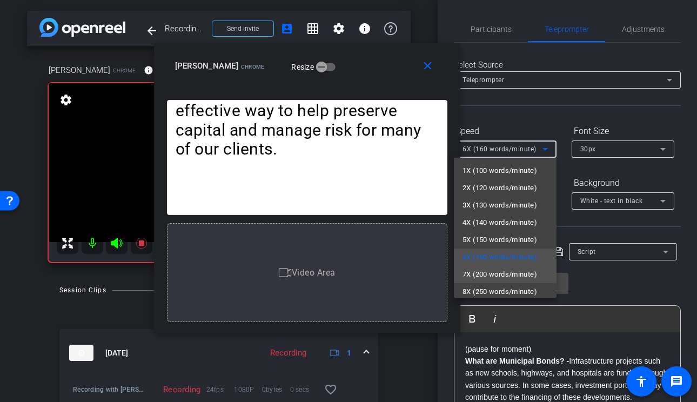
click at [489, 275] on span "7X (200 words/minute)" at bounding box center [500, 274] width 75 height 13
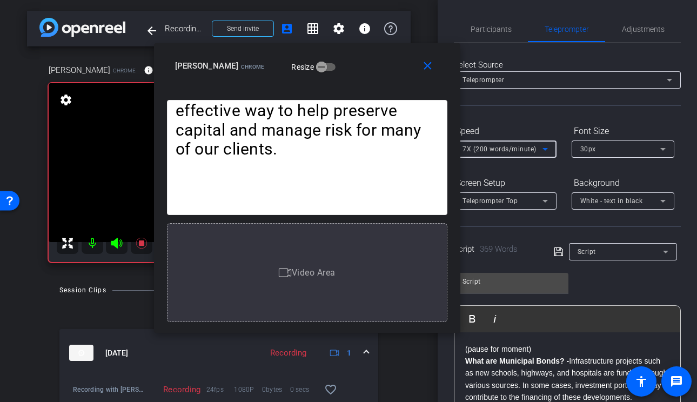
click at [520, 151] on span "7X (200 words/minute)" at bounding box center [500, 149] width 74 height 8
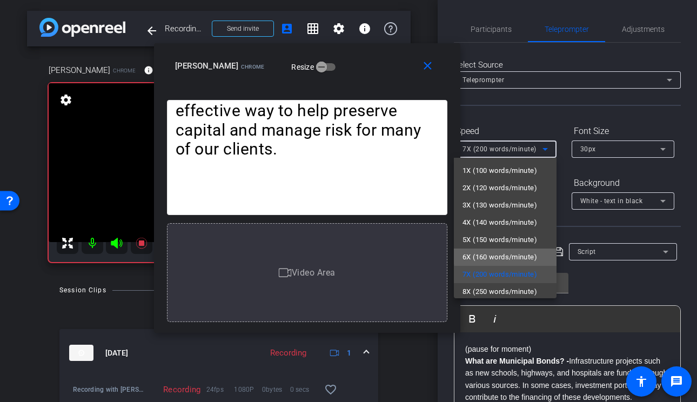
click at [510, 256] on span "6X (160 words/minute)" at bounding box center [500, 257] width 75 height 13
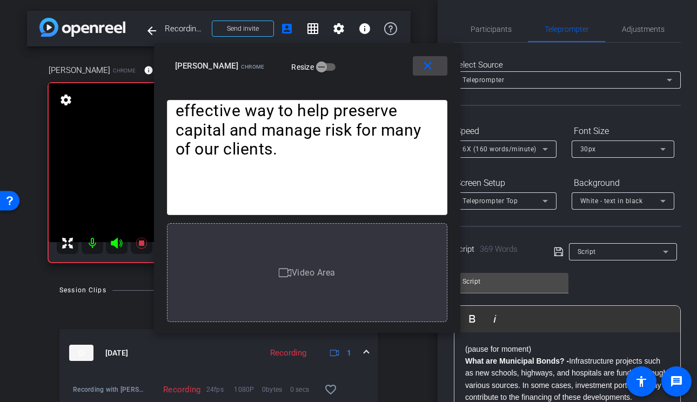
click at [429, 67] on mat-icon "close" at bounding box center [428, 66] width 14 height 14
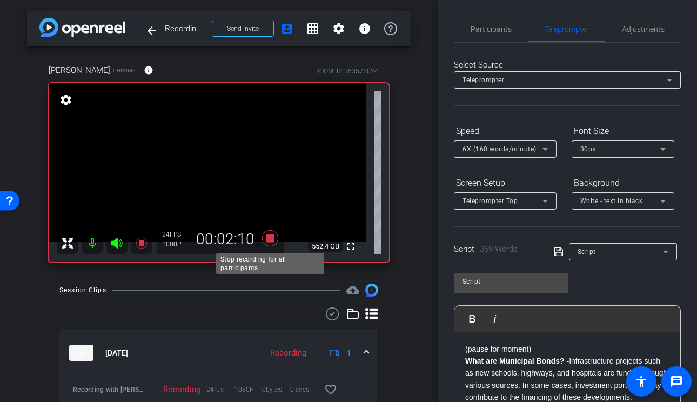
click at [268, 239] on icon at bounding box center [270, 238] width 16 height 16
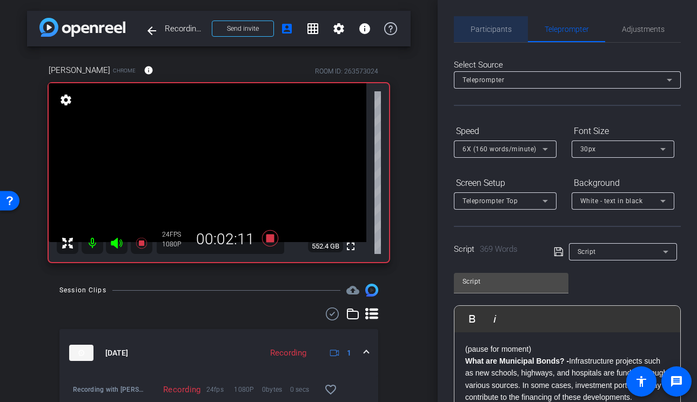
click at [493, 22] on span "Participants" at bounding box center [491, 29] width 41 height 26
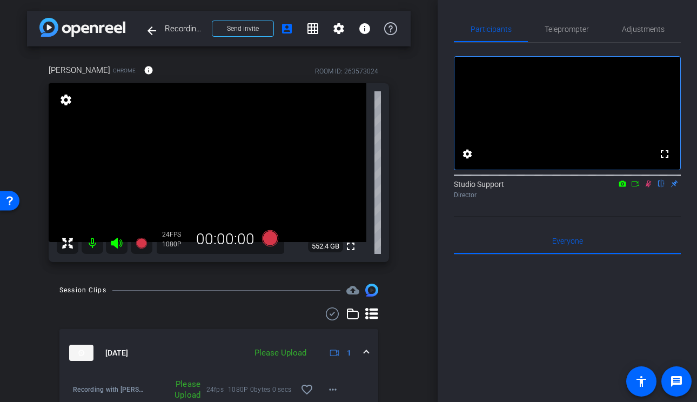
click at [647, 188] on icon at bounding box center [648, 184] width 9 height 8
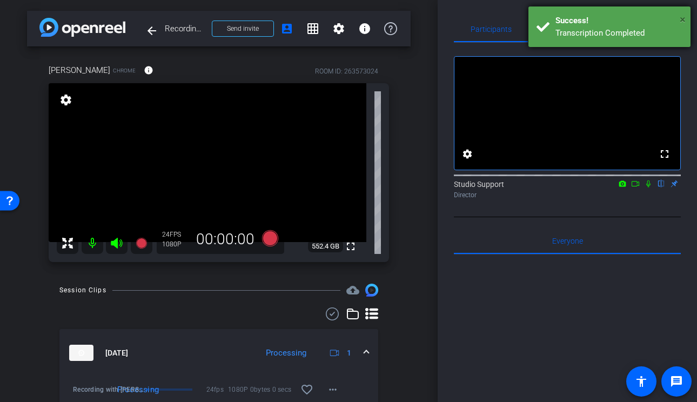
click at [660, 16] on span "×" at bounding box center [683, 19] width 6 height 13
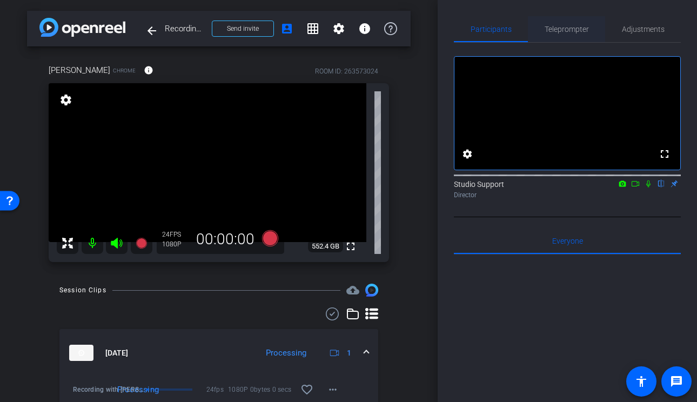
click at [572, 30] on span "Teleprompter" at bounding box center [567, 29] width 44 height 8
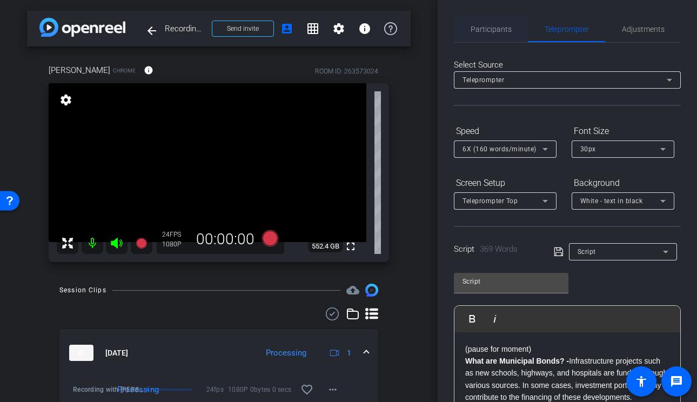
click at [489, 38] on span "Participants" at bounding box center [491, 29] width 41 height 26
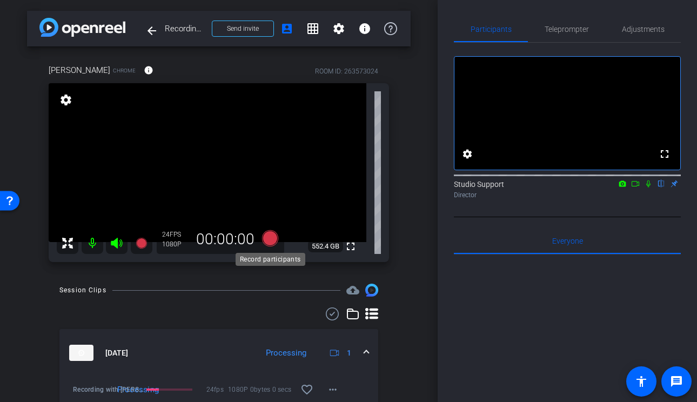
click at [270, 239] on icon at bounding box center [270, 238] width 16 height 16
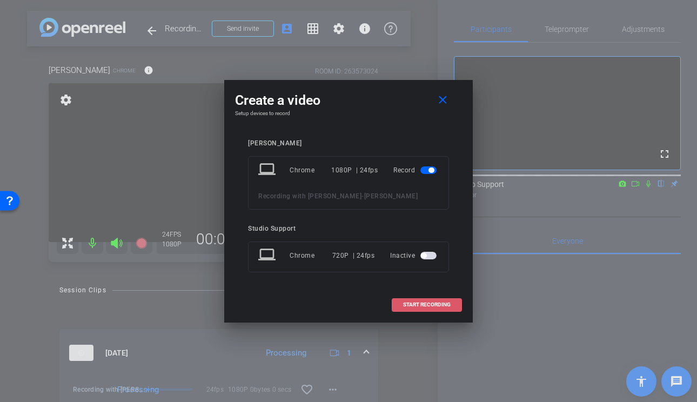
click at [403, 303] on span "START RECORDING" at bounding box center [427, 304] width 48 height 5
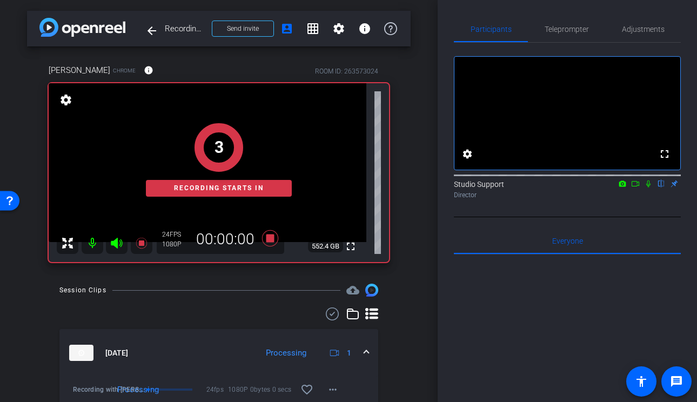
click at [650, 188] on icon at bounding box center [648, 184] width 4 height 7
click at [570, 18] on span "Teleprompter" at bounding box center [567, 29] width 44 height 26
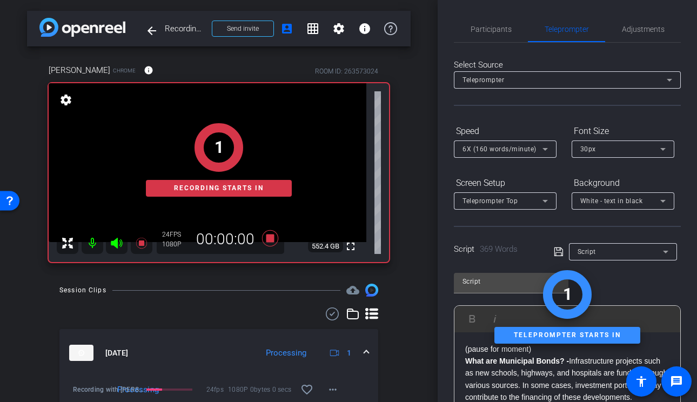
click at [529, 147] on span "6X (160 words/minute)" at bounding box center [500, 149] width 74 height 8
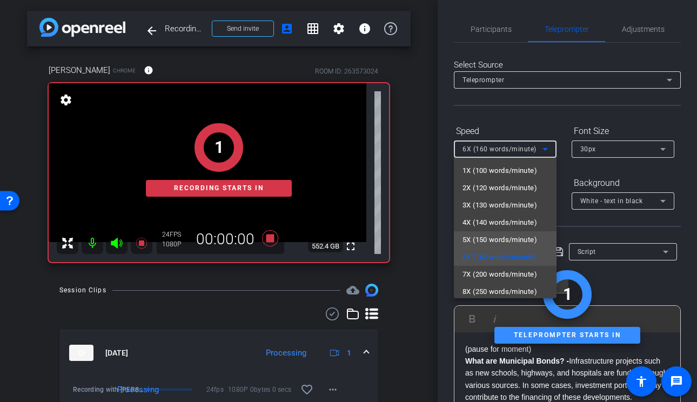
click at [499, 241] on span "5X (150 words/minute)" at bounding box center [500, 239] width 75 height 13
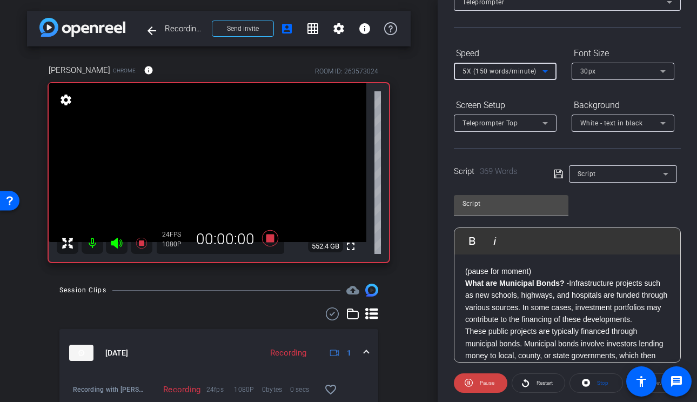
scroll to position [189, 0]
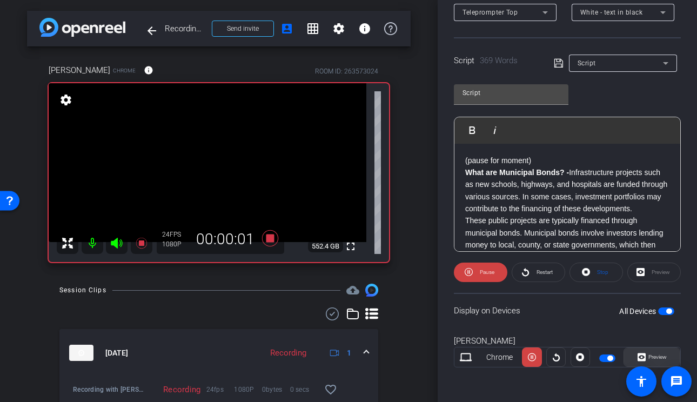
click at [657, 350] on span "Preview" at bounding box center [656, 357] width 21 height 15
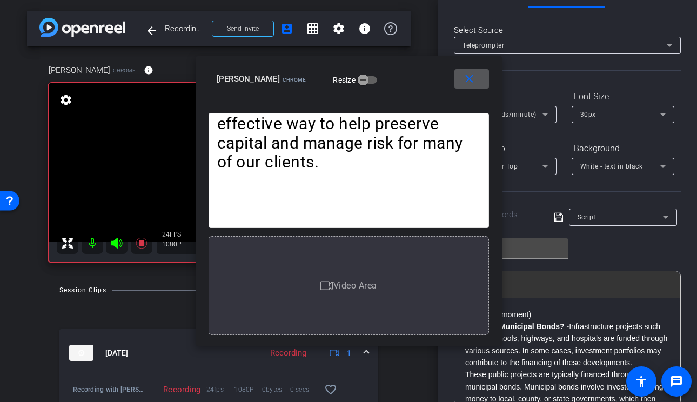
scroll to position [19, 0]
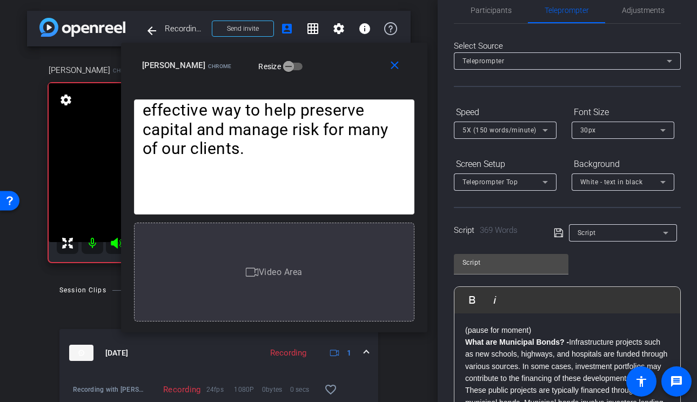
drag, startPoint x: 396, startPoint y: 79, endPoint x: 319, endPoint y: 65, distance: 78.0
click at [319, 65] on div "lynne Chrome Resize" at bounding box center [278, 65] width 272 height 19
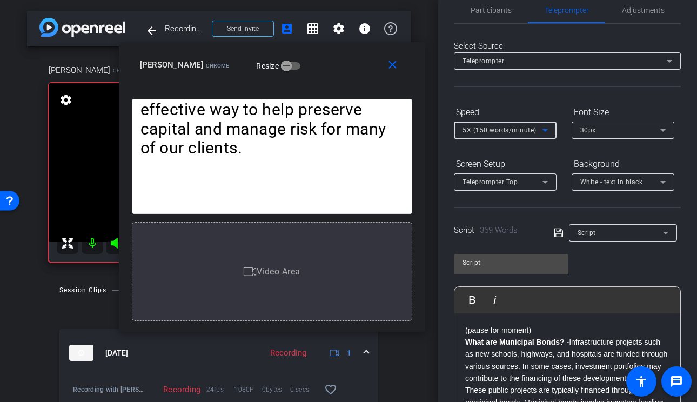
click at [524, 132] on span "5X (150 words/minute)" at bounding box center [500, 130] width 74 height 8
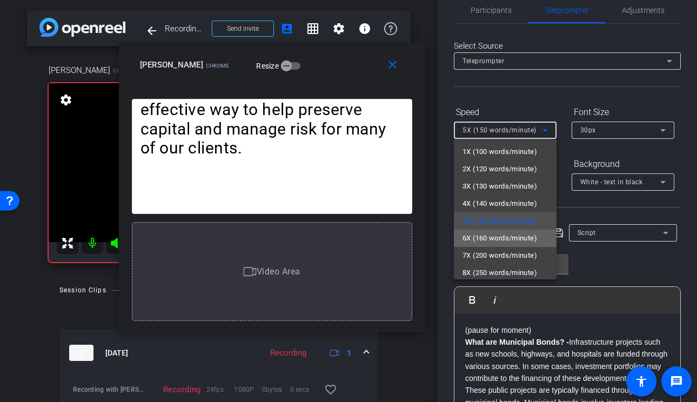
click at [489, 237] on span "6X (160 words/minute)" at bounding box center [500, 238] width 75 height 13
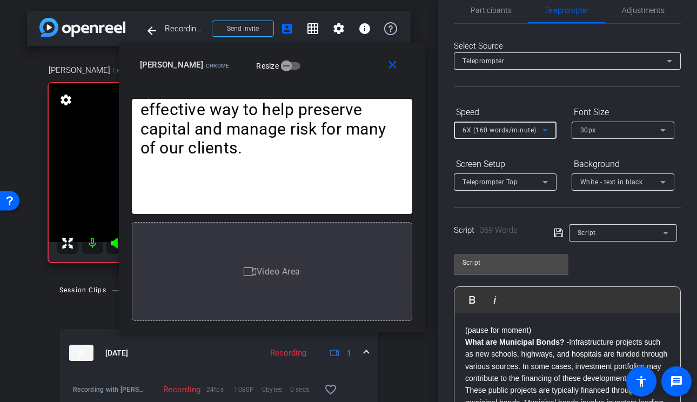
click at [509, 135] on div "6X (160 words/minute)" at bounding box center [503, 130] width 80 height 14
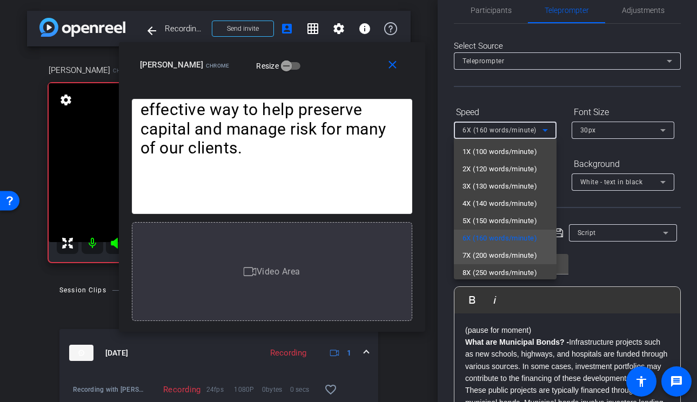
click at [498, 251] on span "7X (200 words/minute)" at bounding box center [500, 255] width 75 height 13
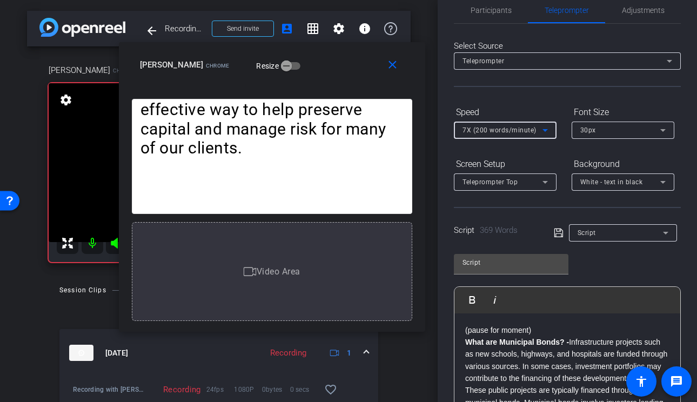
click at [518, 132] on span "7X (200 words/minute)" at bounding box center [500, 130] width 74 height 8
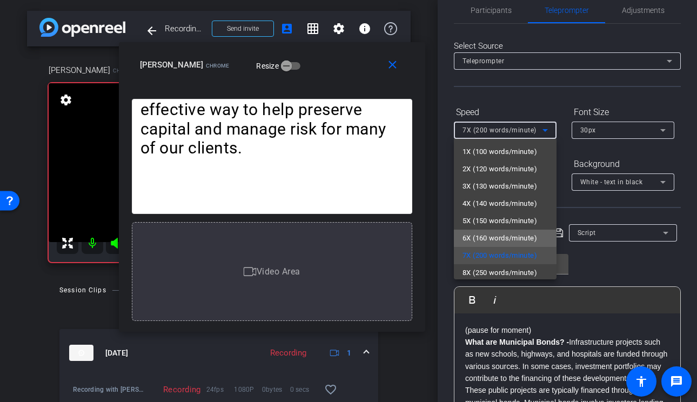
click at [495, 237] on span "6X (160 words/minute)" at bounding box center [500, 238] width 75 height 13
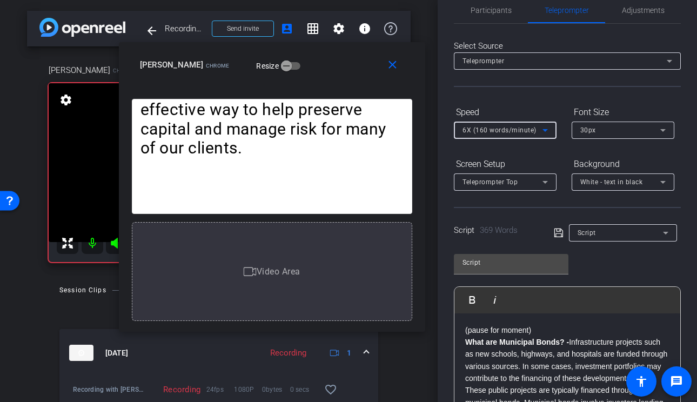
click at [515, 130] on span "6X (160 words/minute)" at bounding box center [500, 130] width 74 height 8
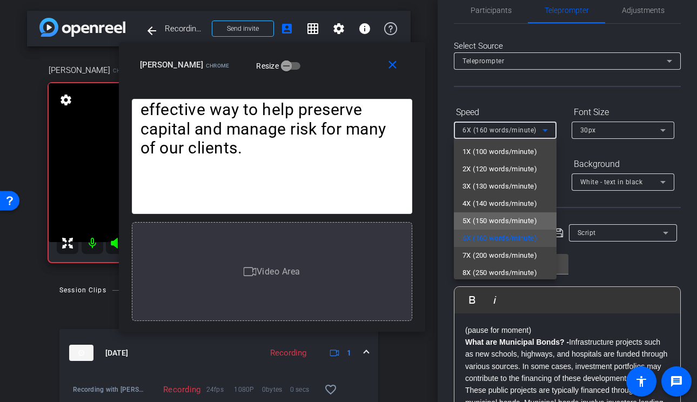
click at [500, 217] on span "5X (150 words/minute)" at bounding box center [500, 221] width 75 height 13
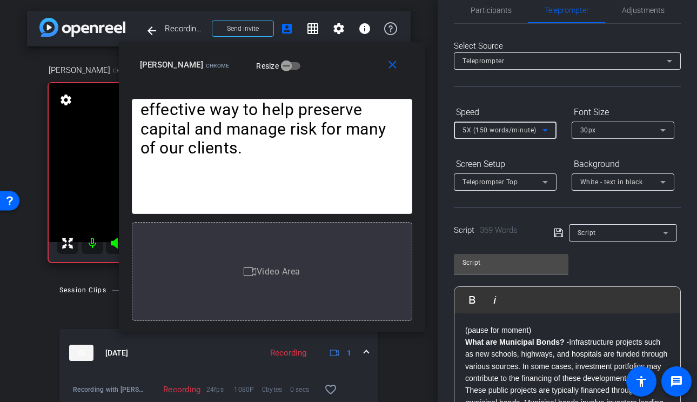
click at [520, 132] on span "5X (150 words/minute)" at bounding box center [500, 130] width 74 height 8
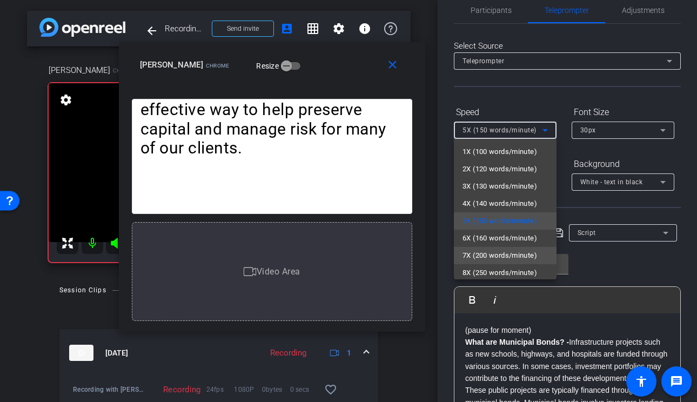
click at [490, 256] on span "7X (200 words/minute)" at bounding box center [500, 255] width 75 height 13
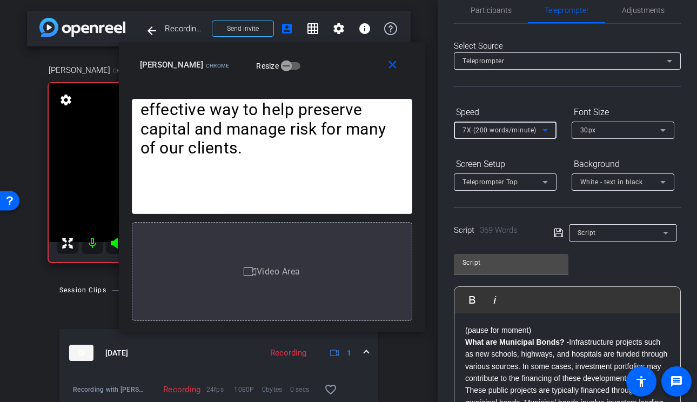
click at [509, 129] on span "7X (200 words/minute)" at bounding box center [500, 130] width 74 height 8
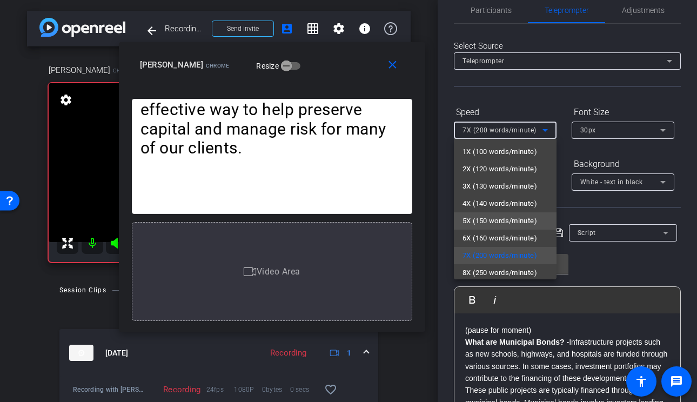
click at [483, 220] on span "5X (150 words/minute)" at bounding box center [500, 221] width 75 height 13
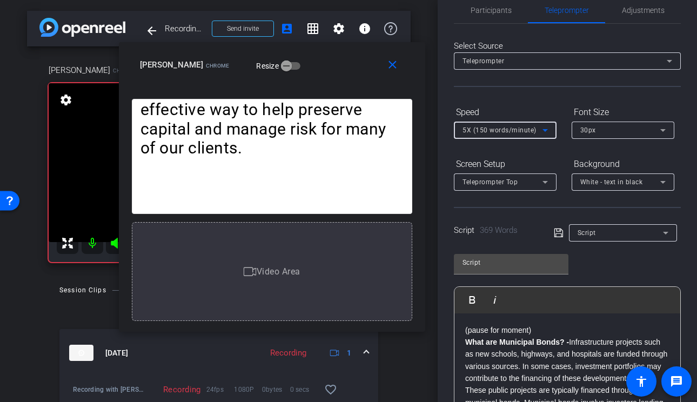
click at [507, 129] on span "5X (150 words/minute)" at bounding box center [500, 130] width 74 height 8
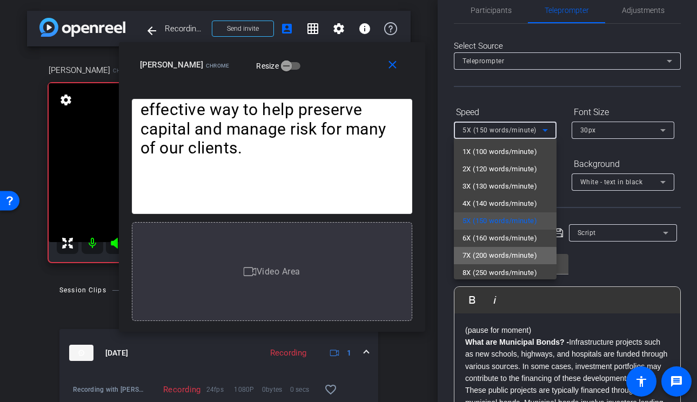
click at [481, 261] on span "7X (200 words/minute)" at bounding box center [500, 255] width 75 height 13
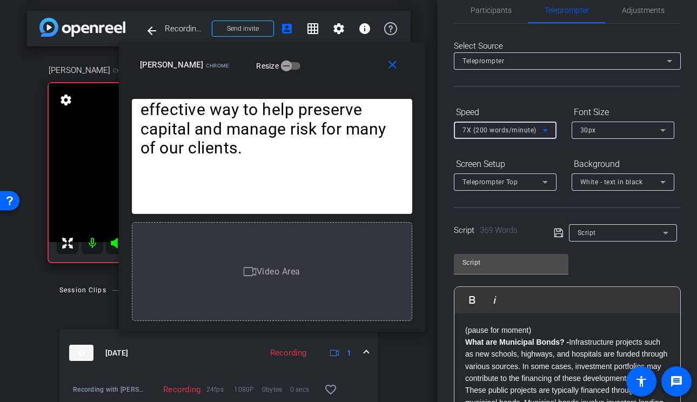
click at [518, 130] on span "7X (200 words/minute)" at bounding box center [500, 130] width 74 height 8
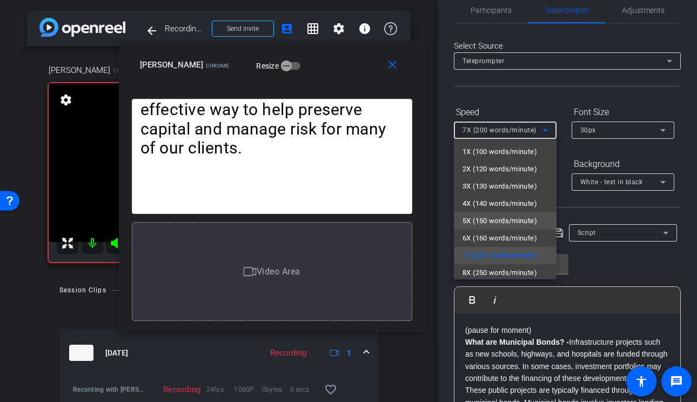
click at [499, 222] on span "5X (150 words/minute)" at bounding box center [500, 221] width 75 height 13
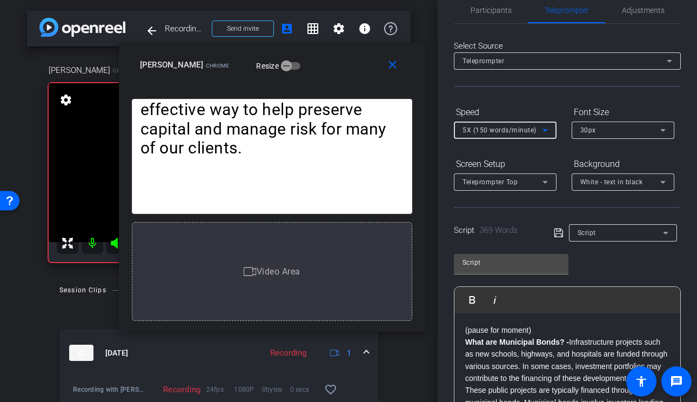
click at [514, 133] on span "5X (150 words/minute)" at bounding box center [500, 130] width 74 height 8
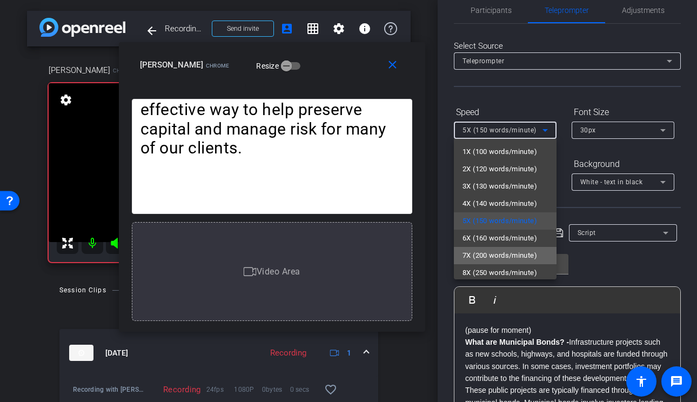
click at [502, 249] on span "7X (200 words/minute)" at bounding box center [500, 255] width 75 height 13
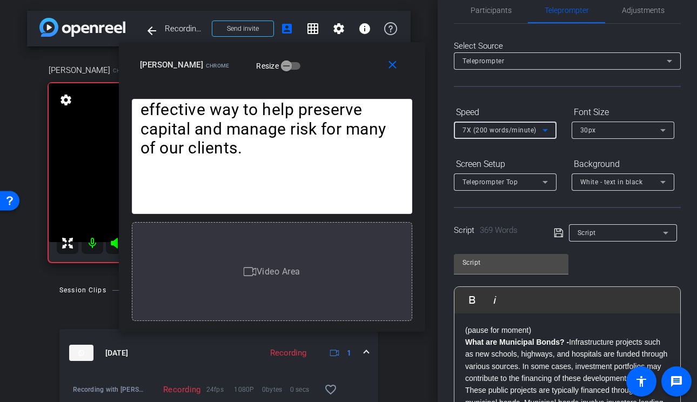
click at [521, 131] on span "7X (200 words/minute)" at bounding box center [500, 130] width 74 height 8
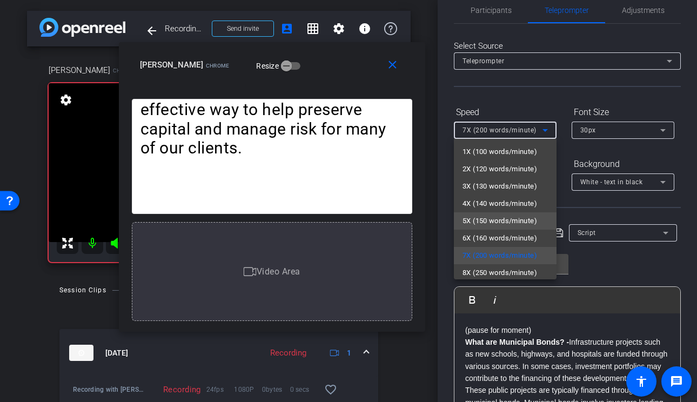
click at [503, 219] on span "5X (150 words/minute)" at bounding box center [500, 221] width 75 height 13
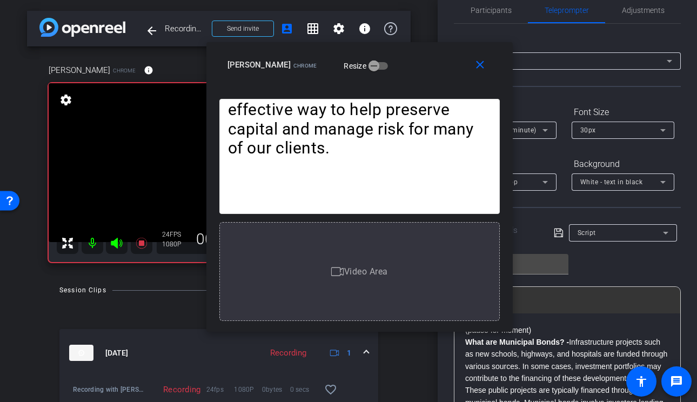
drag, startPoint x: 303, startPoint y: 72, endPoint x: 392, endPoint y: 72, distance: 88.6
click at [391, 72] on div "lynne Chrome Resize" at bounding box center [364, 64] width 272 height 19
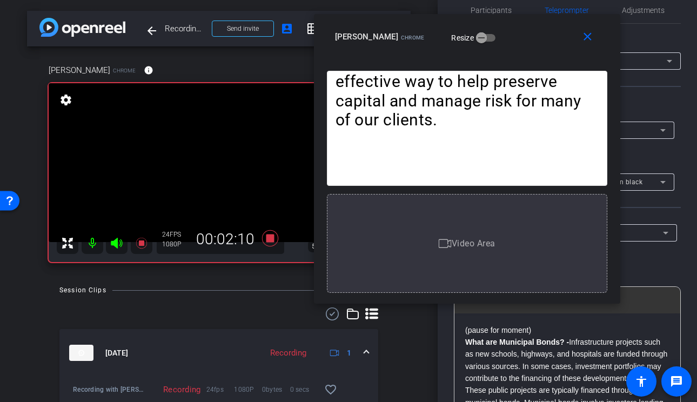
drag, startPoint x: 428, startPoint y: 58, endPoint x: 535, endPoint y: 31, distance: 110.5
click at [535, 31] on div "lynne Chrome Resize" at bounding box center [471, 36] width 272 height 19
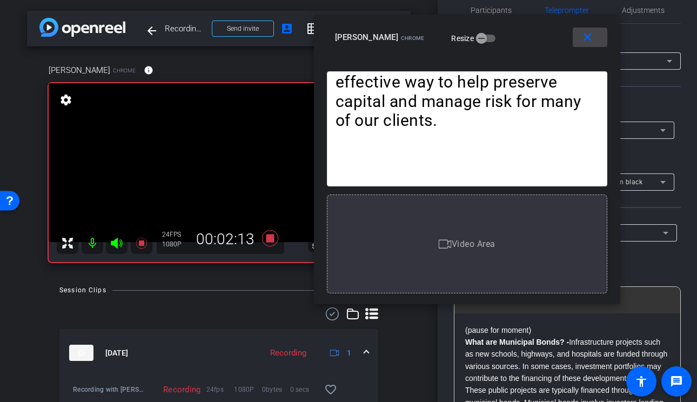
click at [593, 33] on mat-icon "close" at bounding box center [588, 38] width 14 height 14
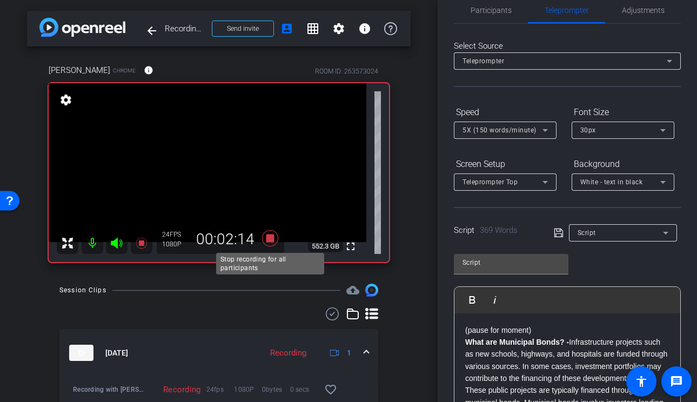
click at [270, 238] on icon at bounding box center [270, 238] width 16 height 16
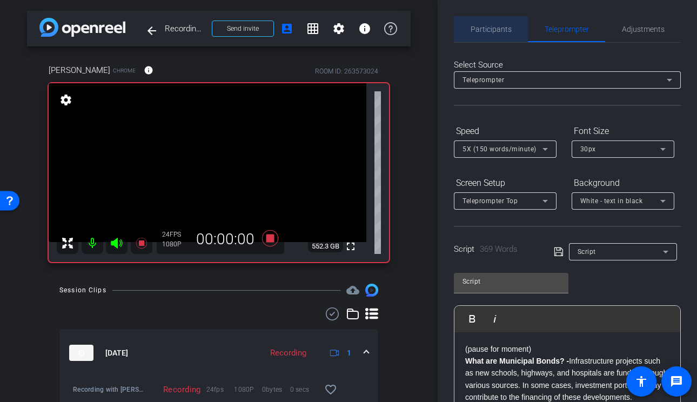
click at [492, 38] on span "Participants" at bounding box center [491, 29] width 41 height 26
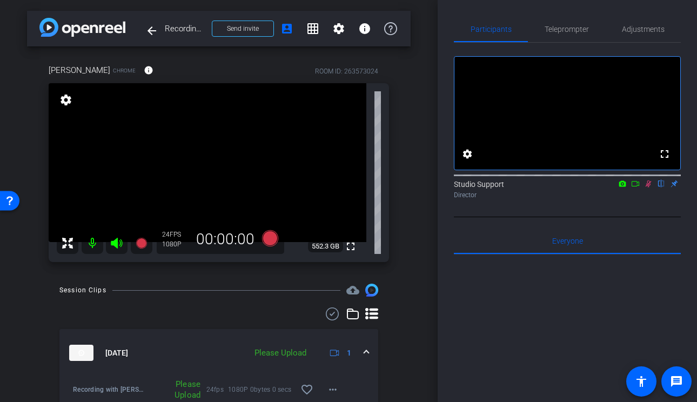
click at [647, 188] on icon at bounding box center [648, 184] width 9 height 8
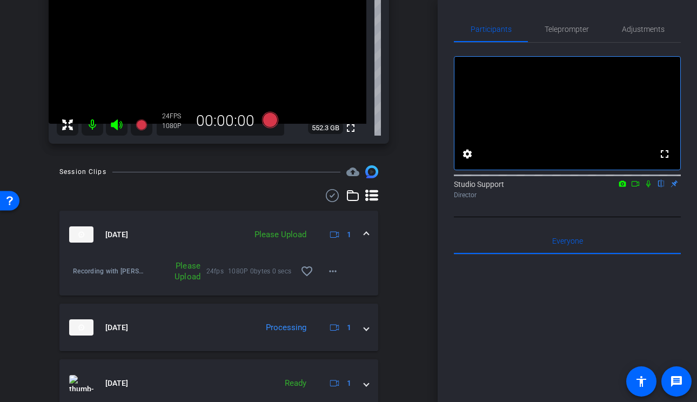
scroll to position [120, 0]
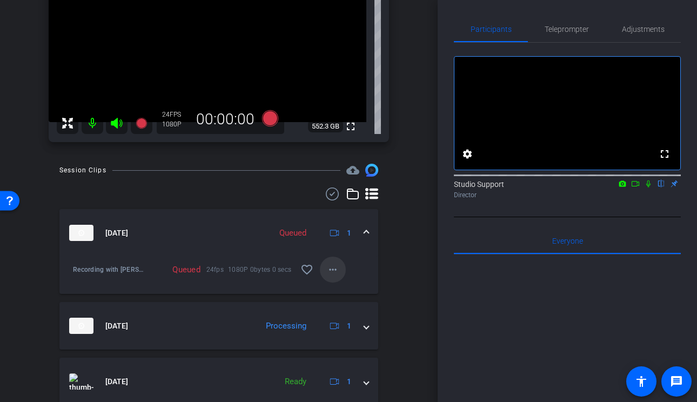
click at [330, 270] on mat-icon "more_horiz" at bounding box center [332, 269] width 13 height 13
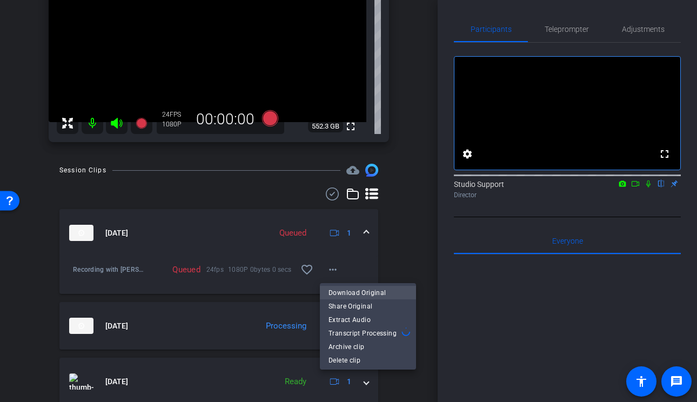
click at [369, 292] on span "Download Original" at bounding box center [368, 292] width 79 height 13
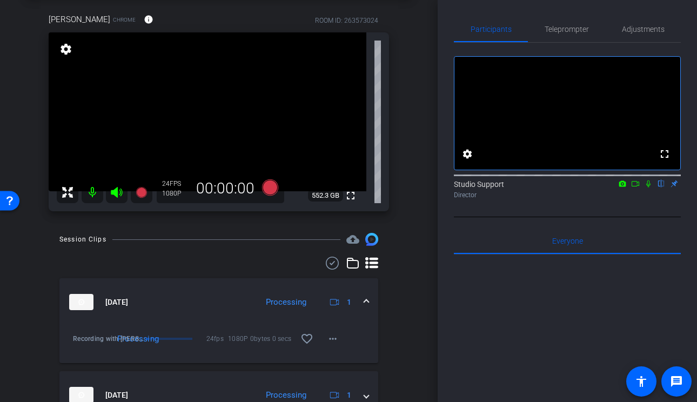
scroll to position [0, 0]
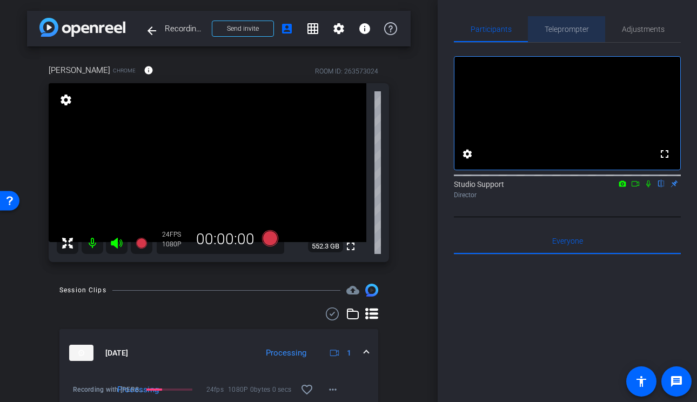
click at [563, 31] on span "Teleprompter" at bounding box center [567, 29] width 44 height 8
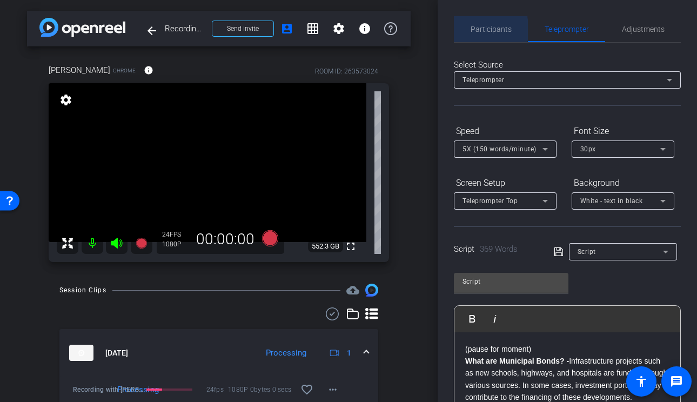
click at [480, 30] on span "Participants" at bounding box center [491, 29] width 41 height 8
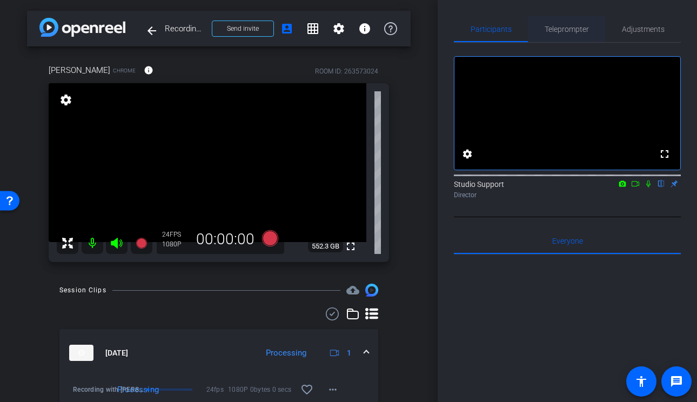
click at [569, 34] on span "Teleprompter" at bounding box center [567, 29] width 44 height 26
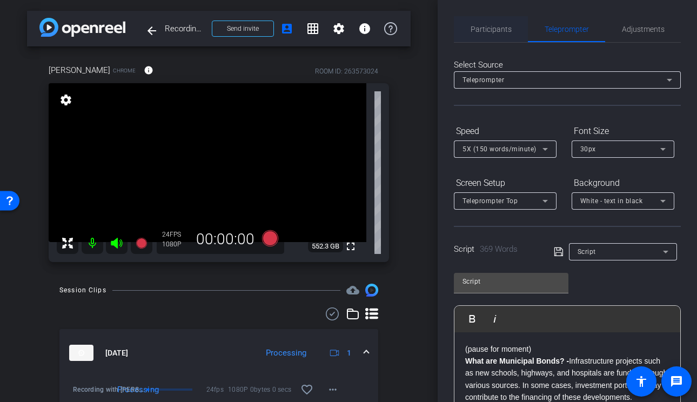
click at [493, 30] on span "Participants" at bounding box center [491, 29] width 41 height 8
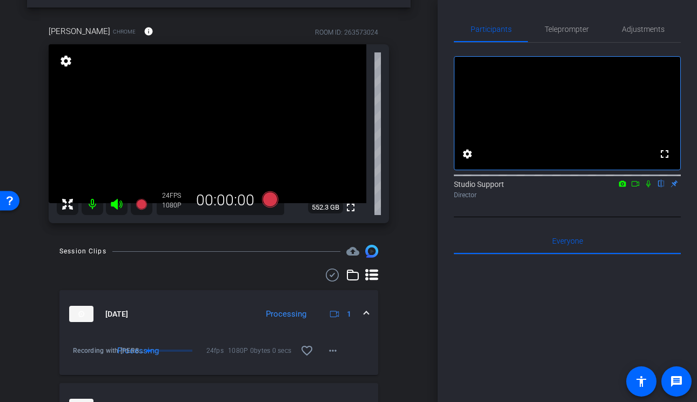
scroll to position [24, 0]
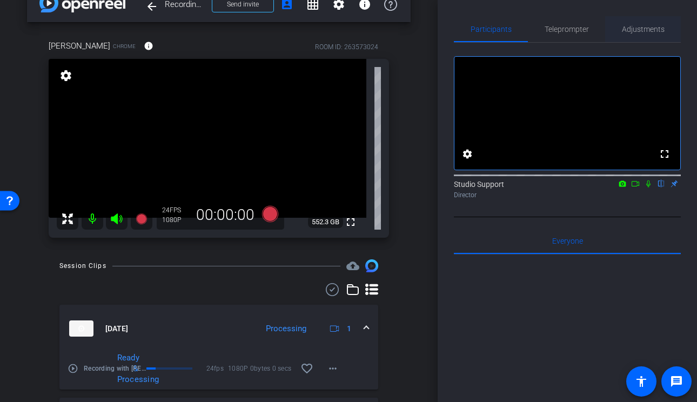
click at [647, 39] on span "Adjustments" at bounding box center [643, 29] width 43 height 26
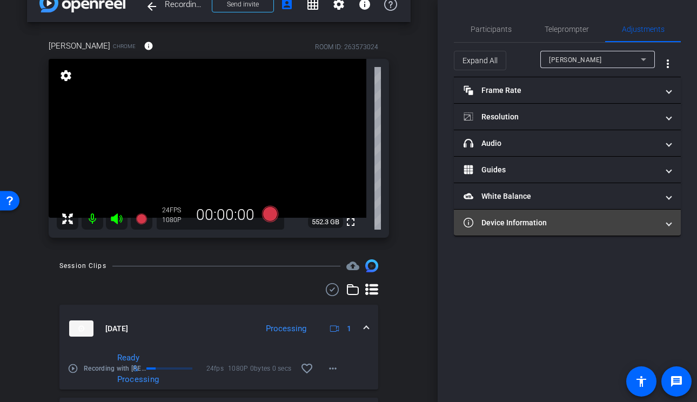
click at [548, 232] on mat-expansion-panel-header "Device Information" at bounding box center [567, 223] width 227 height 26
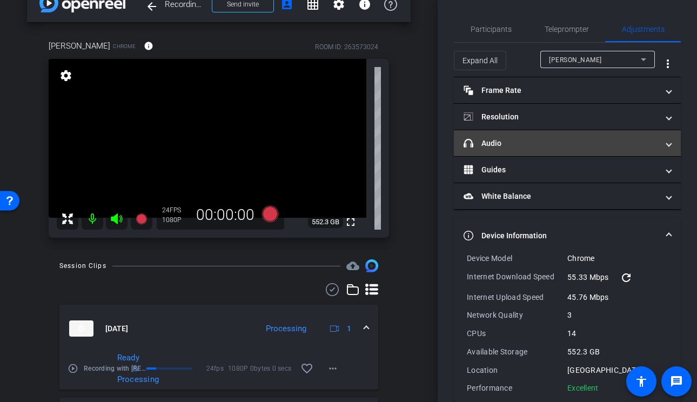
click at [556, 144] on mat-panel-title "headphone icon Audio" at bounding box center [561, 143] width 195 height 11
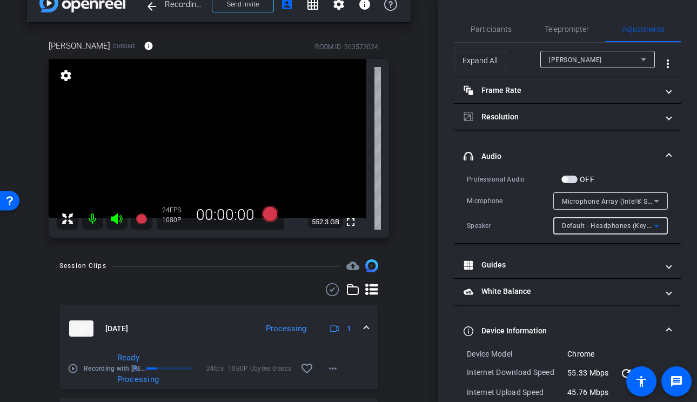
click at [617, 224] on span "Default - Headphones (Keyboard Audio) (1188:a301)" at bounding box center [646, 225] width 168 height 9
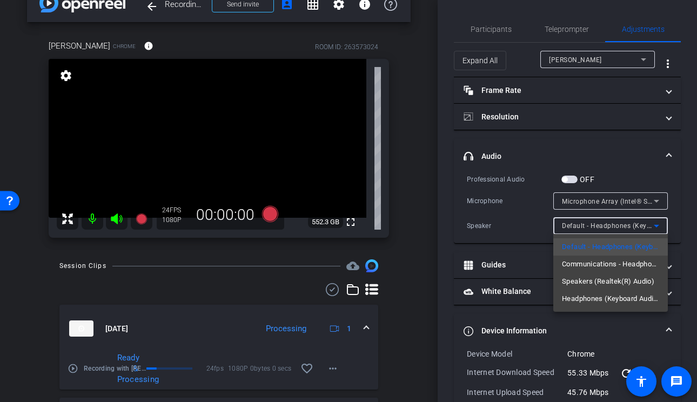
click at [602, 142] on div at bounding box center [348, 201] width 697 height 402
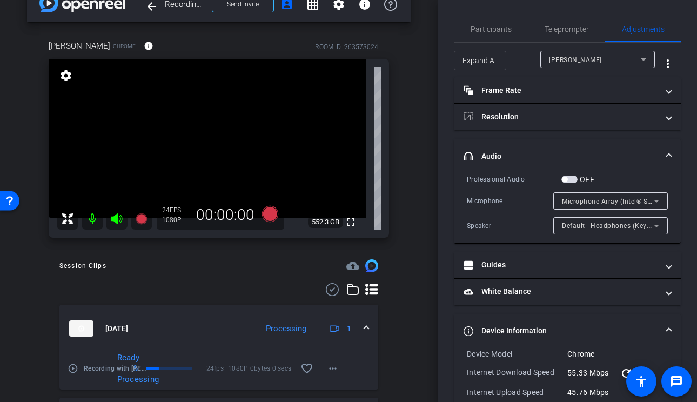
click at [612, 230] on div "Default - Headphones (Keyboard Audio) (1188:a301)" at bounding box center [608, 226] width 92 height 14
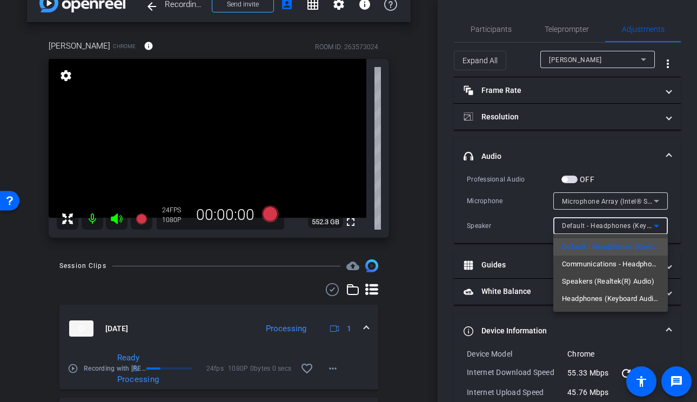
click at [487, 23] on div at bounding box center [348, 201] width 697 height 402
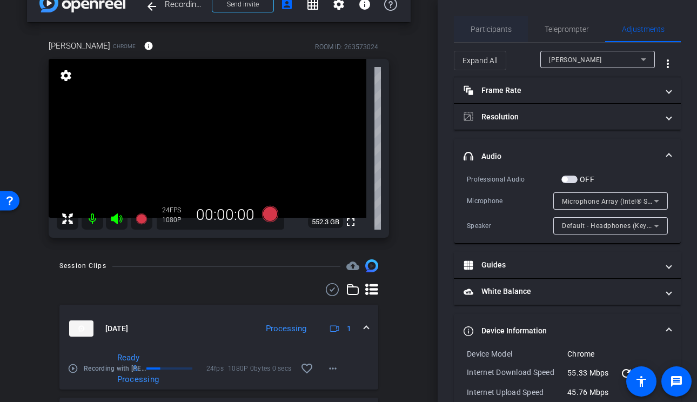
click at [467, 30] on div "Participants" at bounding box center [491, 29] width 74 height 26
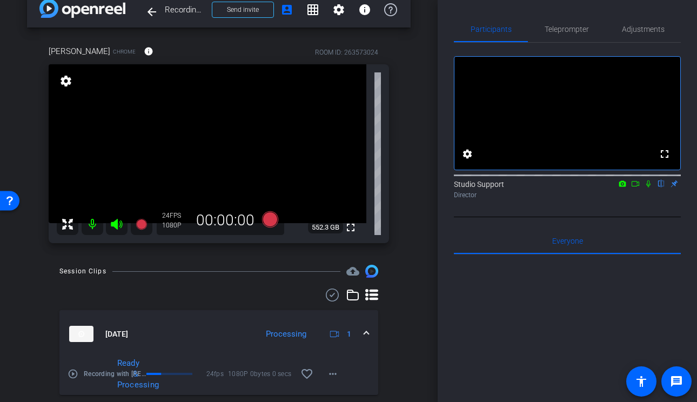
scroll to position [0, 0]
